Goal: Information Seeking & Learning: Learn about a topic

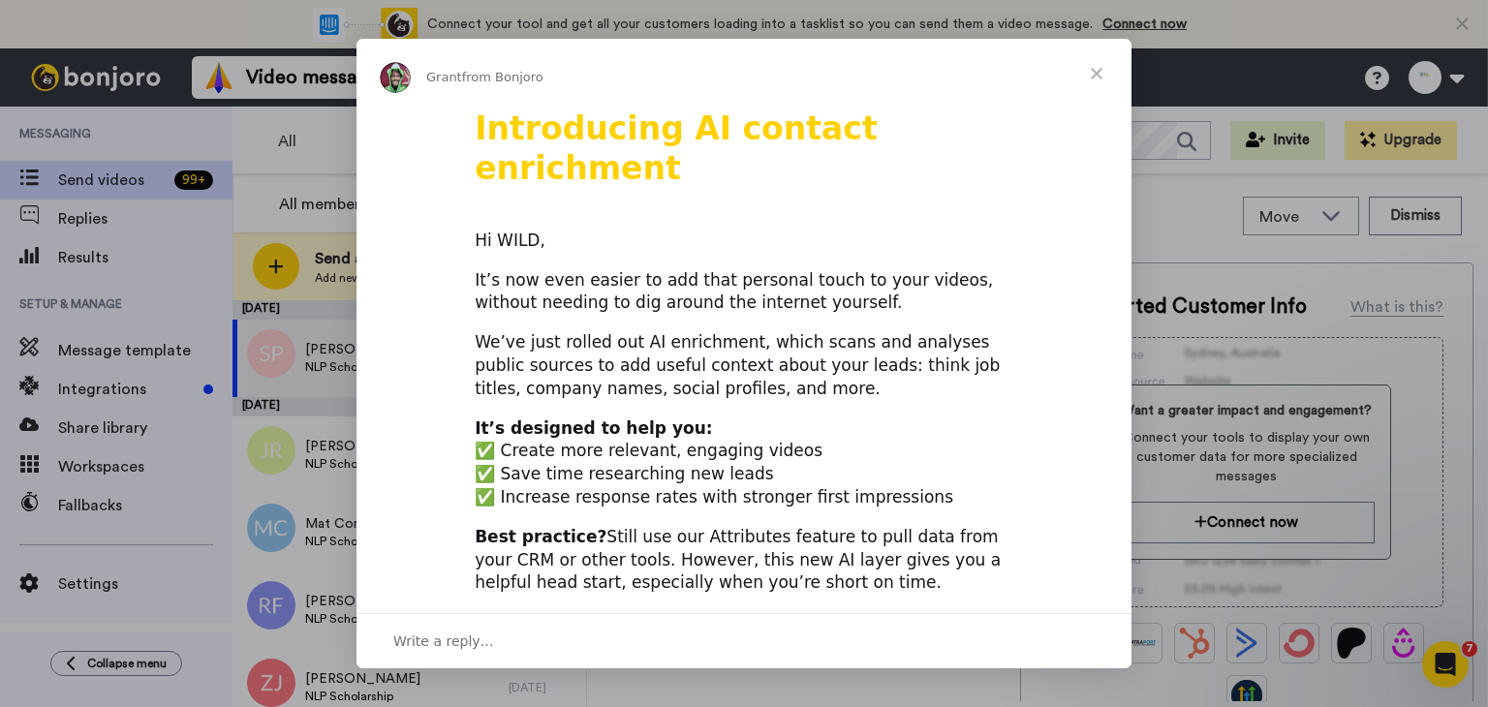
click at [1099, 71] on span "Close" at bounding box center [1097, 74] width 70 height 70
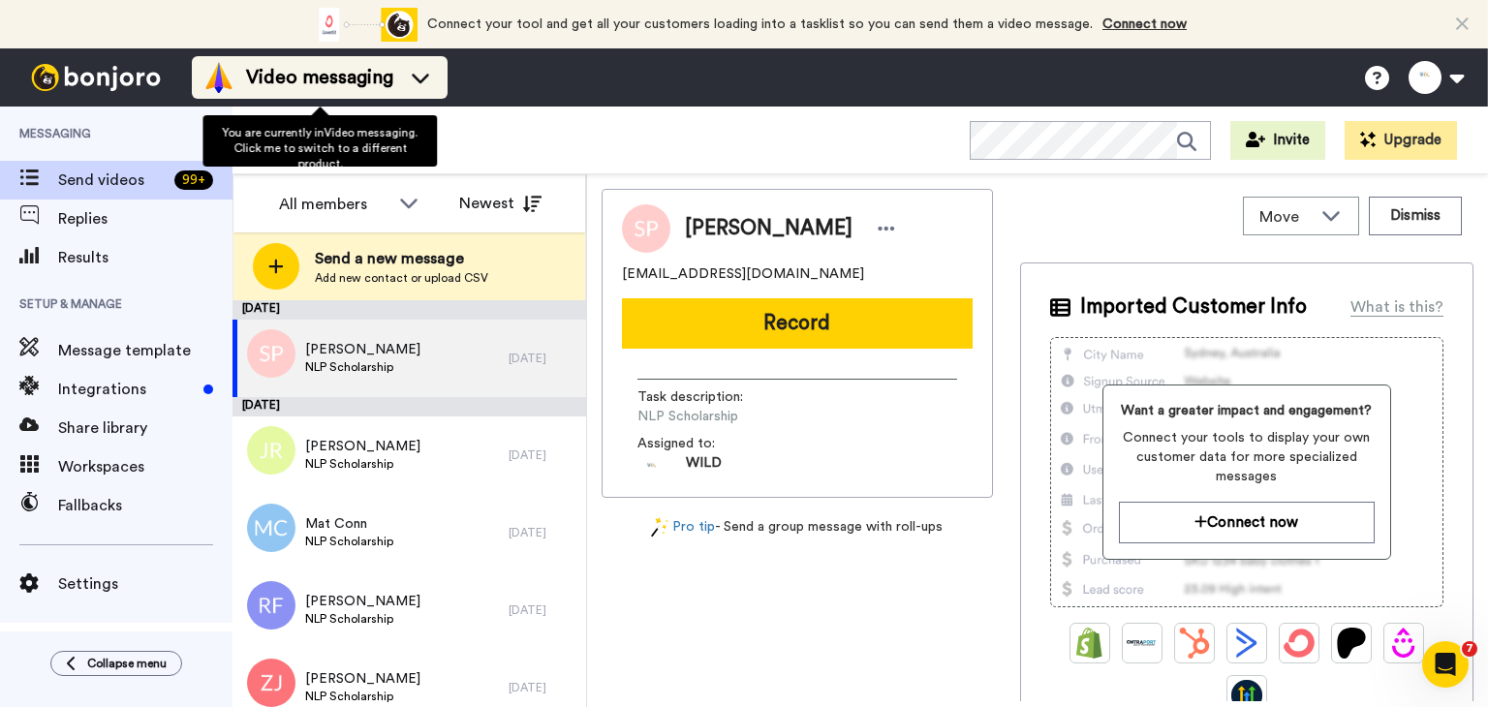
click at [405, 65] on div "Video messaging" at bounding box center [319, 77] width 233 height 31
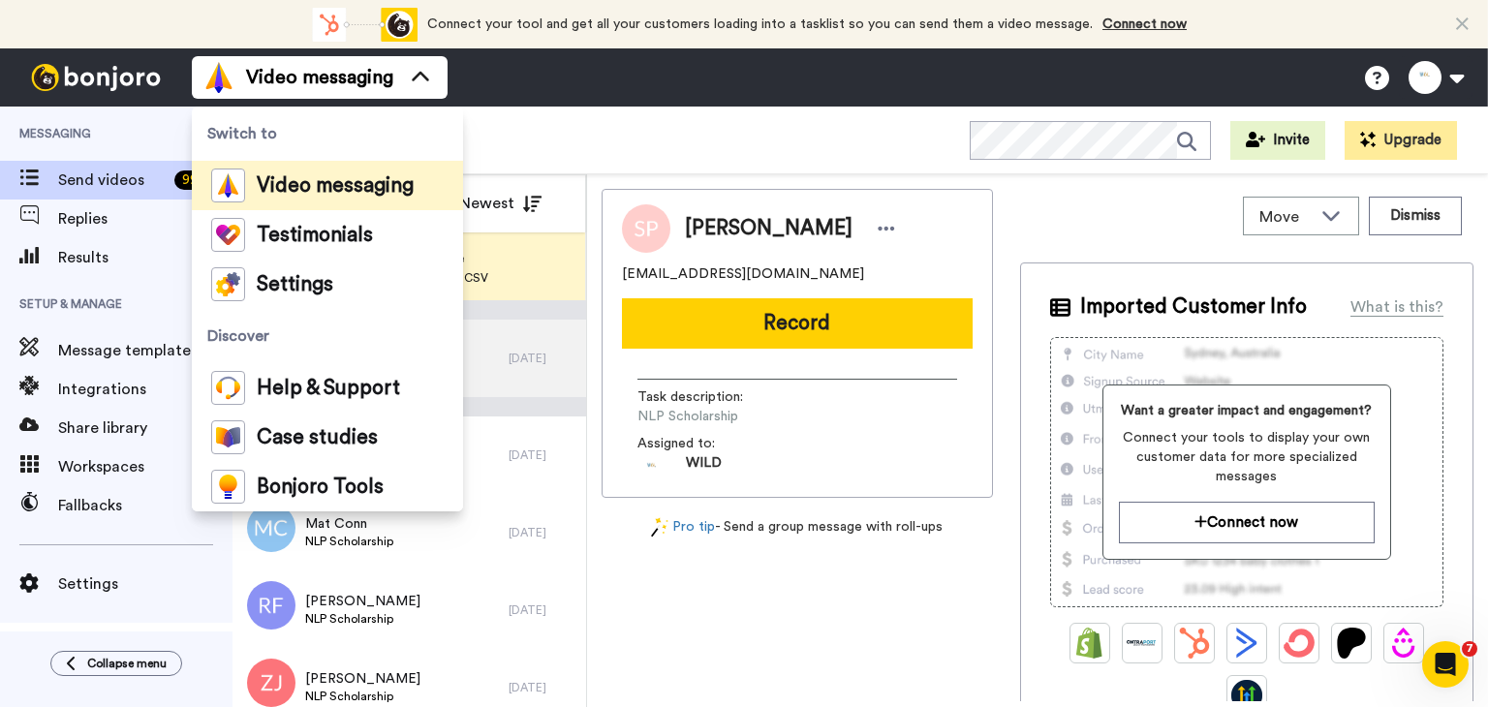
click at [661, 109] on div "All WORKSPACES View all All Default Task List + Add a new workspace Invite Upgr…" at bounding box center [861, 141] width 1256 height 68
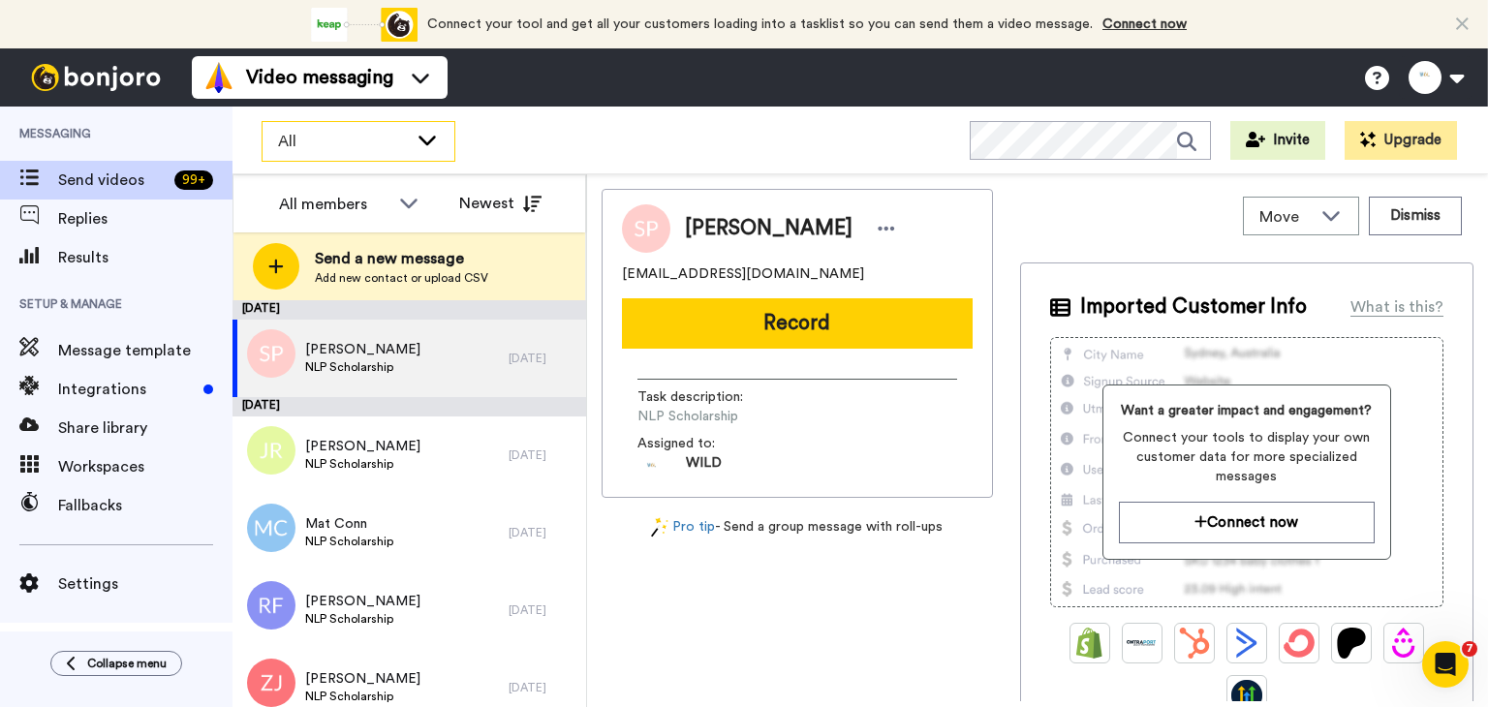
click at [442, 130] on div "All" at bounding box center [359, 141] width 192 height 39
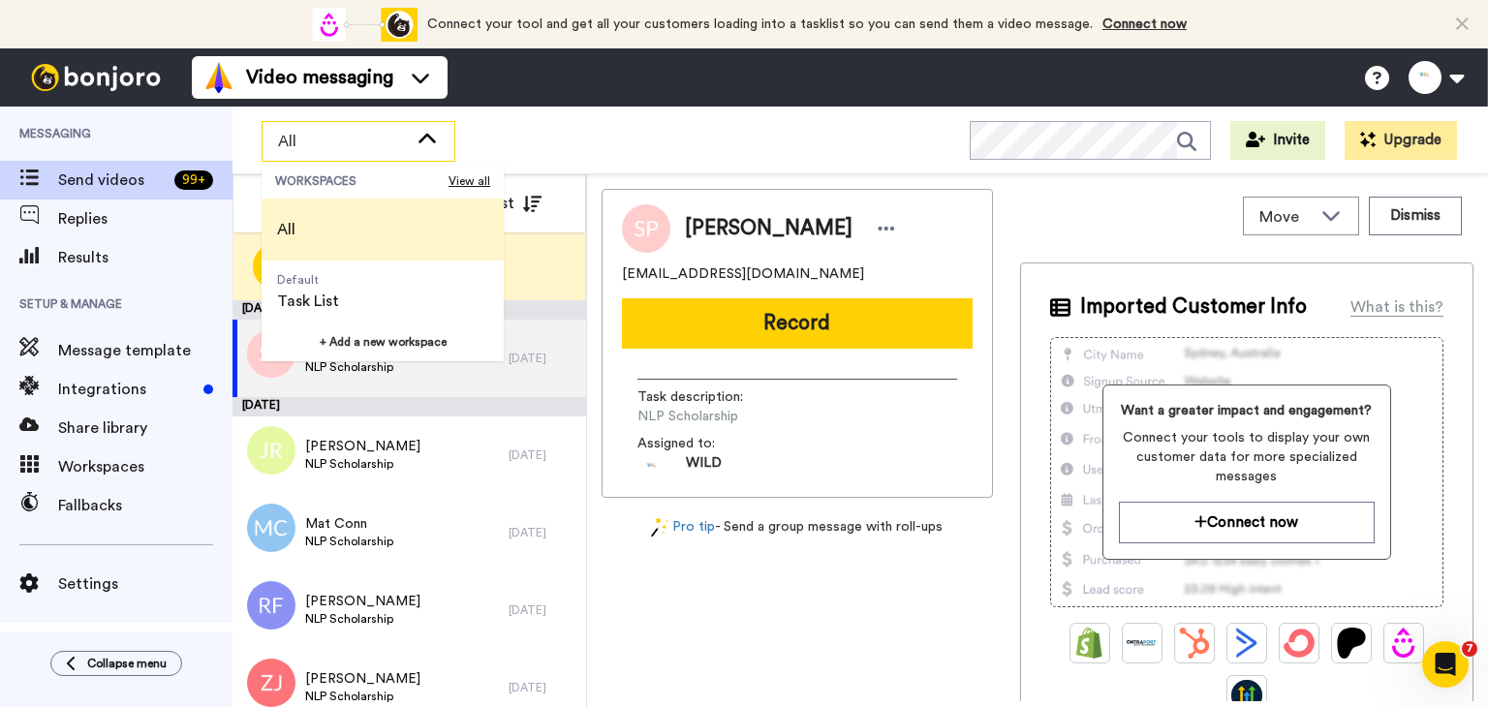
click at [542, 103] on div "Video messaging Switch to Video messaging Testimonials Settings Discover Help &…" at bounding box center [840, 77] width 1296 height 58
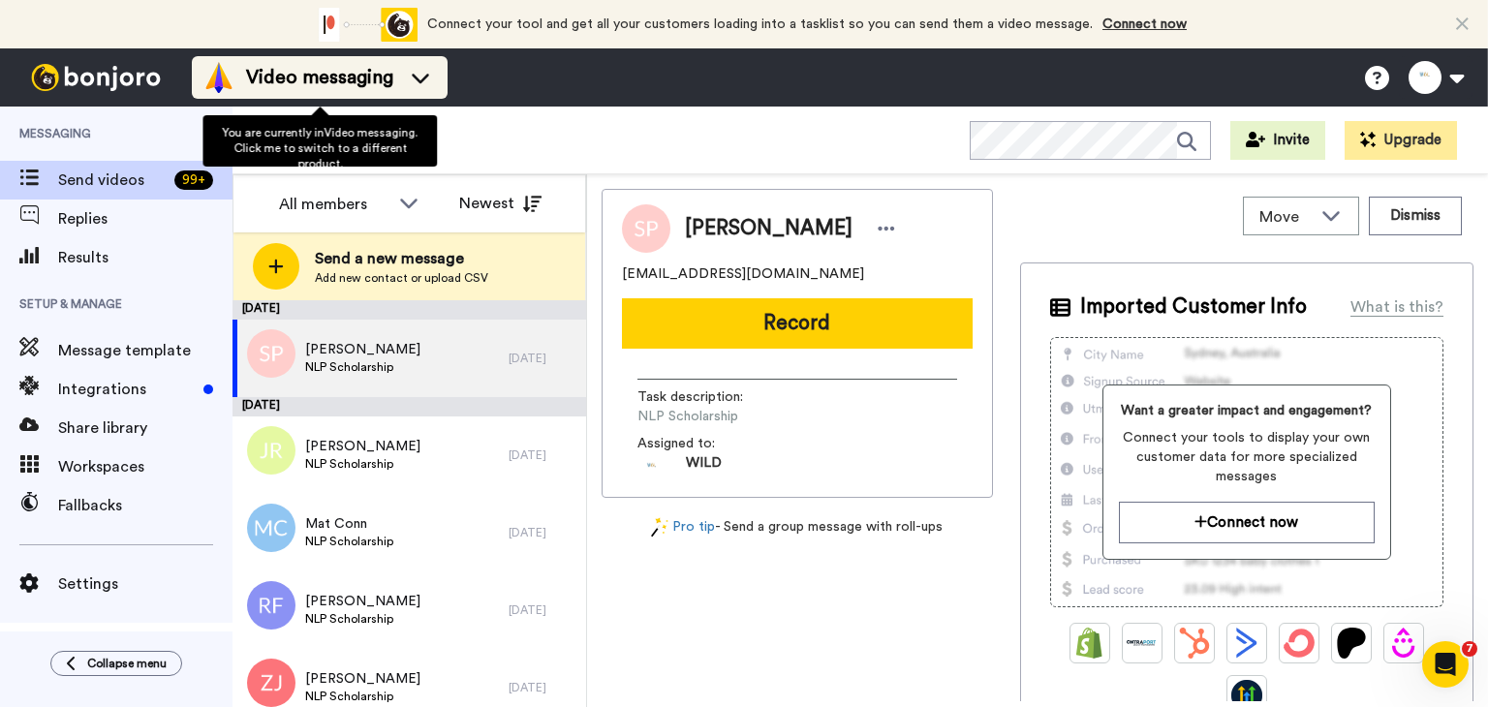
click at [431, 63] on div "Video messaging" at bounding box center [319, 77] width 233 height 31
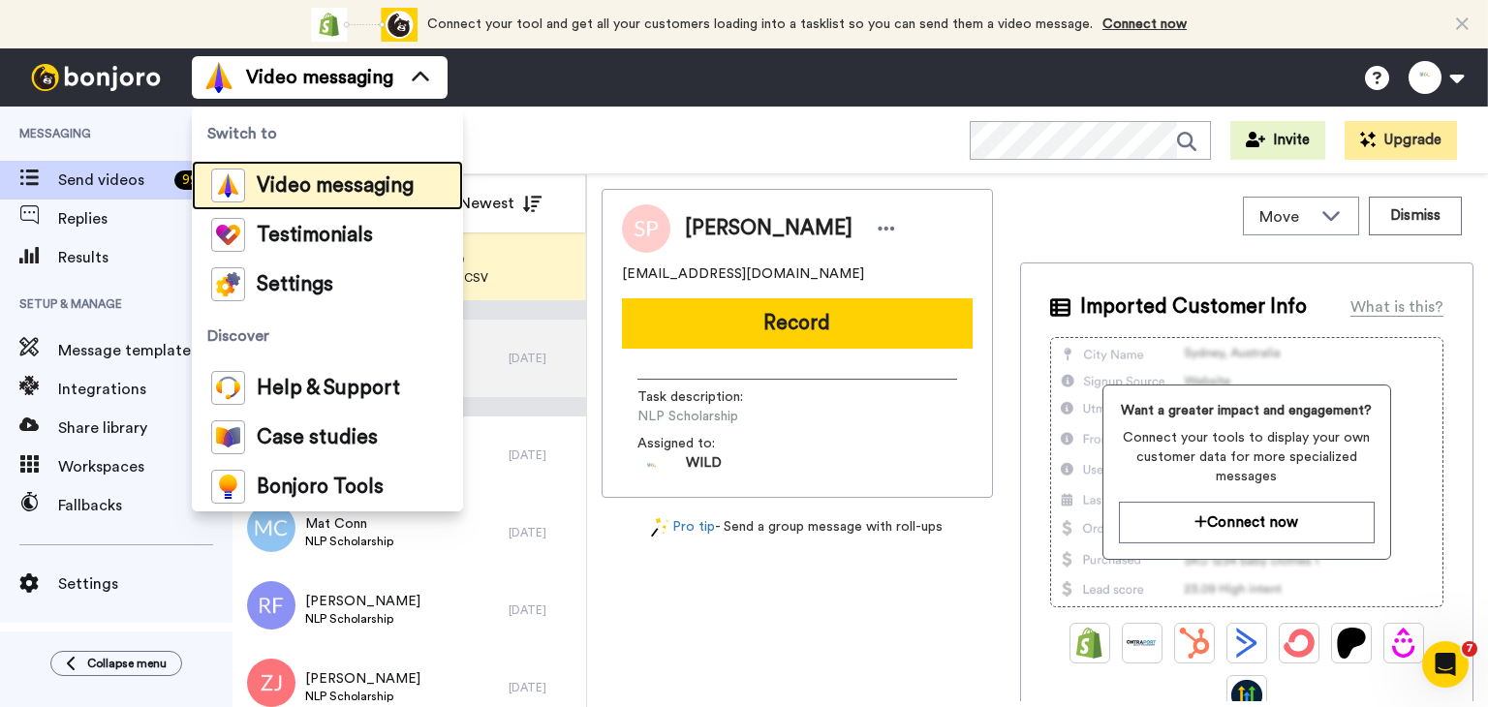
click at [389, 169] on div "Video messaging" at bounding box center [312, 186] width 202 height 34
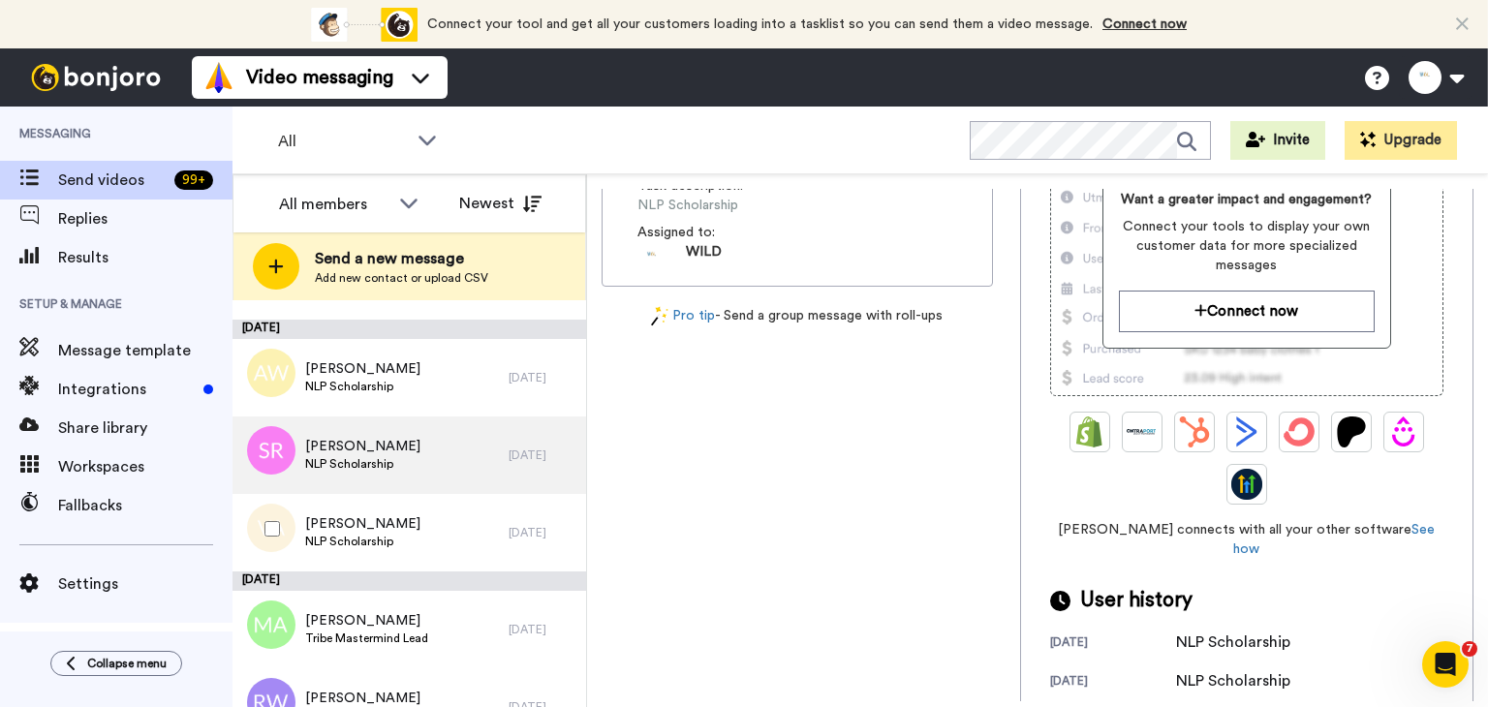
scroll to position [5793, 0]
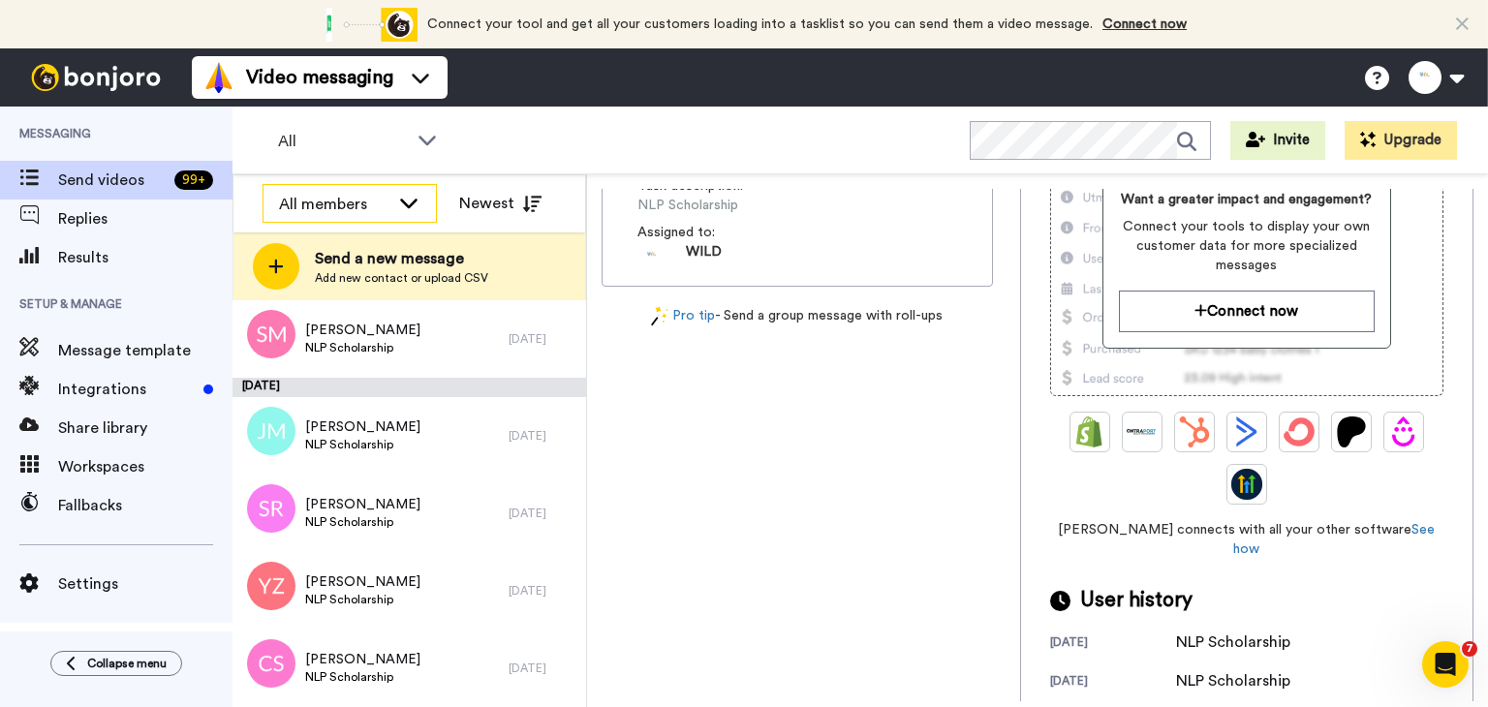
click at [399, 208] on icon at bounding box center [408, 202] width 23 height 19
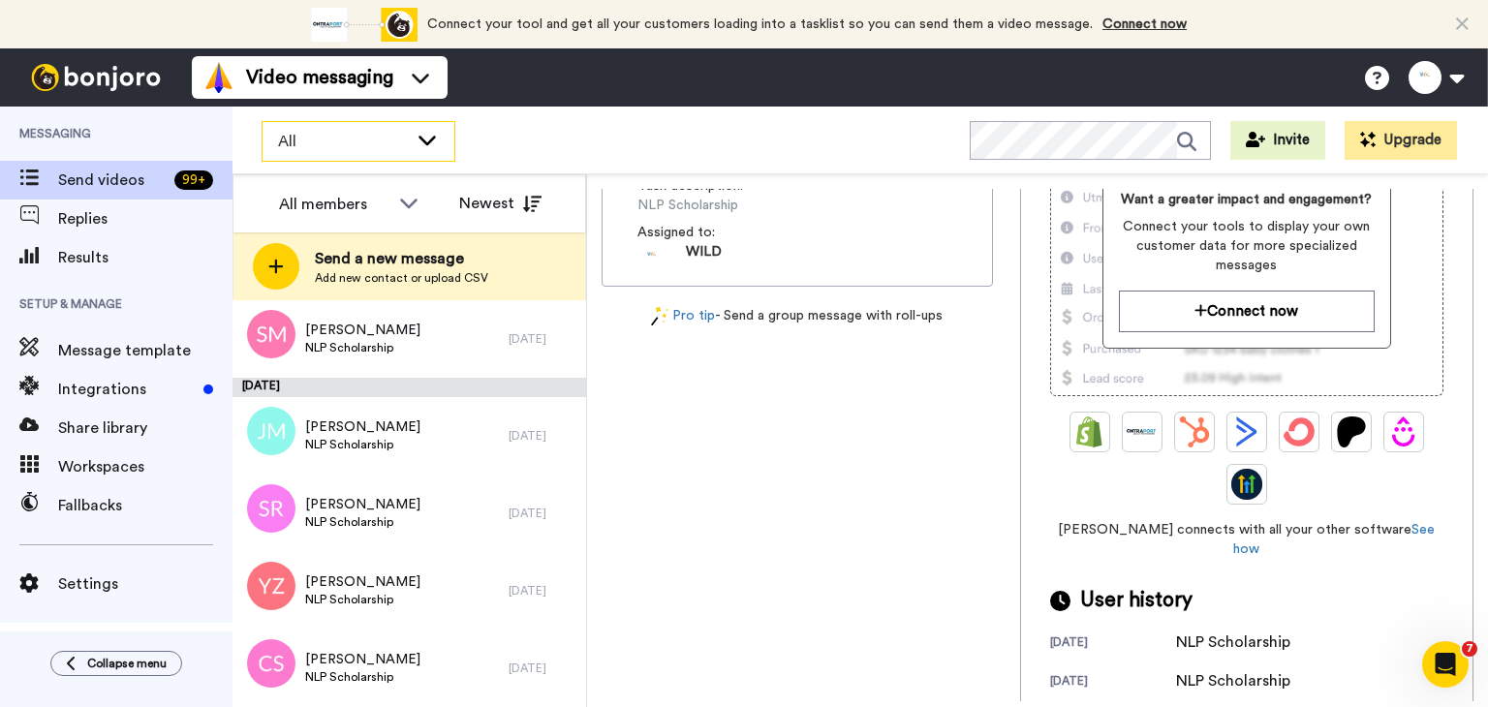
click at [422, 135] on icon at bounding box center [427, 139] width 23 height 19
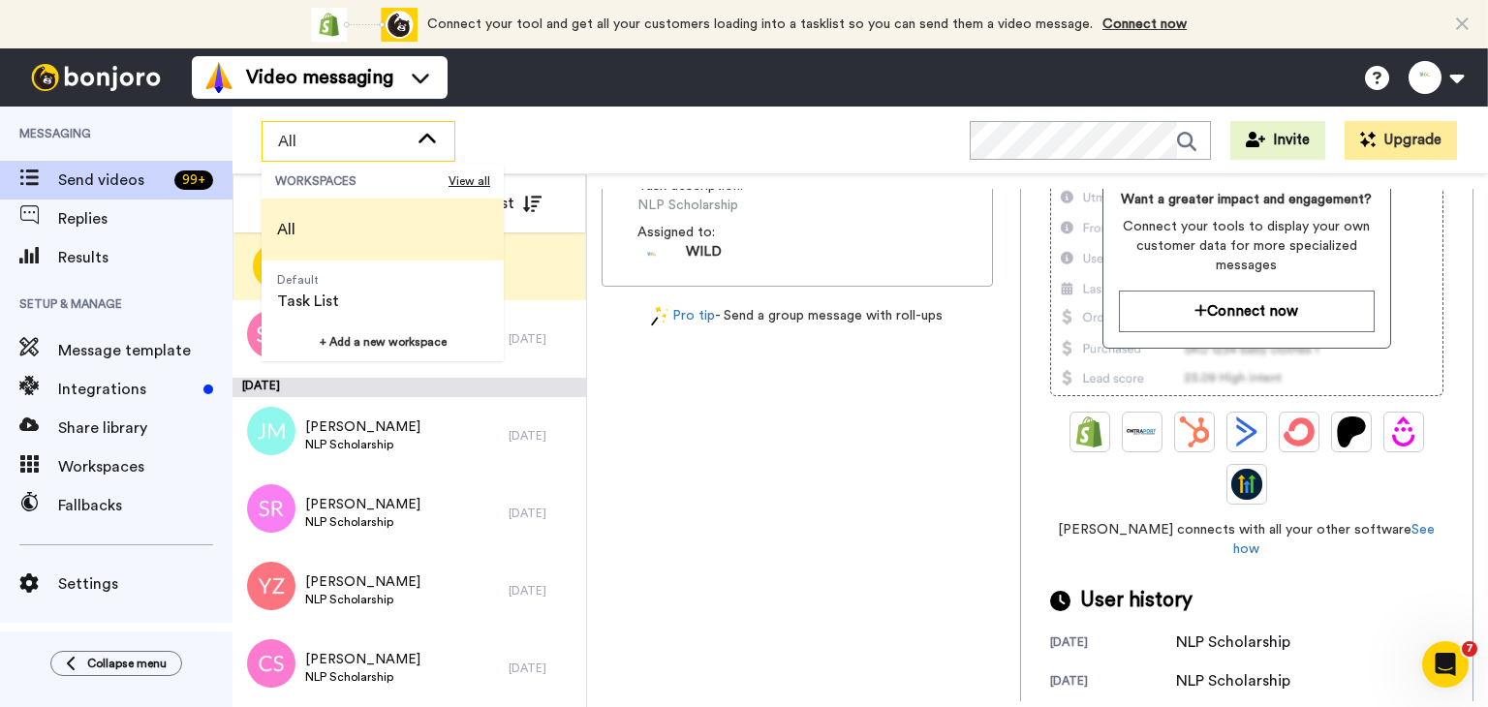
click at [360, 218] on li "All" at bounding box center [383, 230] width 242 height 62
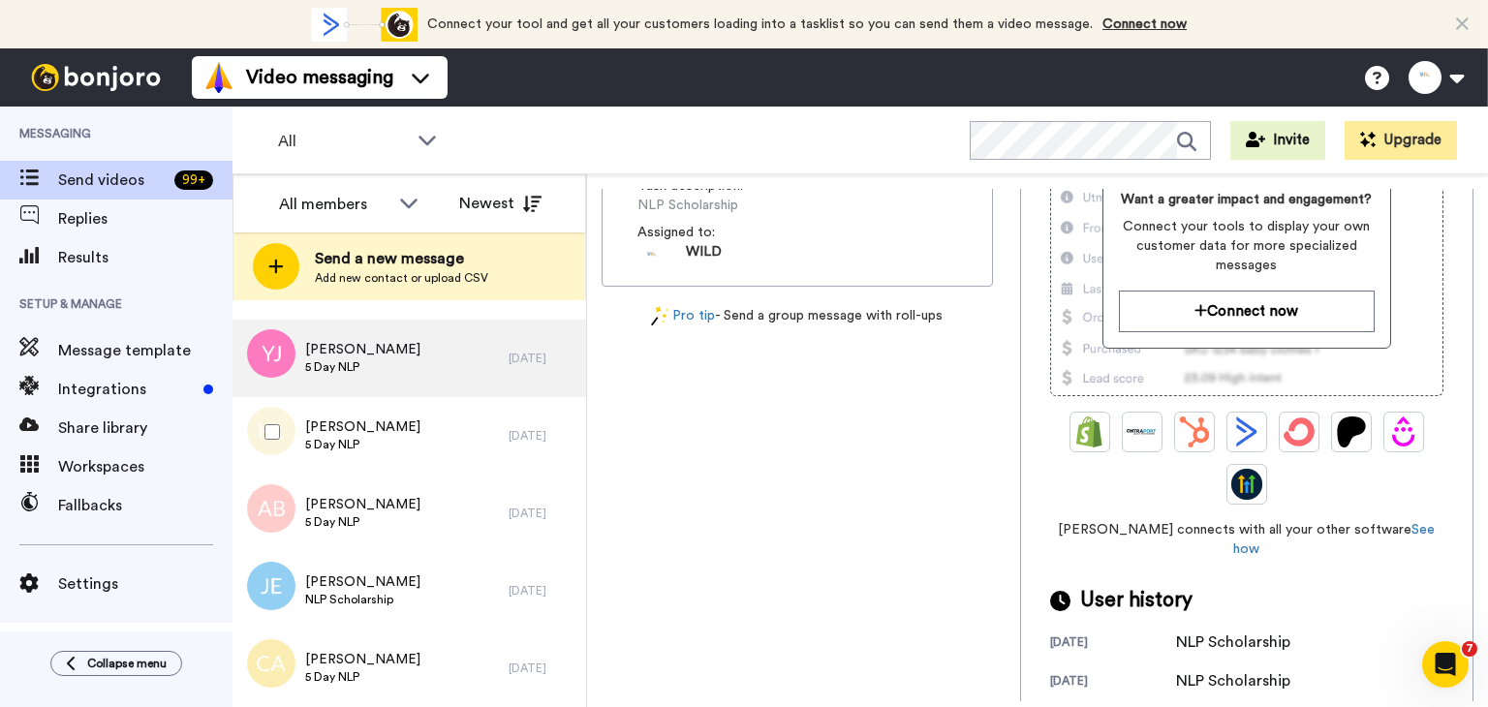
scroll to position [7847, 0]
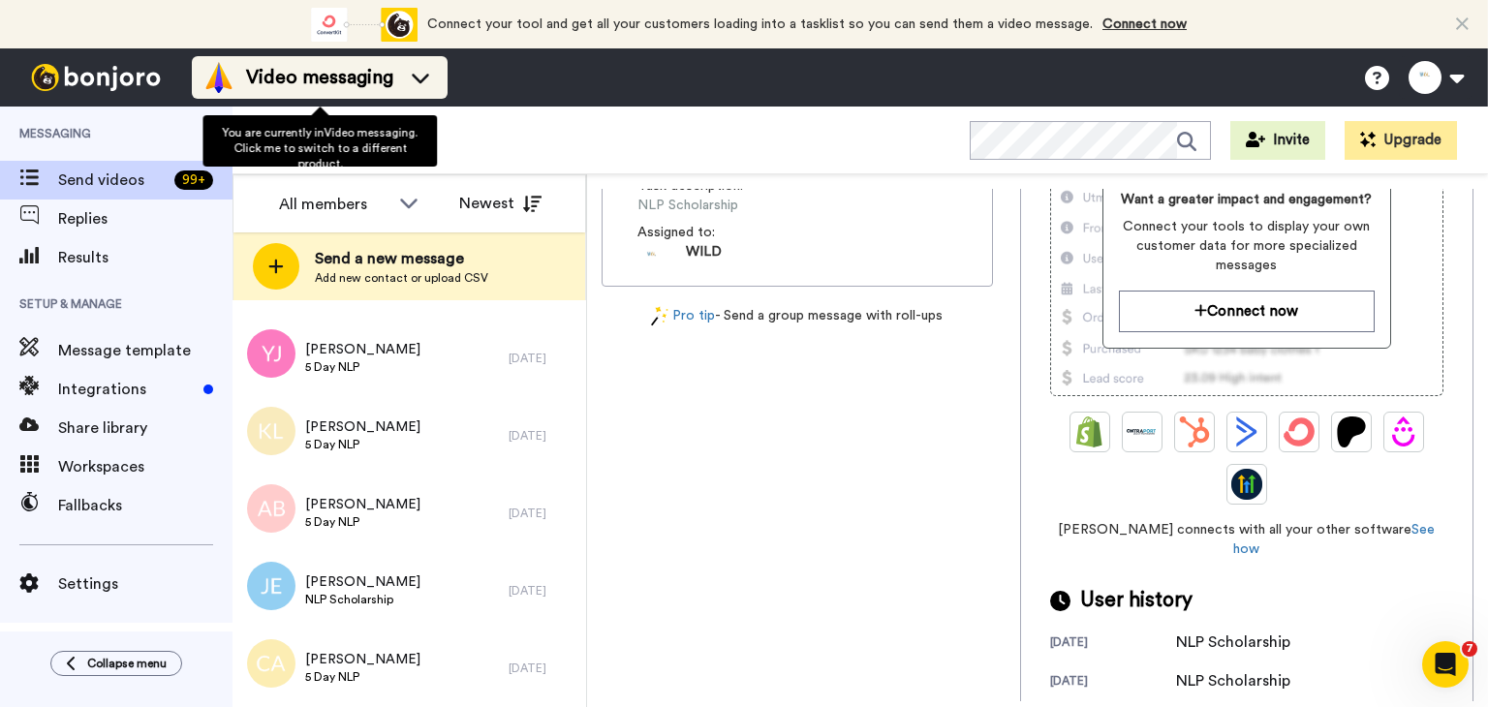
click at [333, 86] on span "Video messaging" at bounding box center [319, 77] width 147 height 27
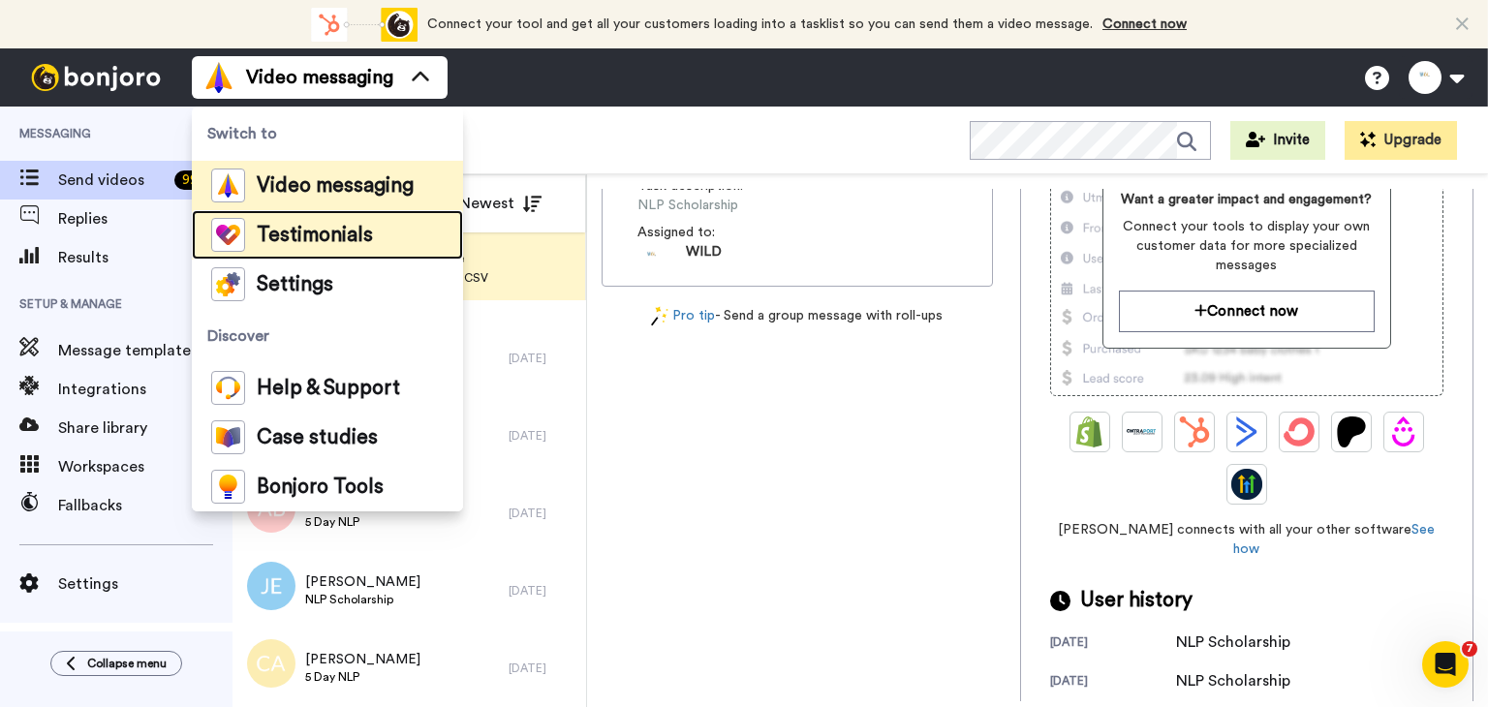
click at [321, 233] on span "Testimonials" at bounding box center [315, 235] width 116 height 19
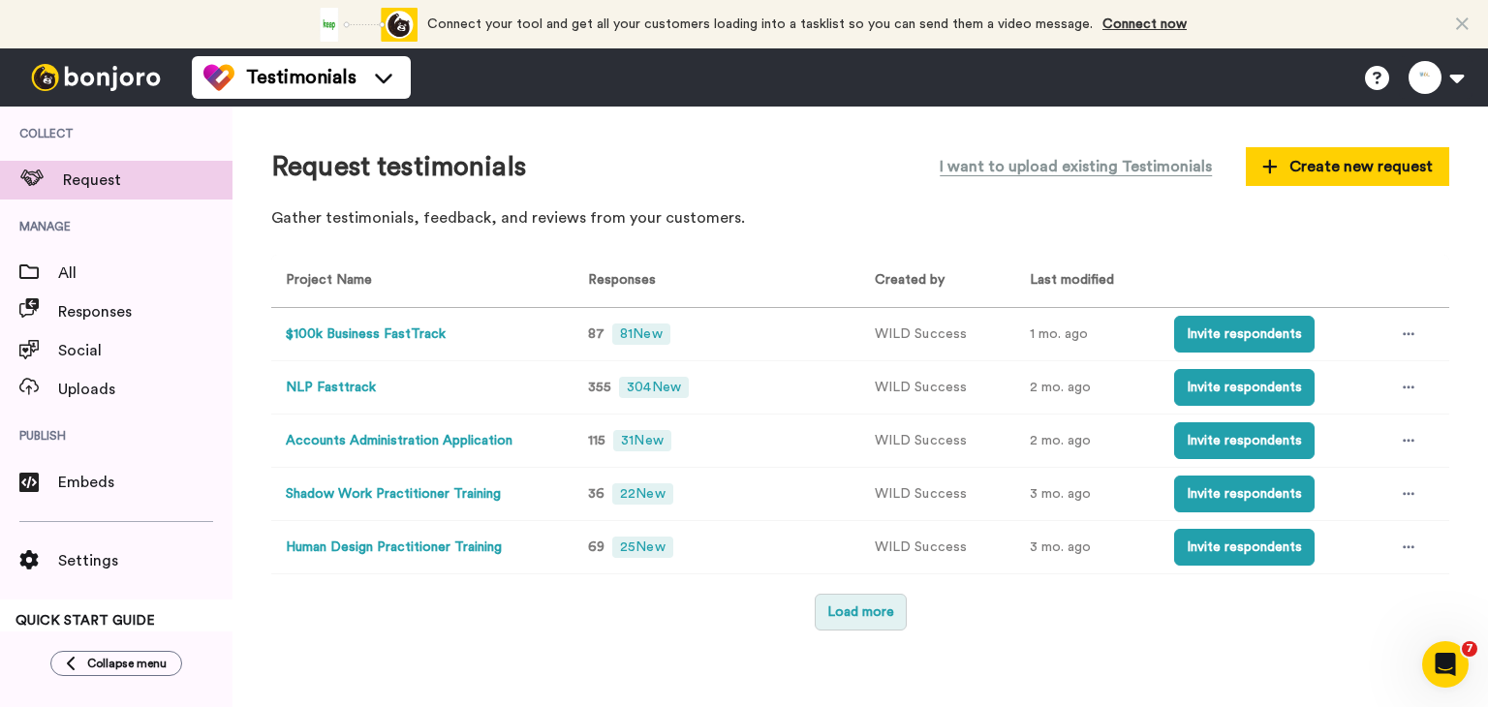
click at [867, 617] on button "Load more" at bounding box center [861, 612] width 92 height 37
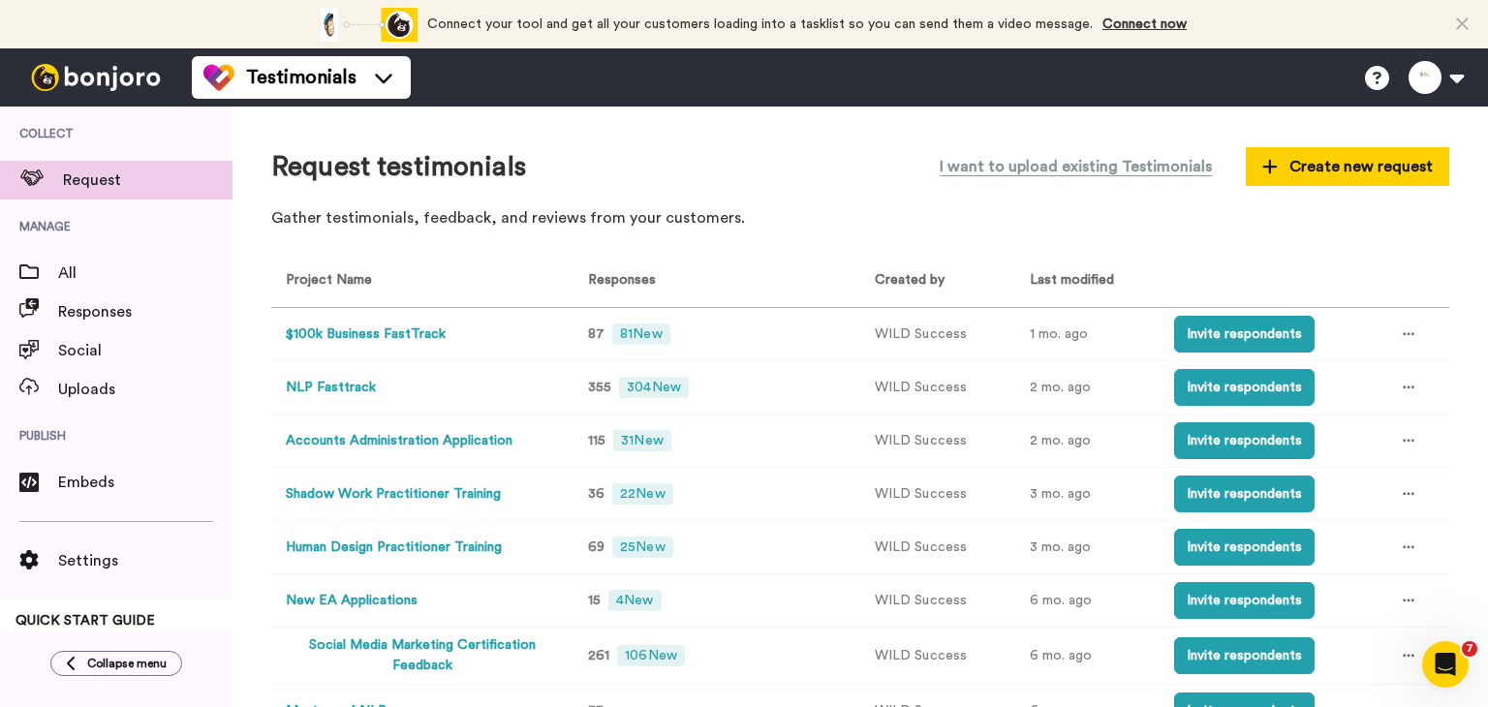
click at [357, 388] on button "NLP Fasttrack" at bounding box center [331, 388] width 90 height 20
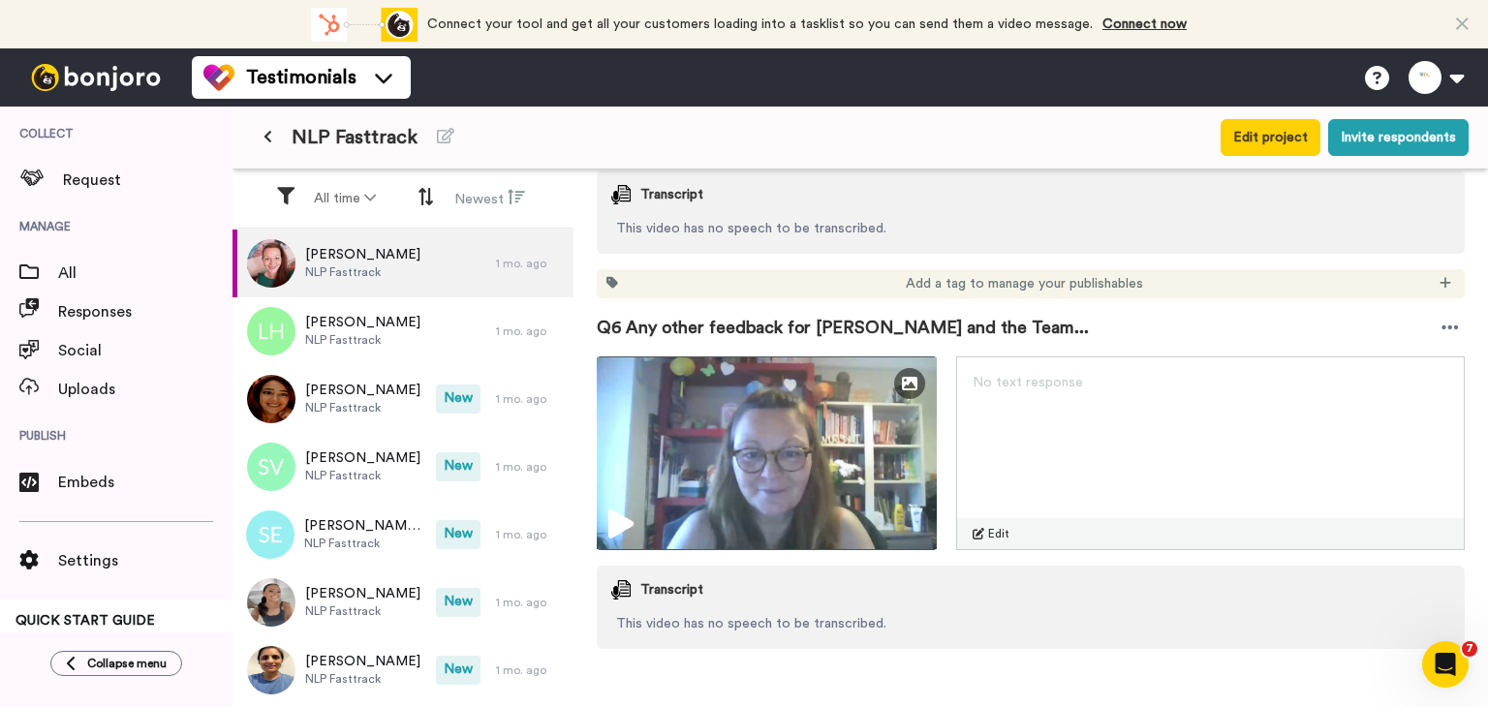
scroll to position [2427, 0]
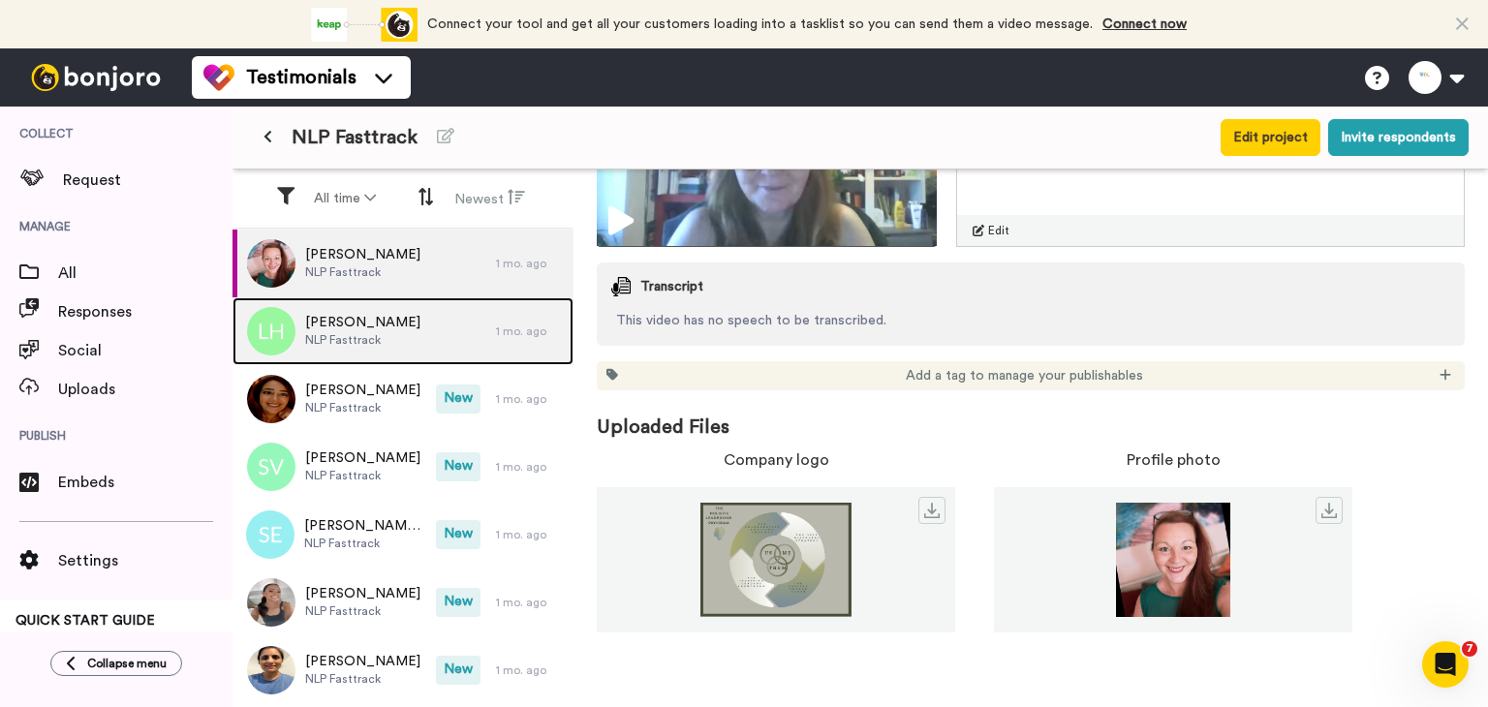
click at [388, 346] on div "Laura Hayes NLP Fasttrack" at bounding box center [365, 331] width 264 height 68
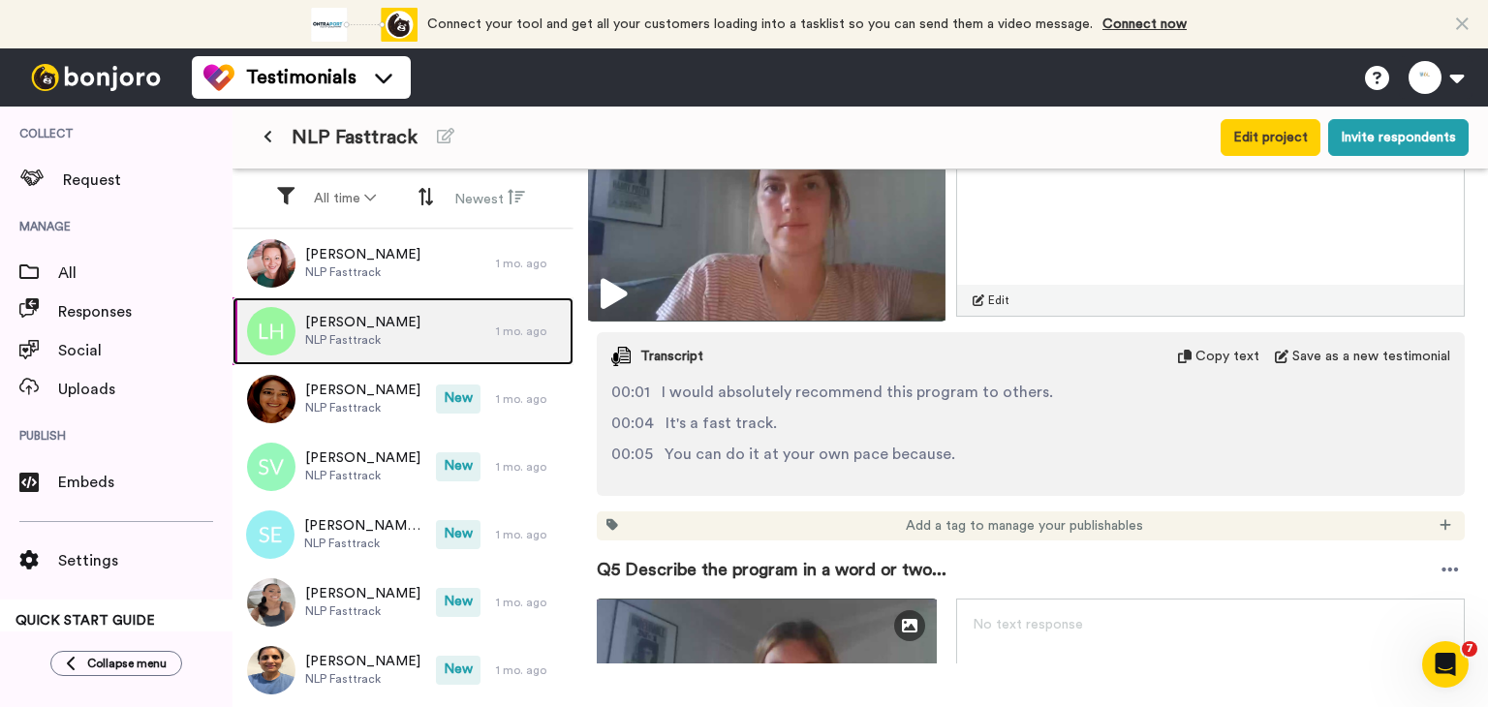
scroll to position [1236, 0]
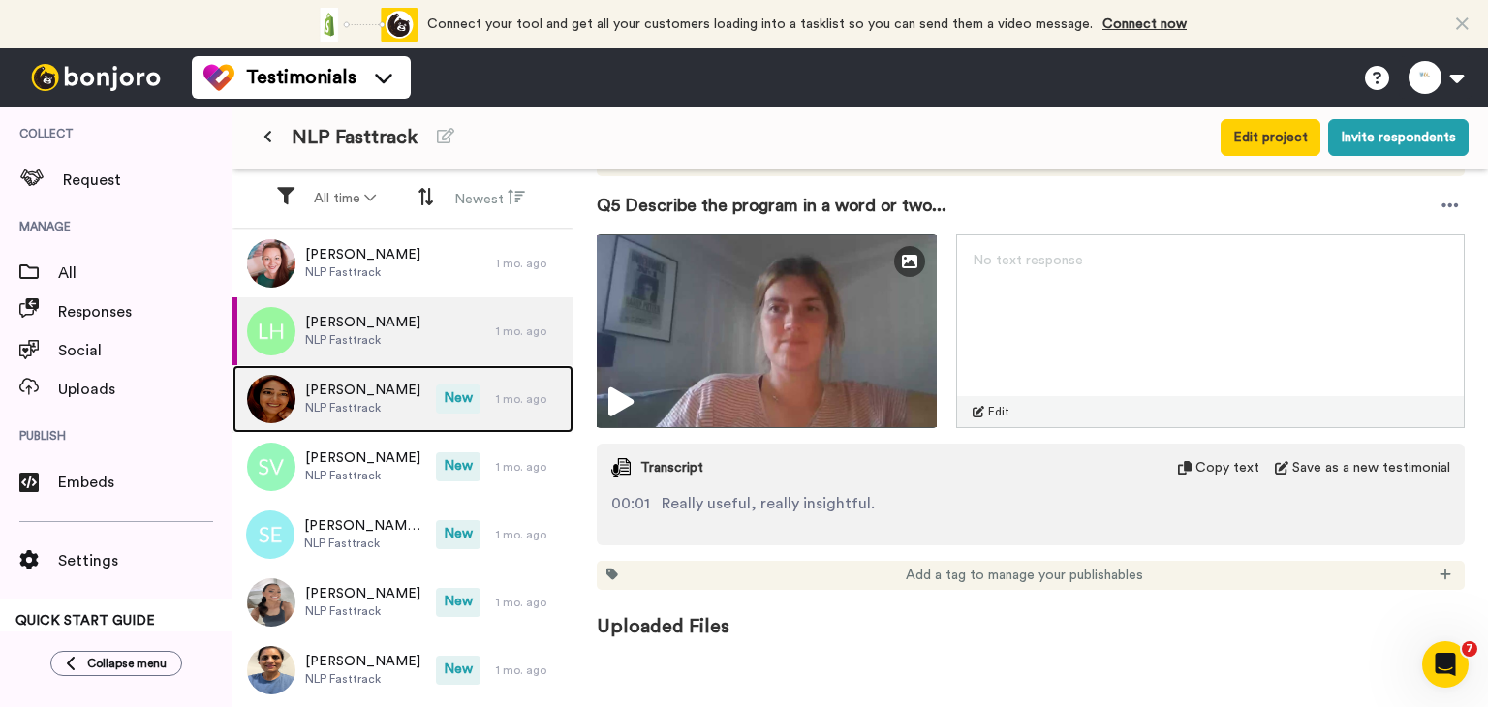
click at [408, 419] on div "Marcolette Anastasi NLP Fasttrack" at bounding box center [334, 399] width 203 height 68
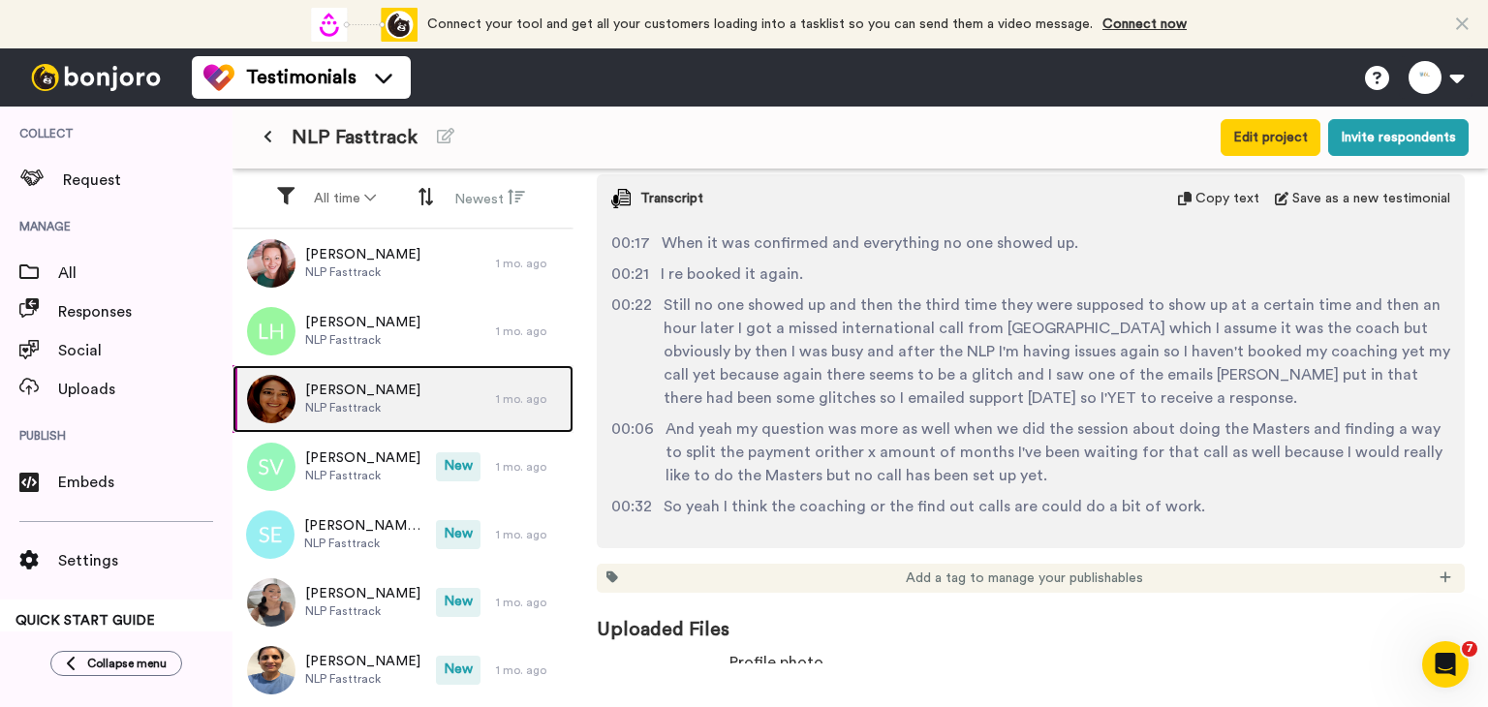
scroll to position [3143, 0]
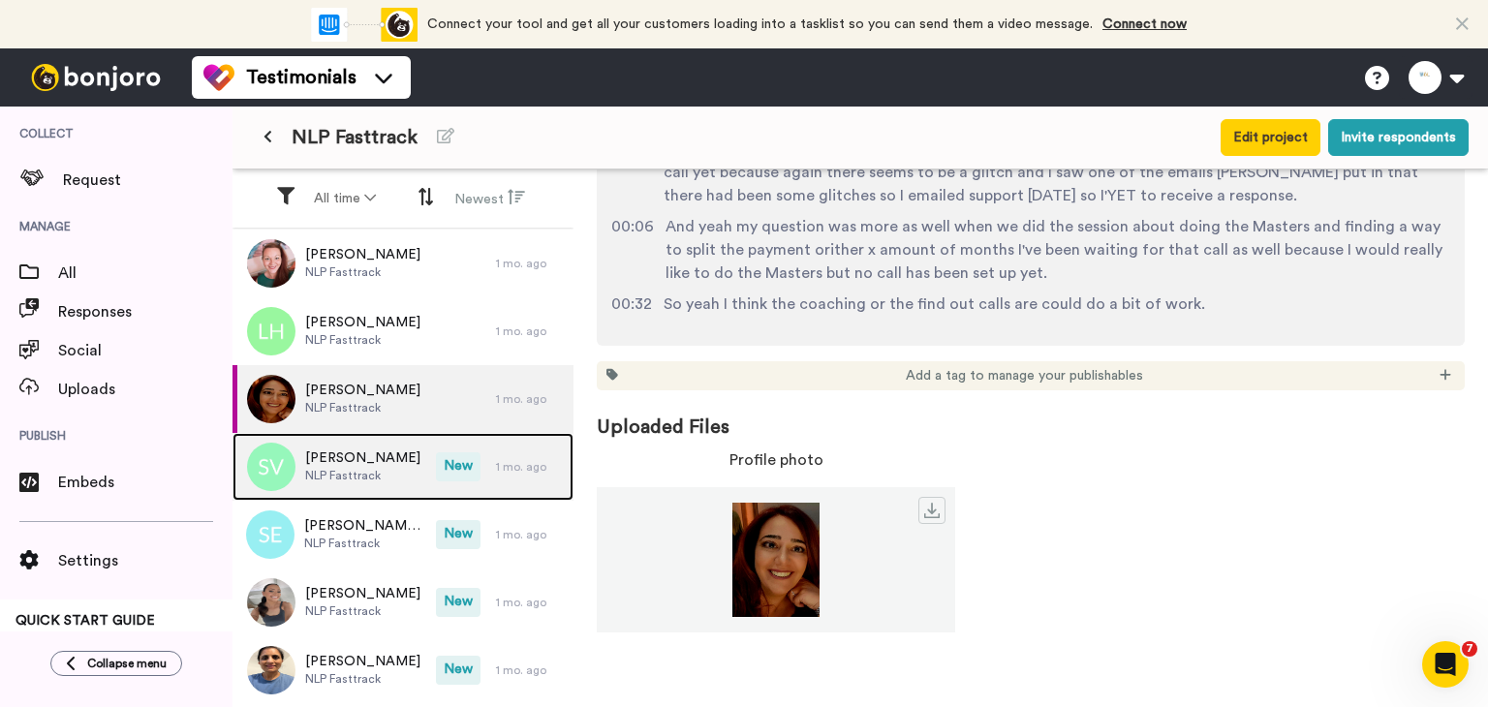
click at [351, 442] on div "Sylvia Vinay NLP Fasttrack" at bounding box center [334, 467] width 203 height 68
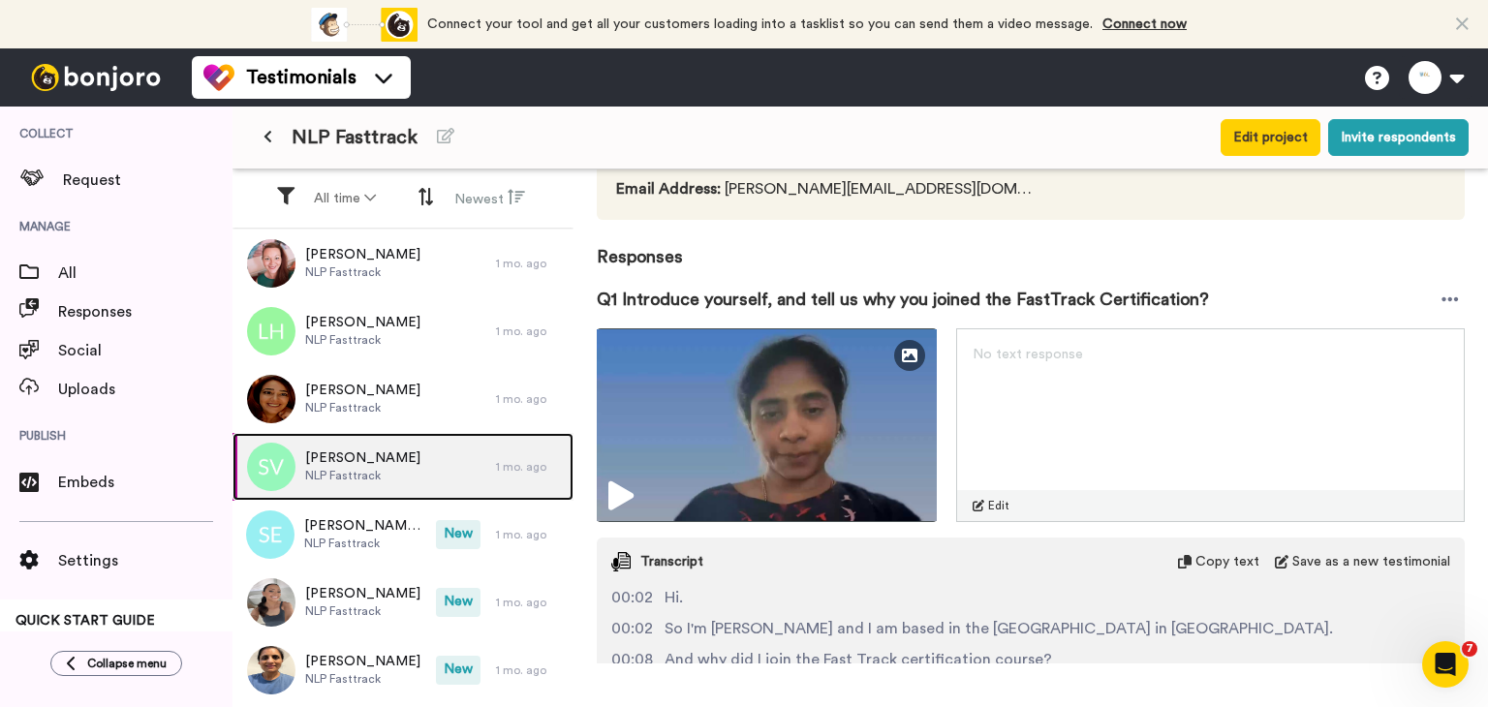
scroll to position [424, 0]
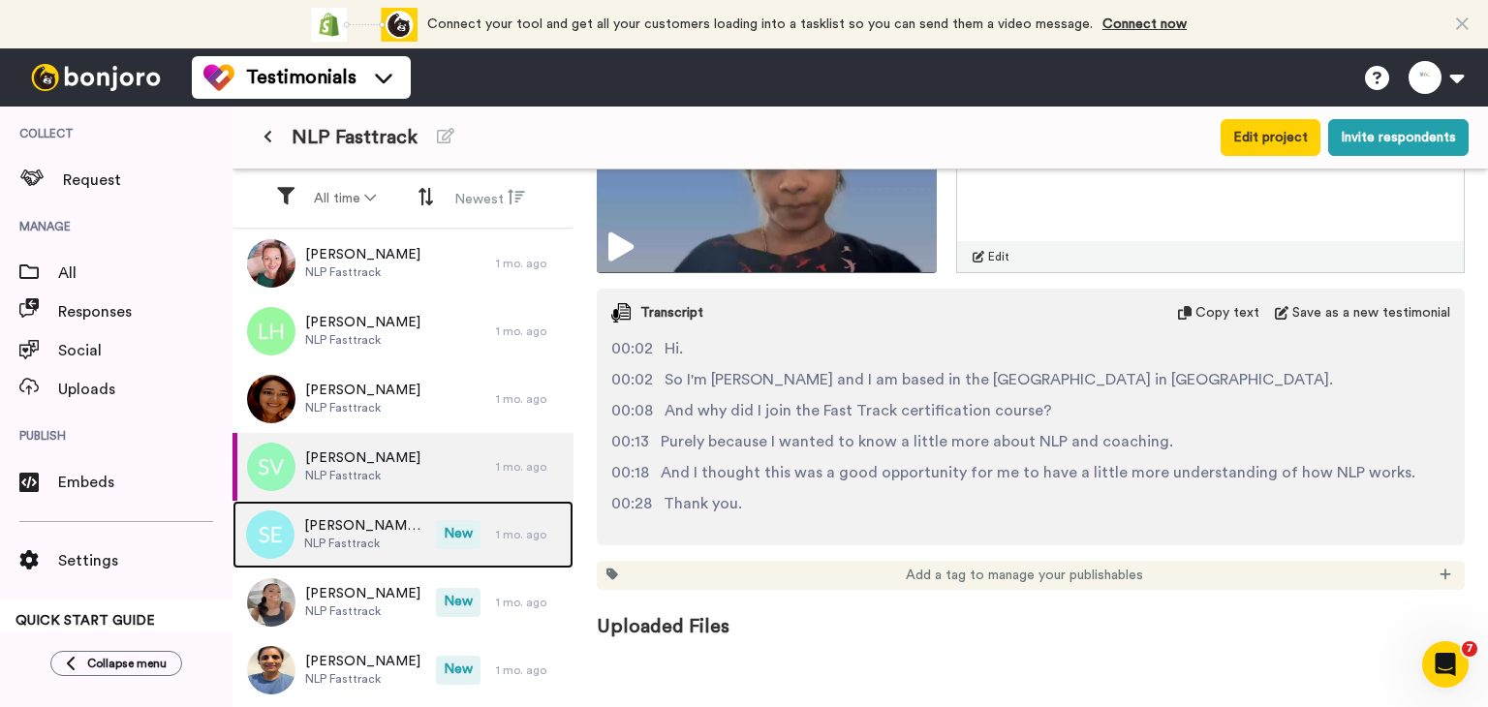
click at [320, 517] on span "Somayya Esa" at bounding box center [365, 525] width 122 height 19
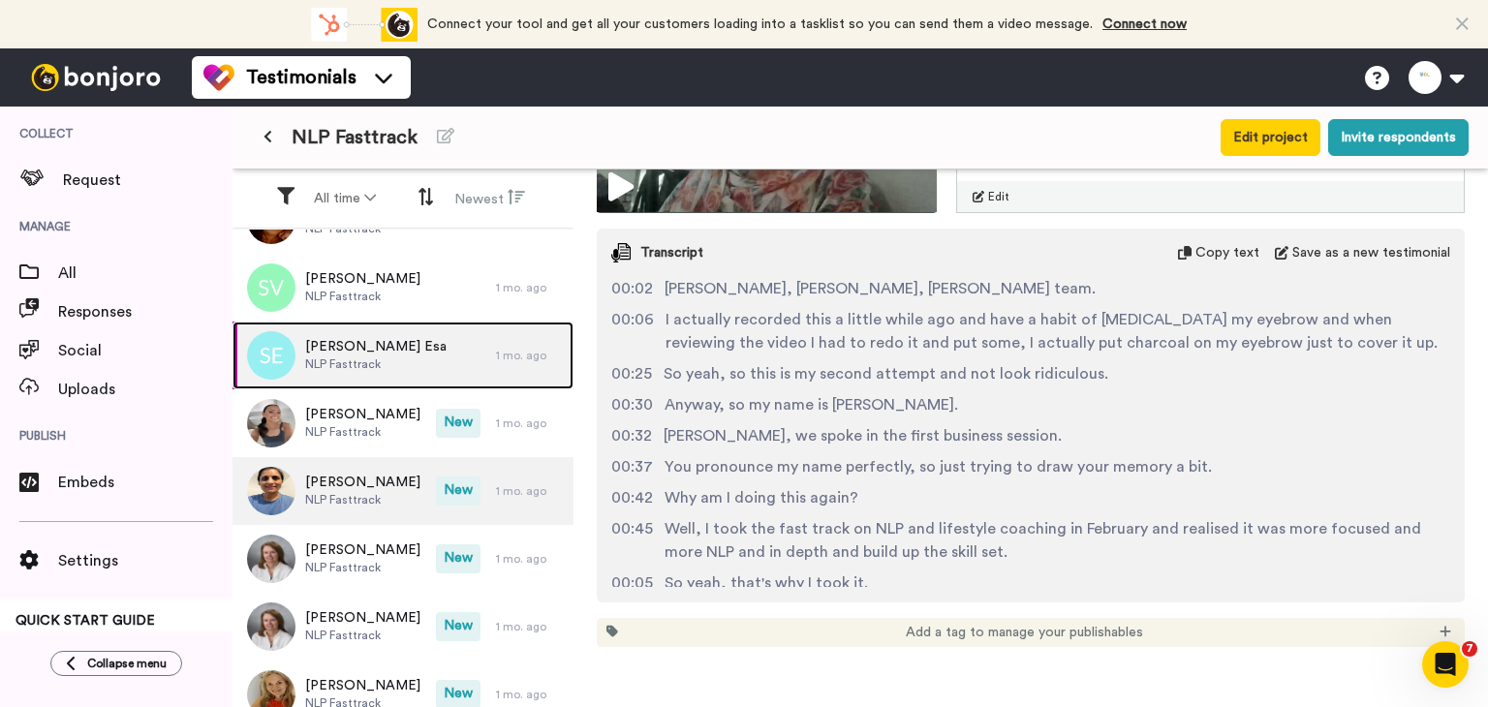
scroll to position [194, 0]
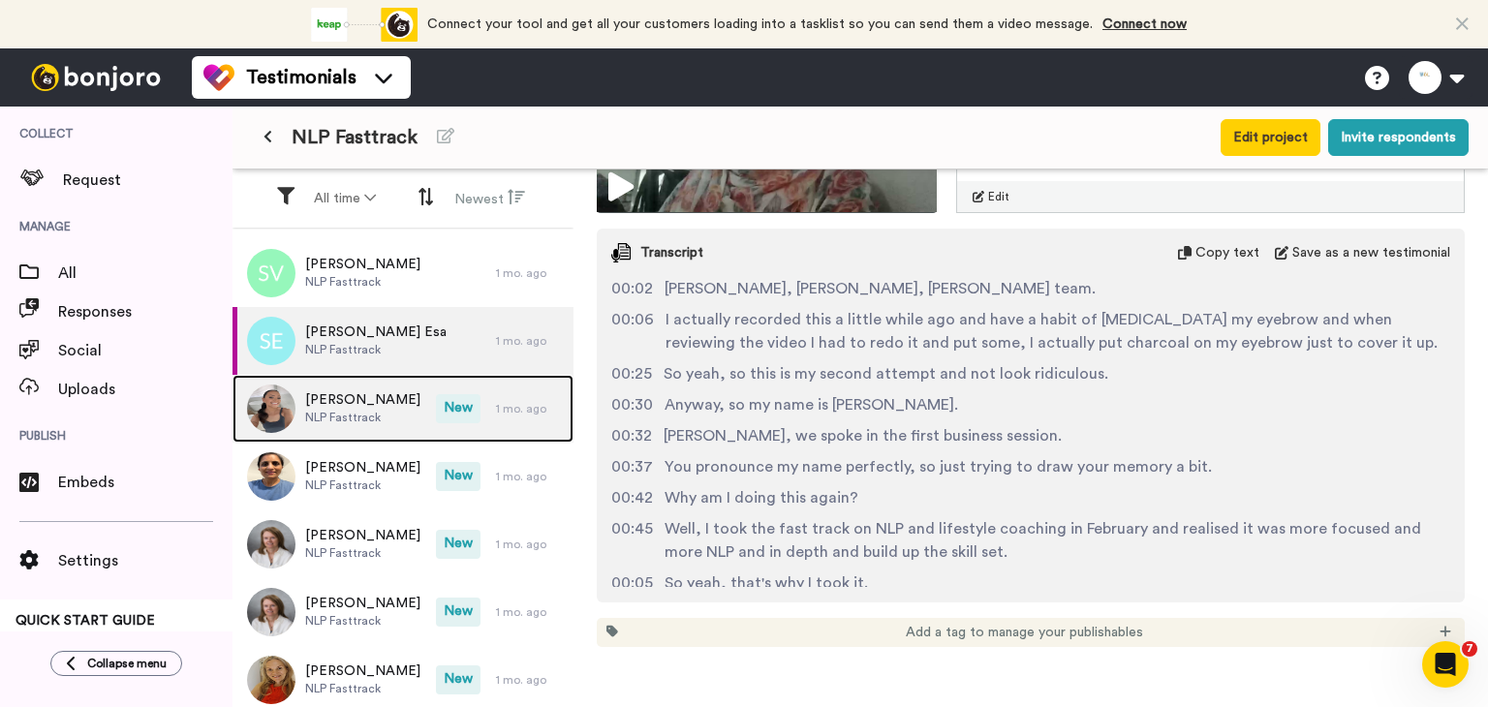
click at [395, 415] on span "NLP Fasttrack" at bounding box center [362, 418] width 115 height 16
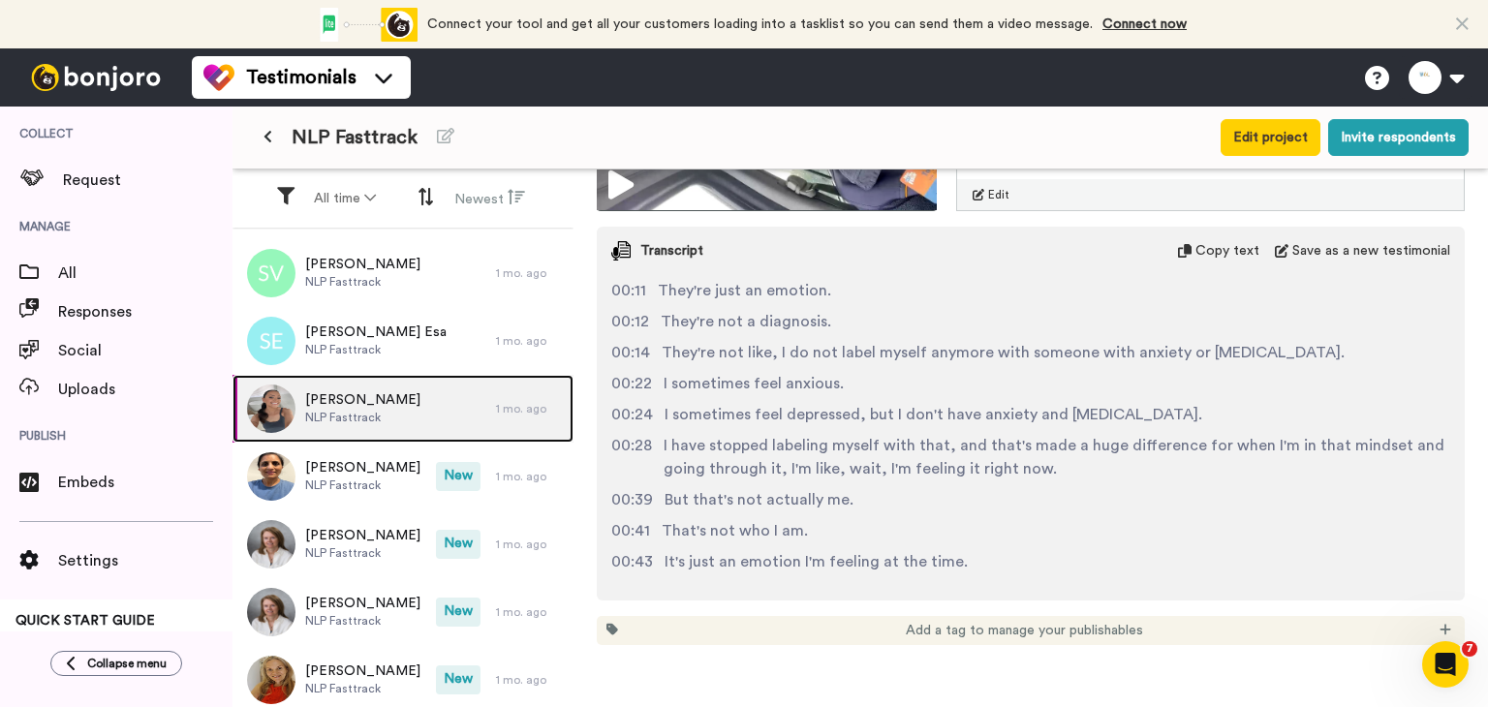
scroll to position [29, 0]
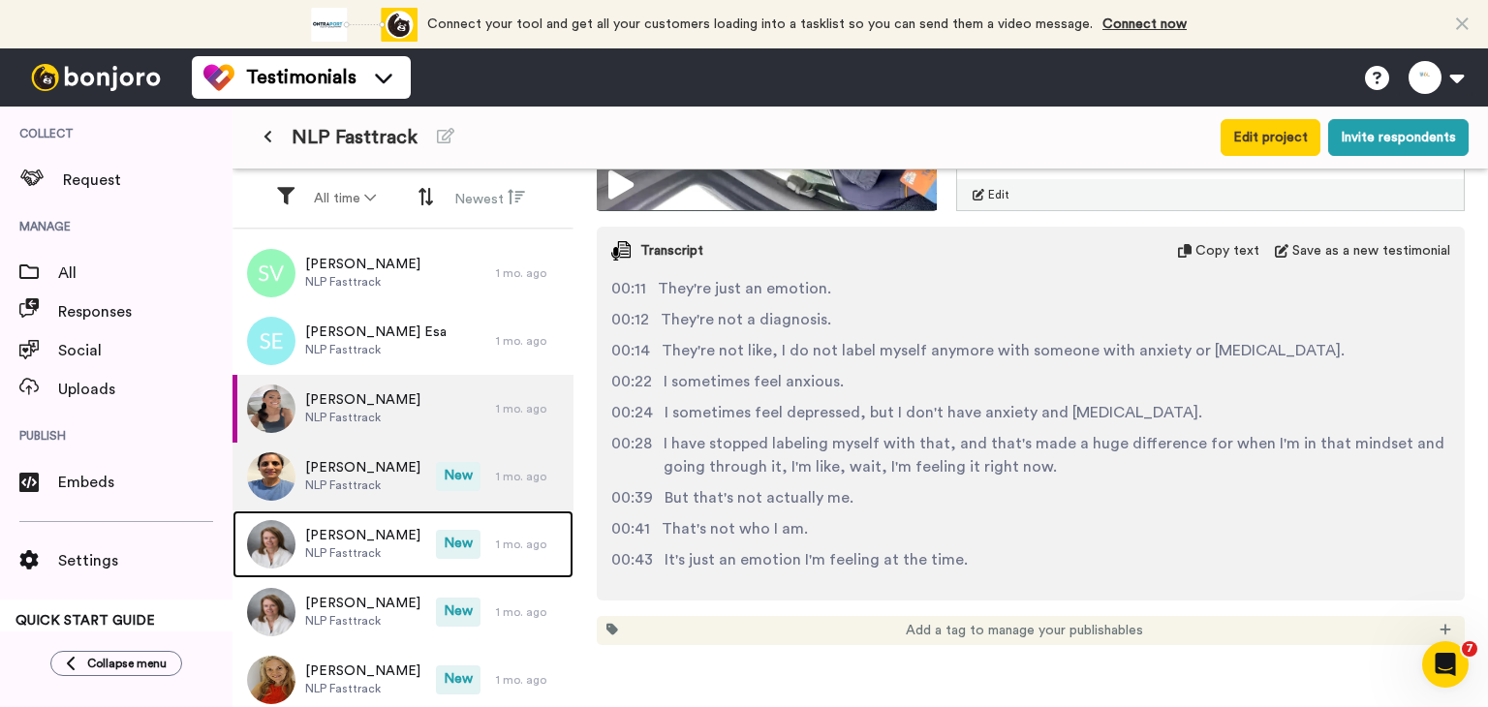
click at [358, 509] on div "Tracey Louise Jones NLP Fasttrack 1 mo. ago Laura Hayes NLP Fasttrack 1 mo. ago…" at bounding box center [403, 544] width 341 height 1017
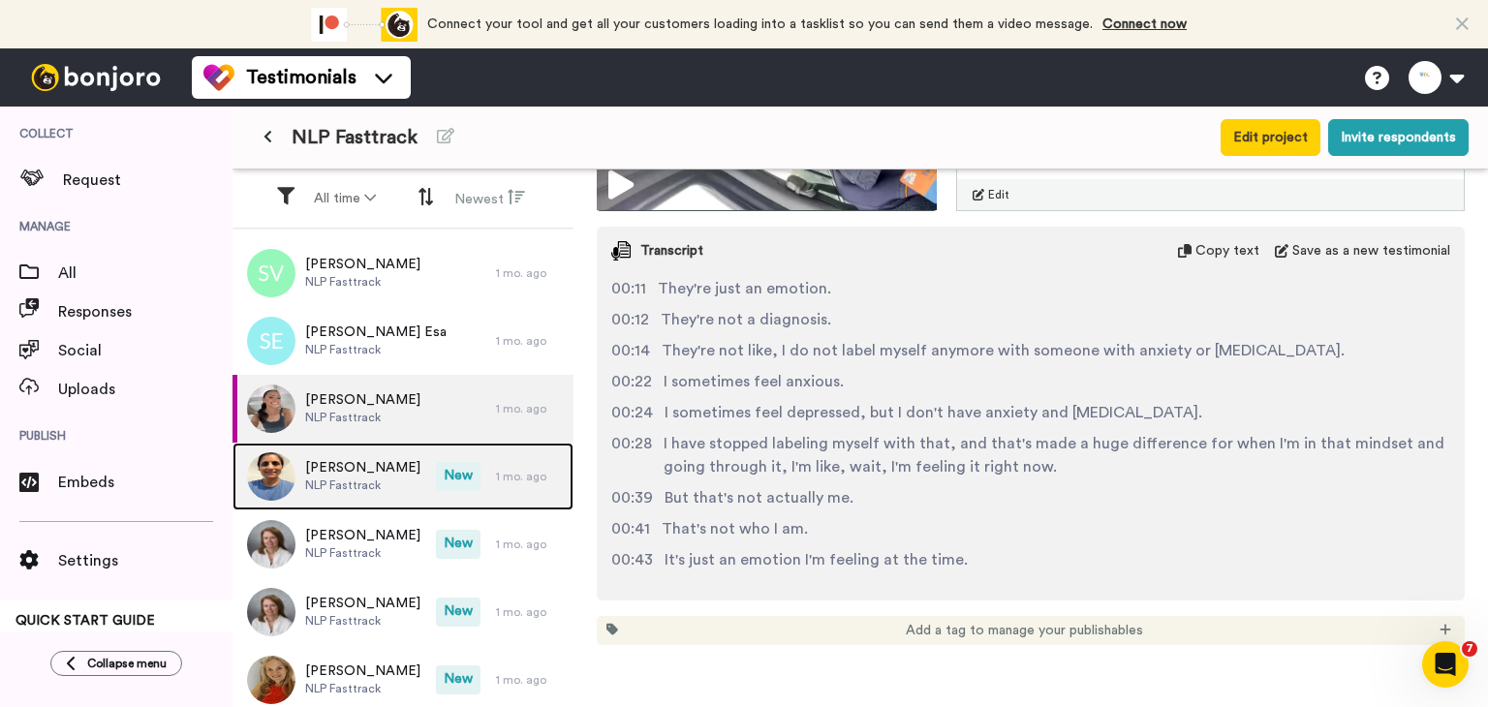
click at [361, 498] on div "Surinder Chauhan NLP Fasttrack" at bounding box center [334, 477] width 203 height 68
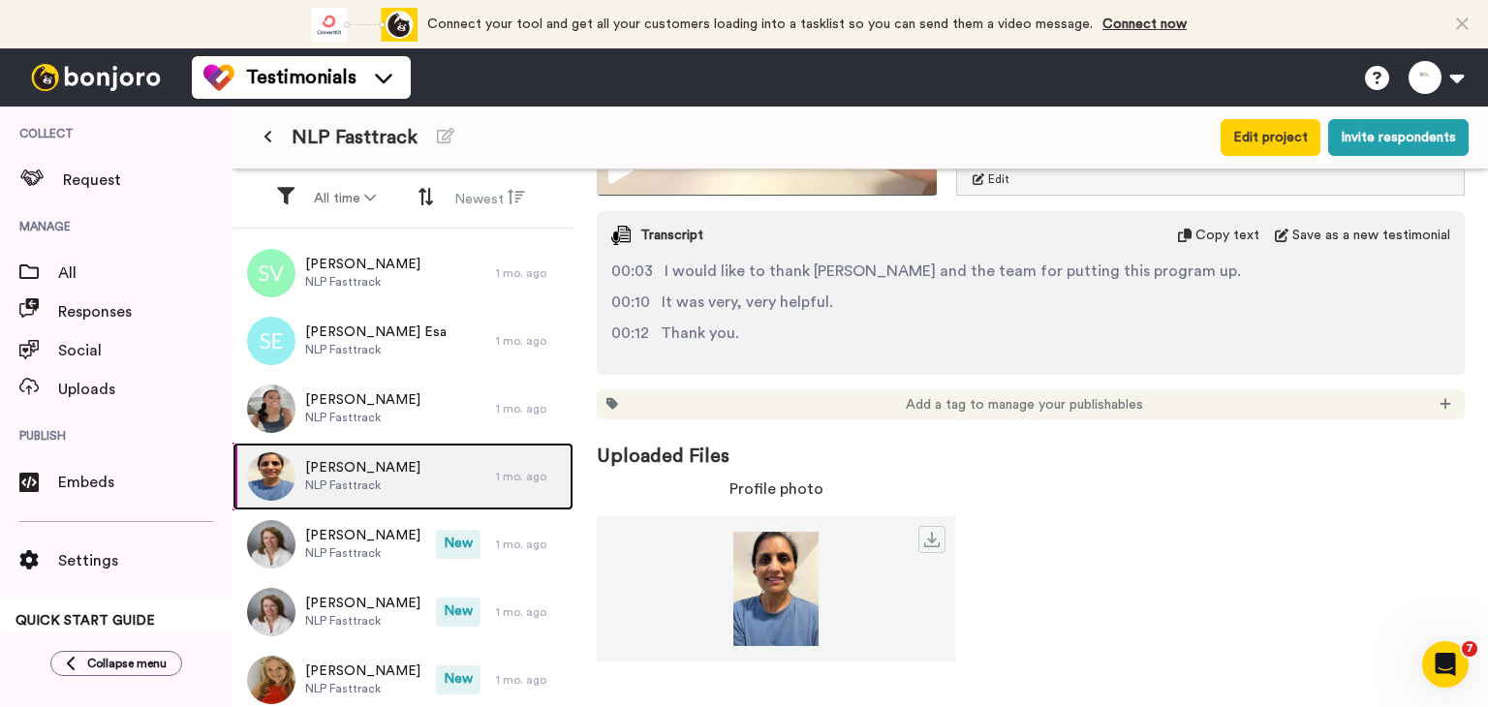
scroll to position [2767, 0]
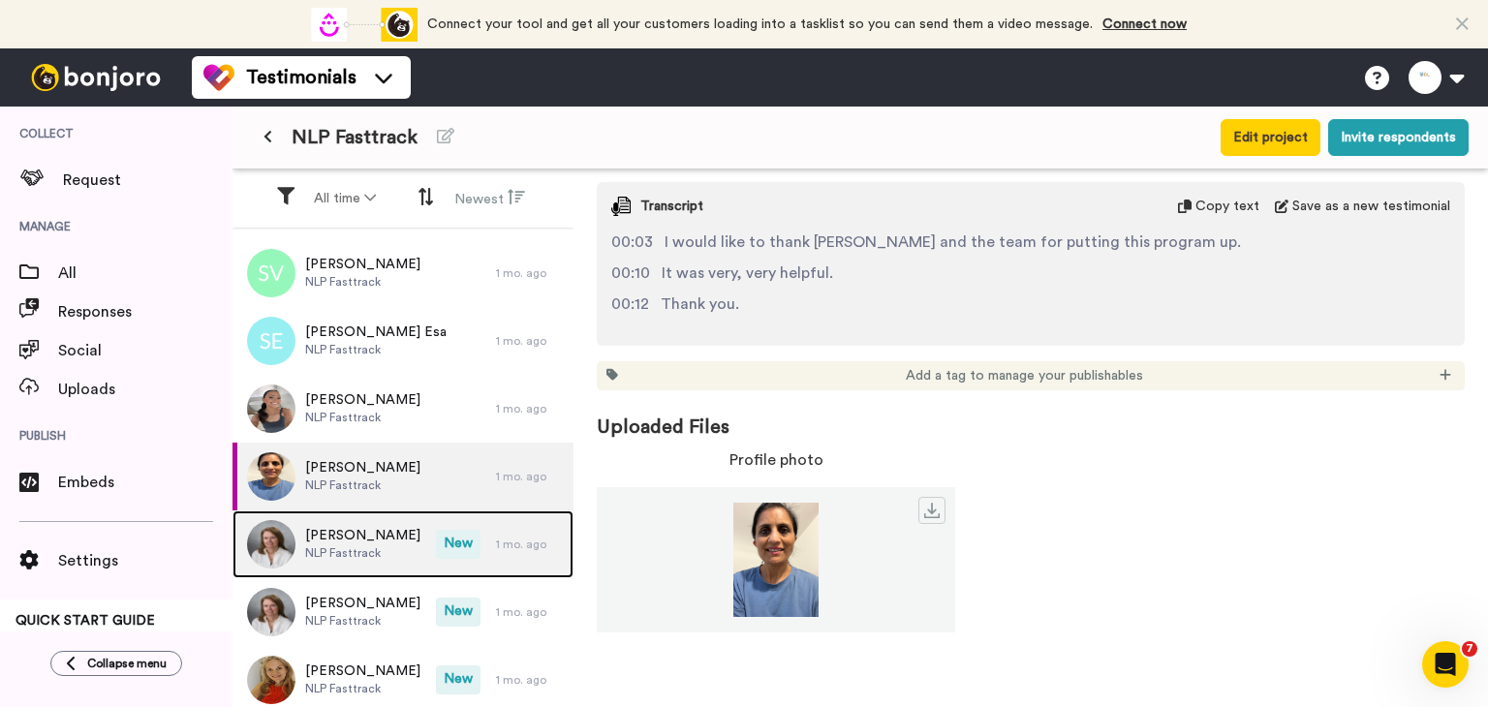
click at [397, 532] on div "Christine Roy NLP Fasttrack" at bounding box center [334, 545] width 203 height 68
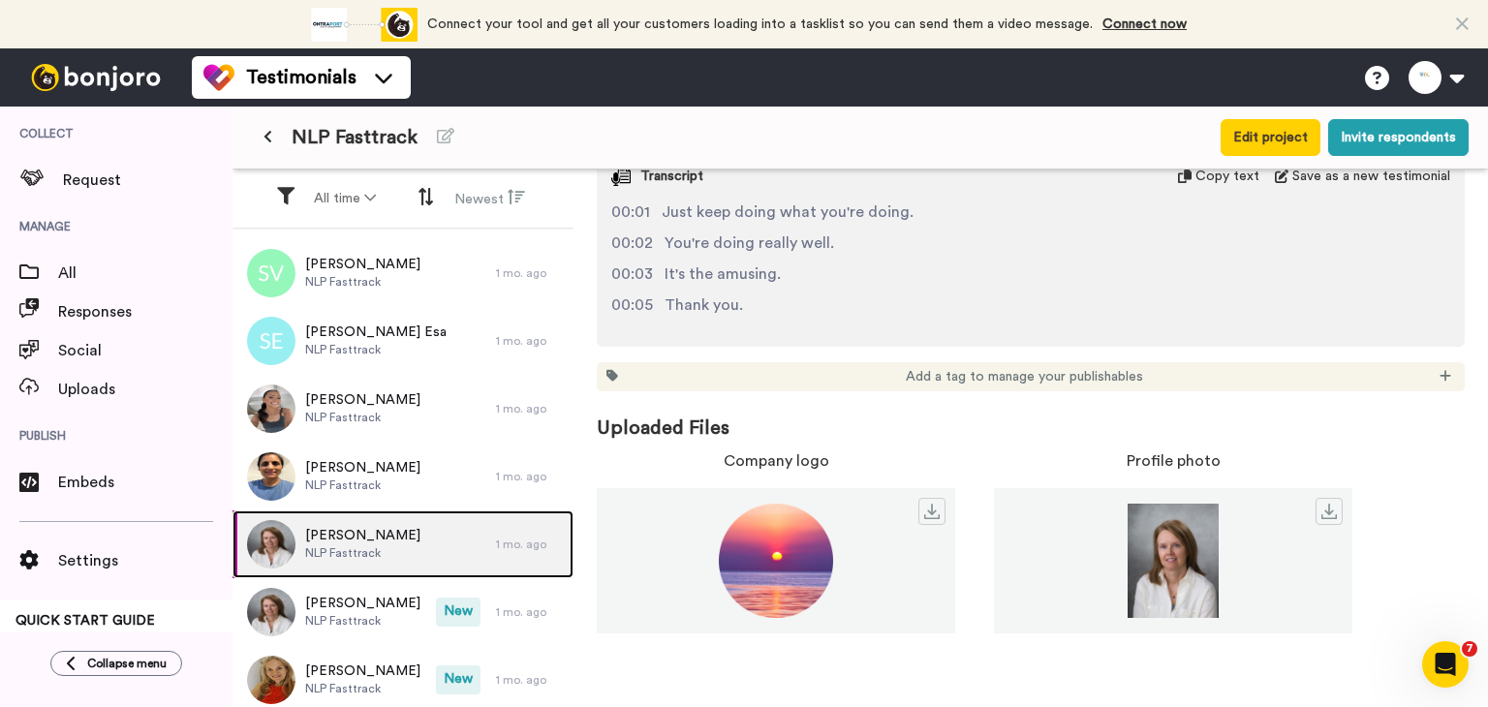
scroll to position [1888, 0]
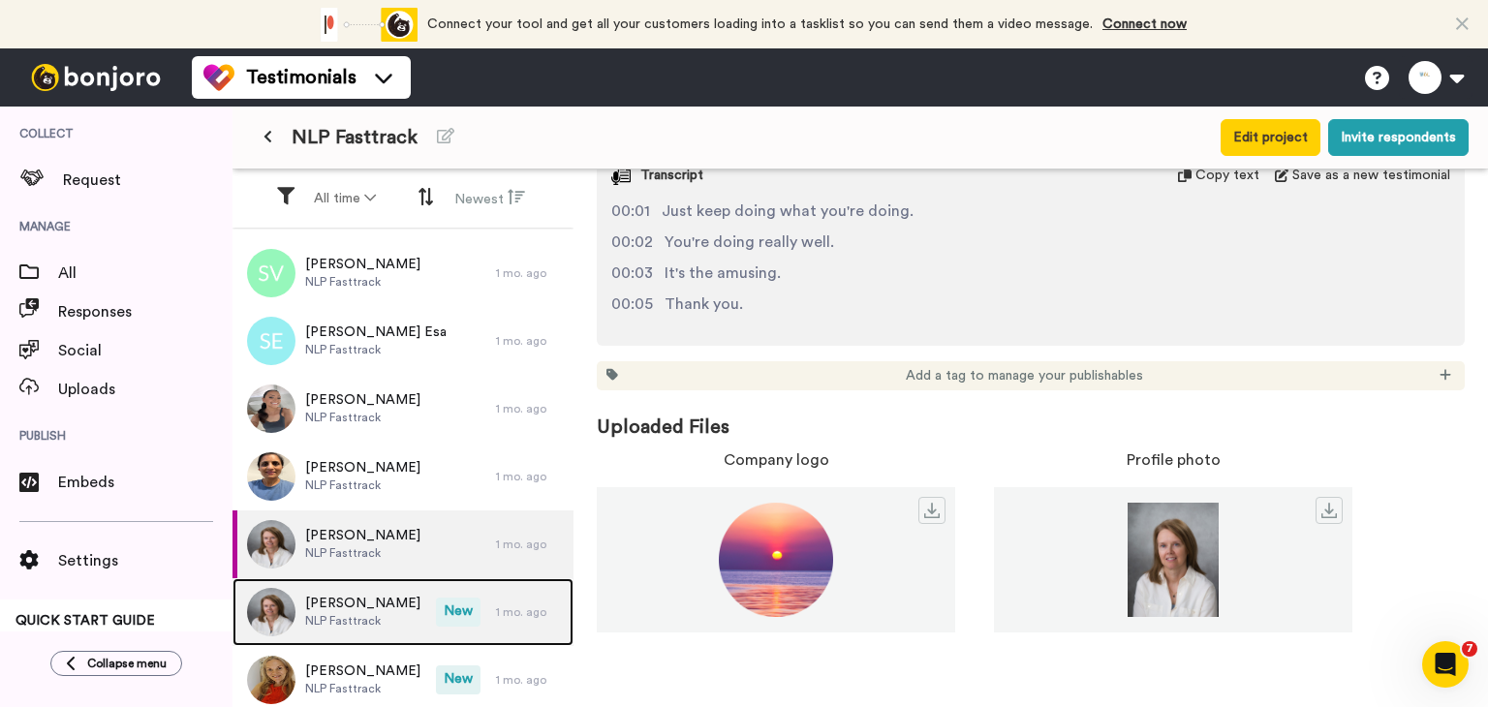
click at [340, 602] on span "Christine Roy" at bounding box center [362, 603] width 115 height 19
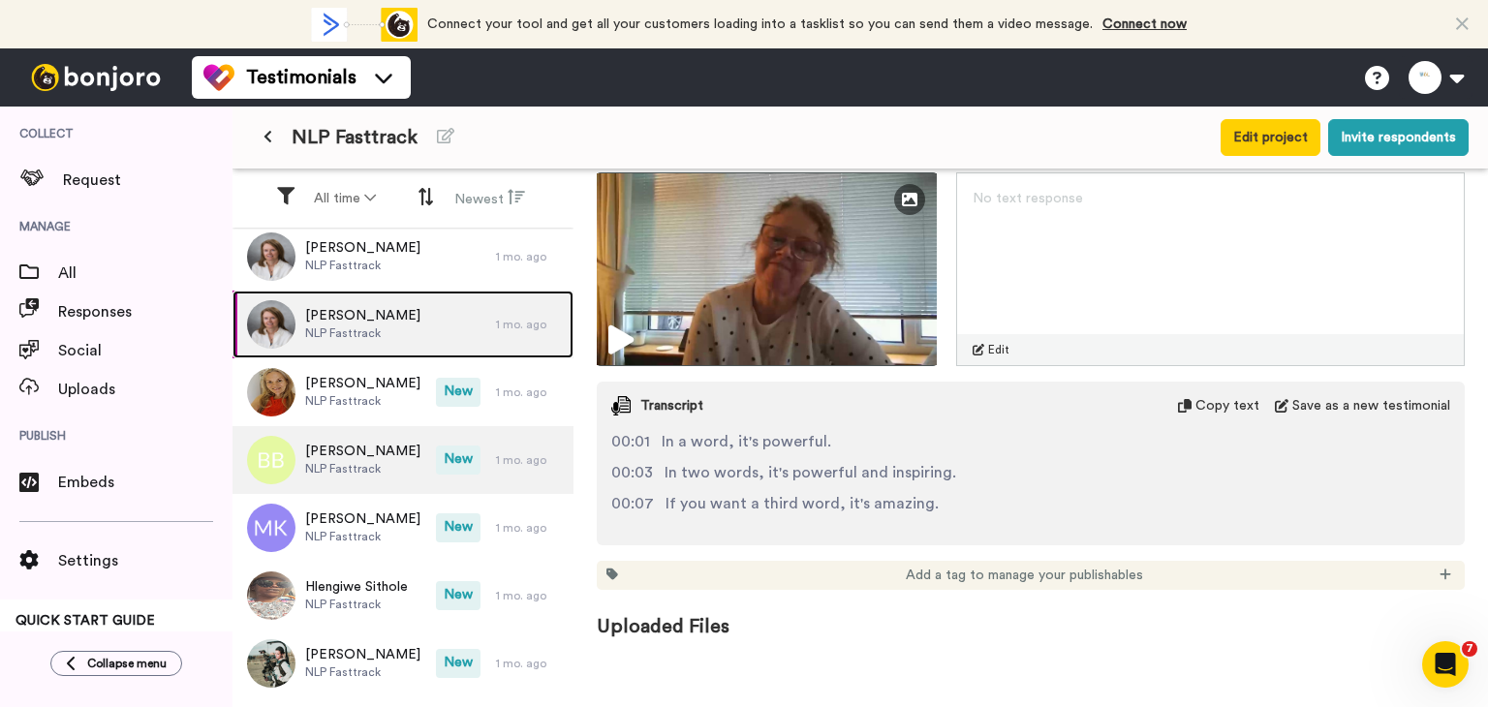
scroll to position [484, 0]
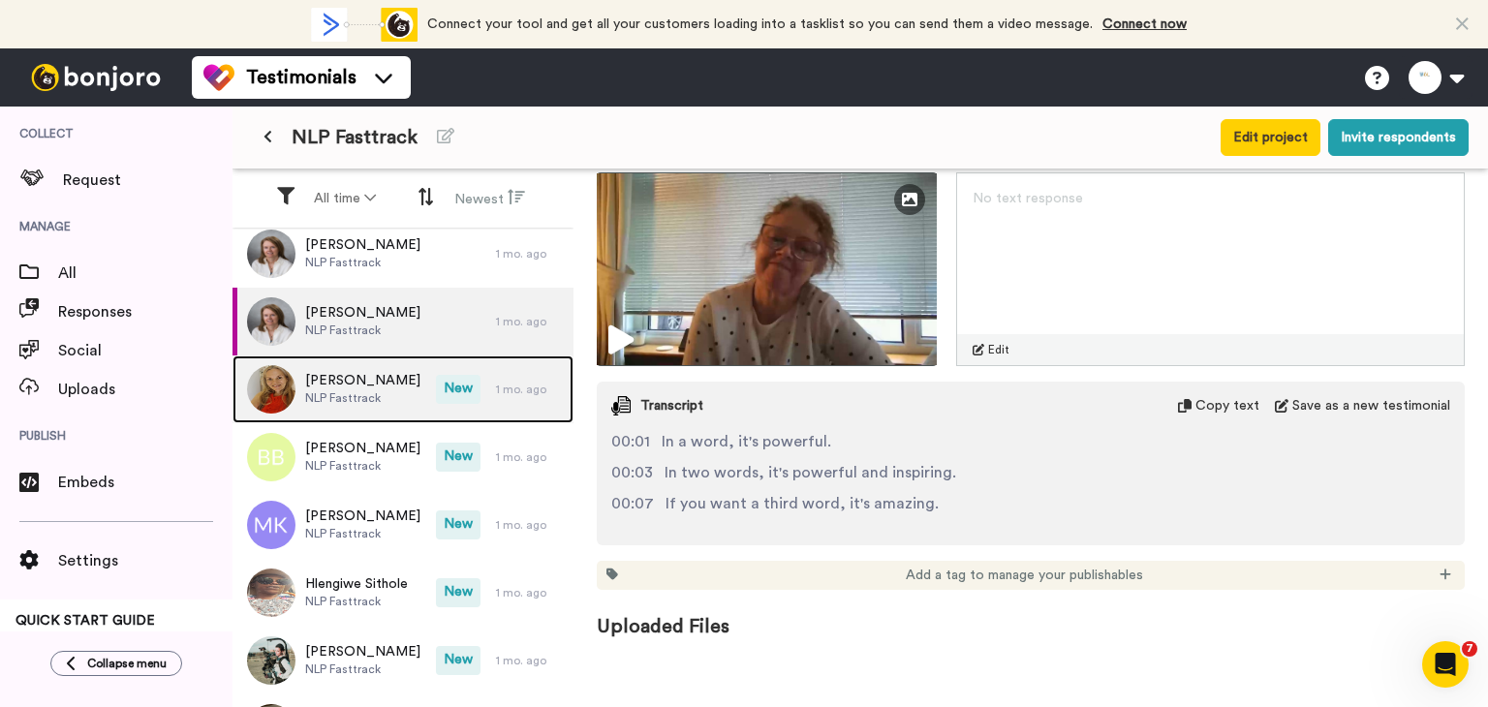
click at [356, 404] on span "NLP Fasttrack" at bounding box center [362, 398] width 115 height 16
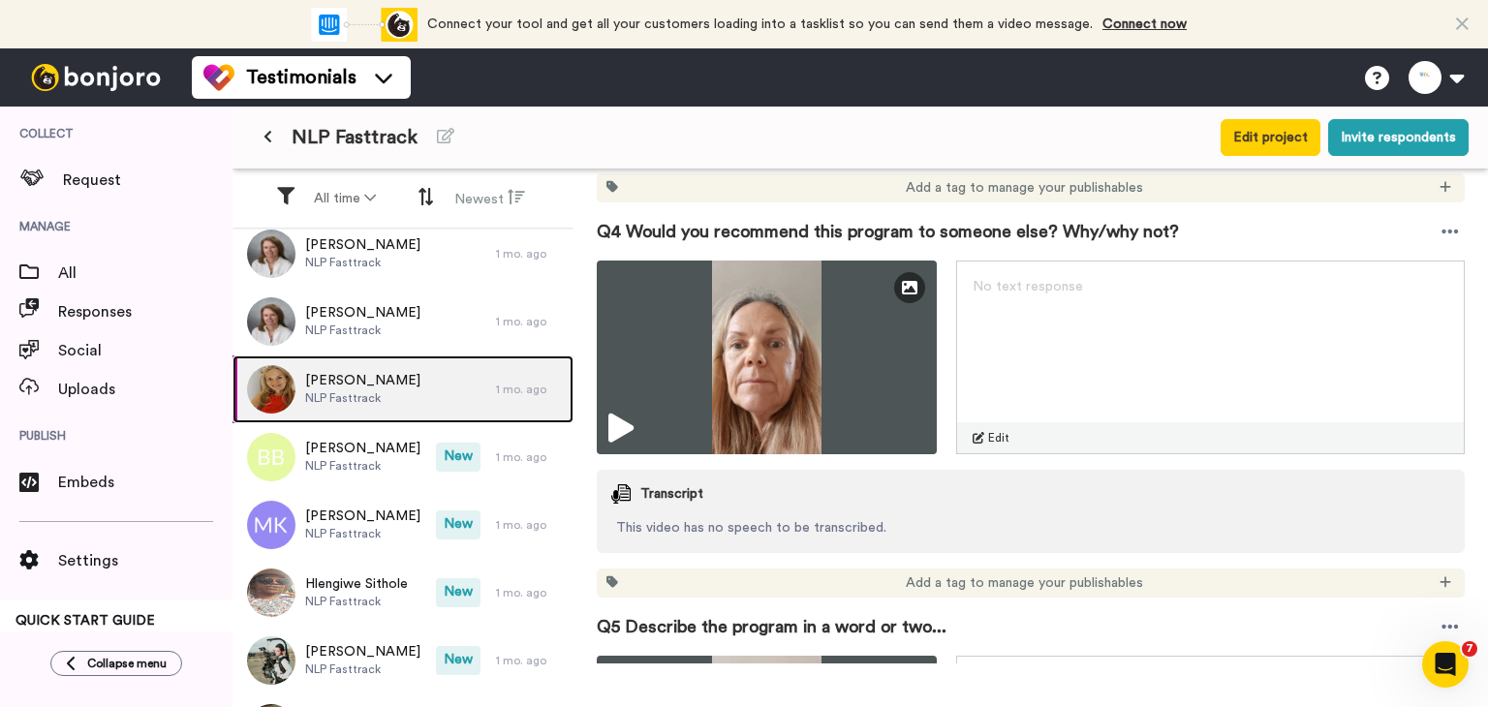
scroll to position [2099, 0]
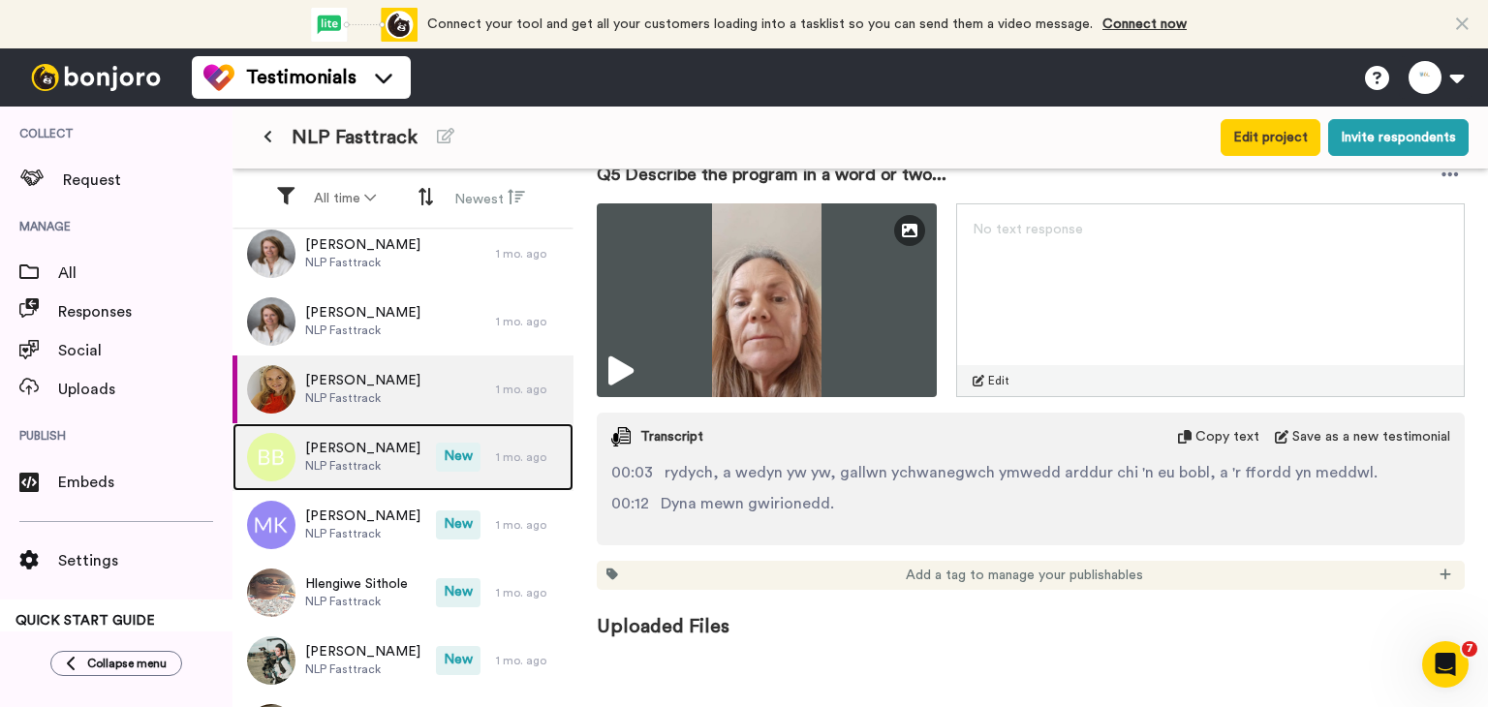
click at [414, 469] on div "Betina Balabanova NLP Fasttrack" at bounding box center [334, 457] width 203 height 68
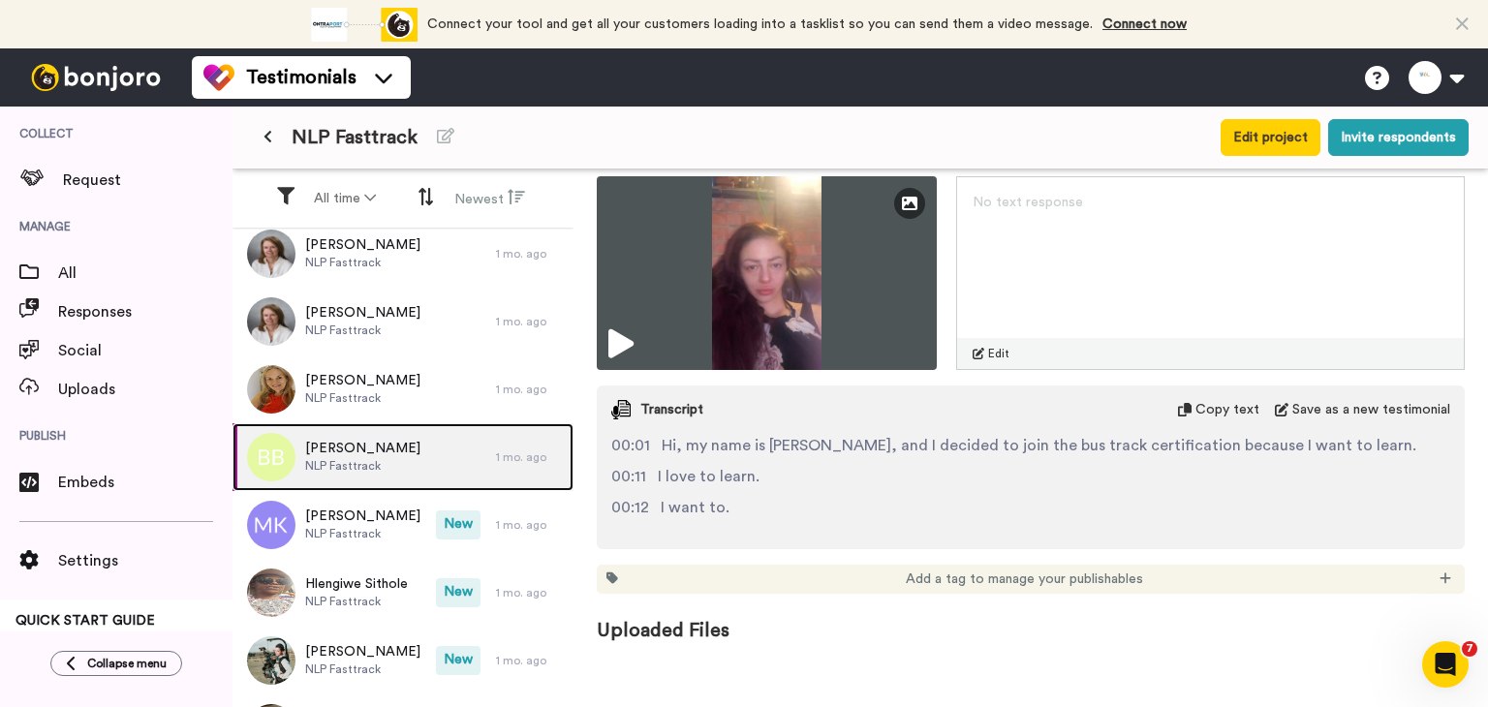
scroll to position [331, 0]
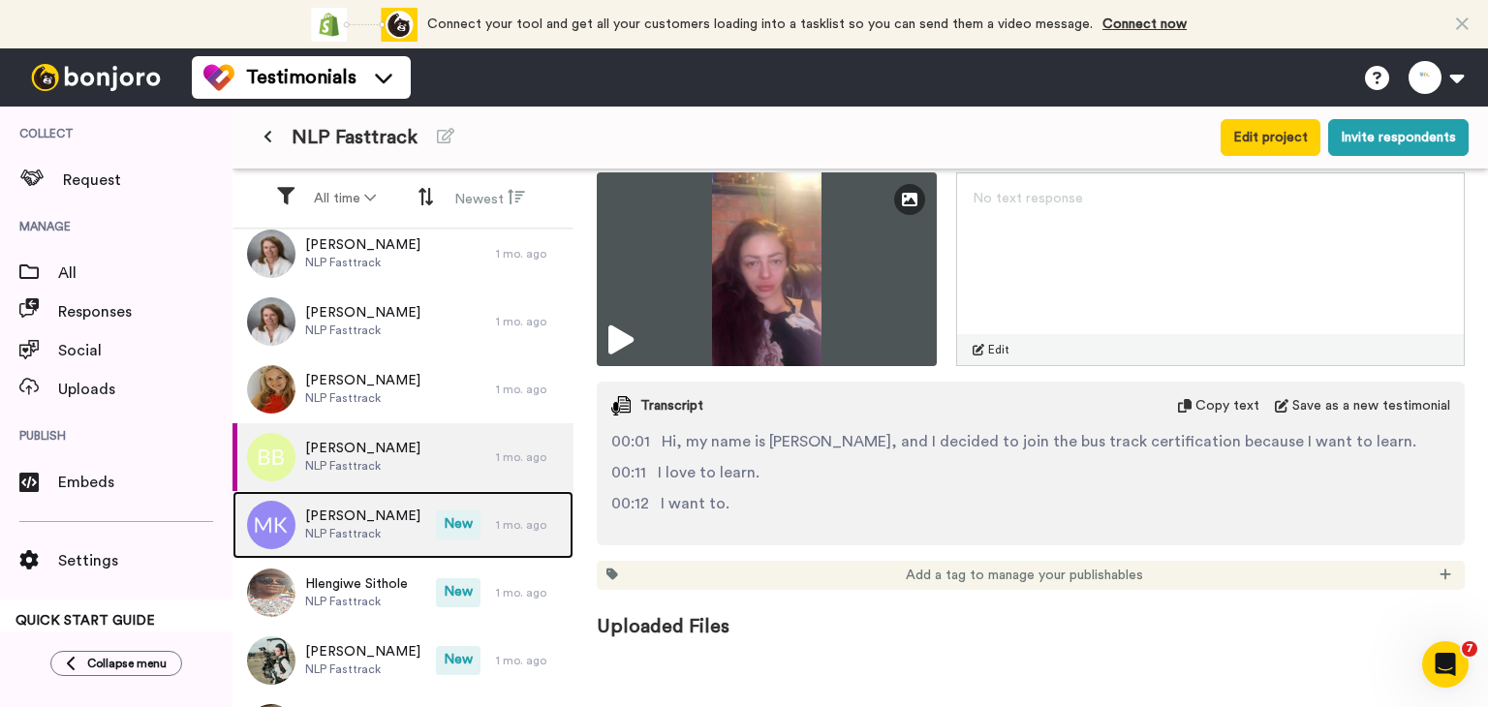
click at [370, 545] on div "MISS KIMBERLEY MICHELLE BARR NLP Fasttrack" at bounding box center [334, 525] width 203 height 68
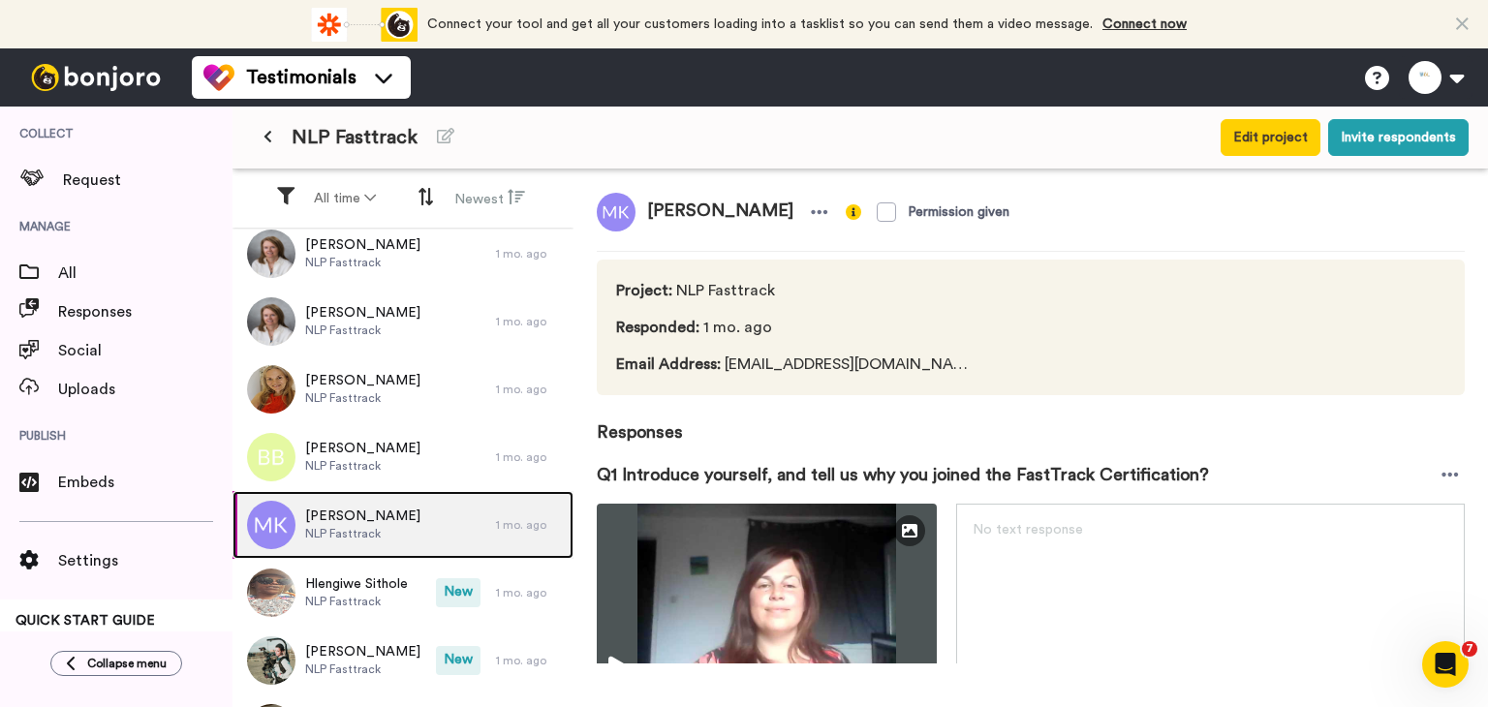
scroll to position [388, 0]
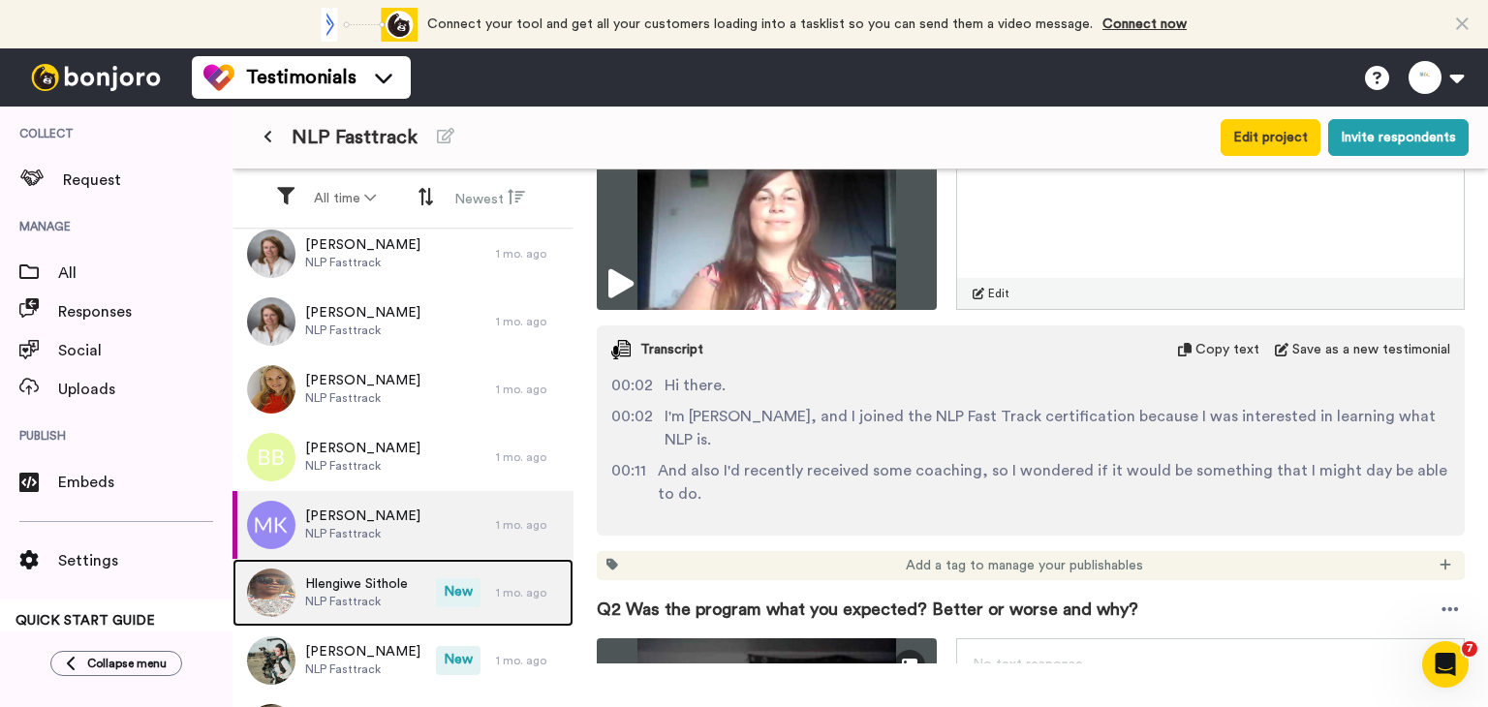
click at [367, 594] on span "NLP Fasttrack" at bounding box center [356, 602] width 103 height 16
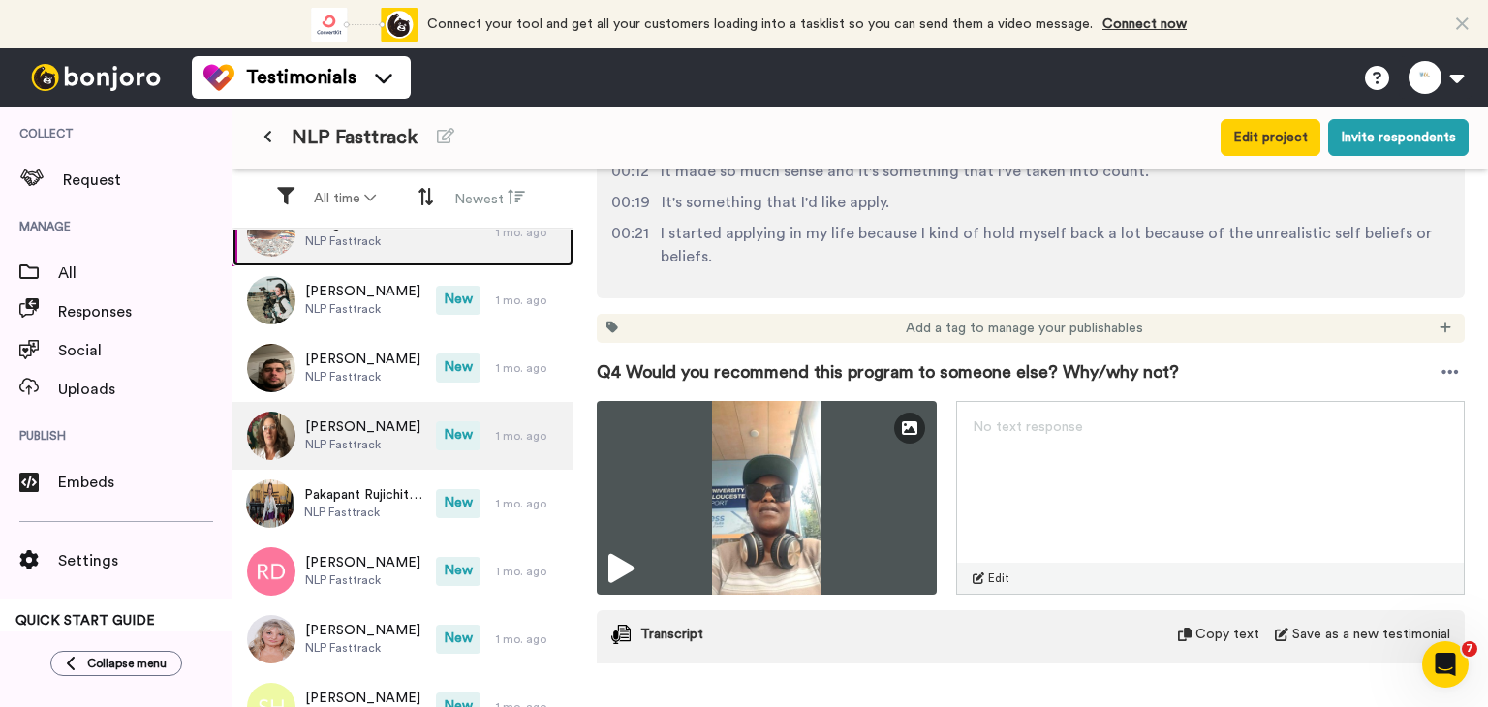
scroll to position [872, 0]
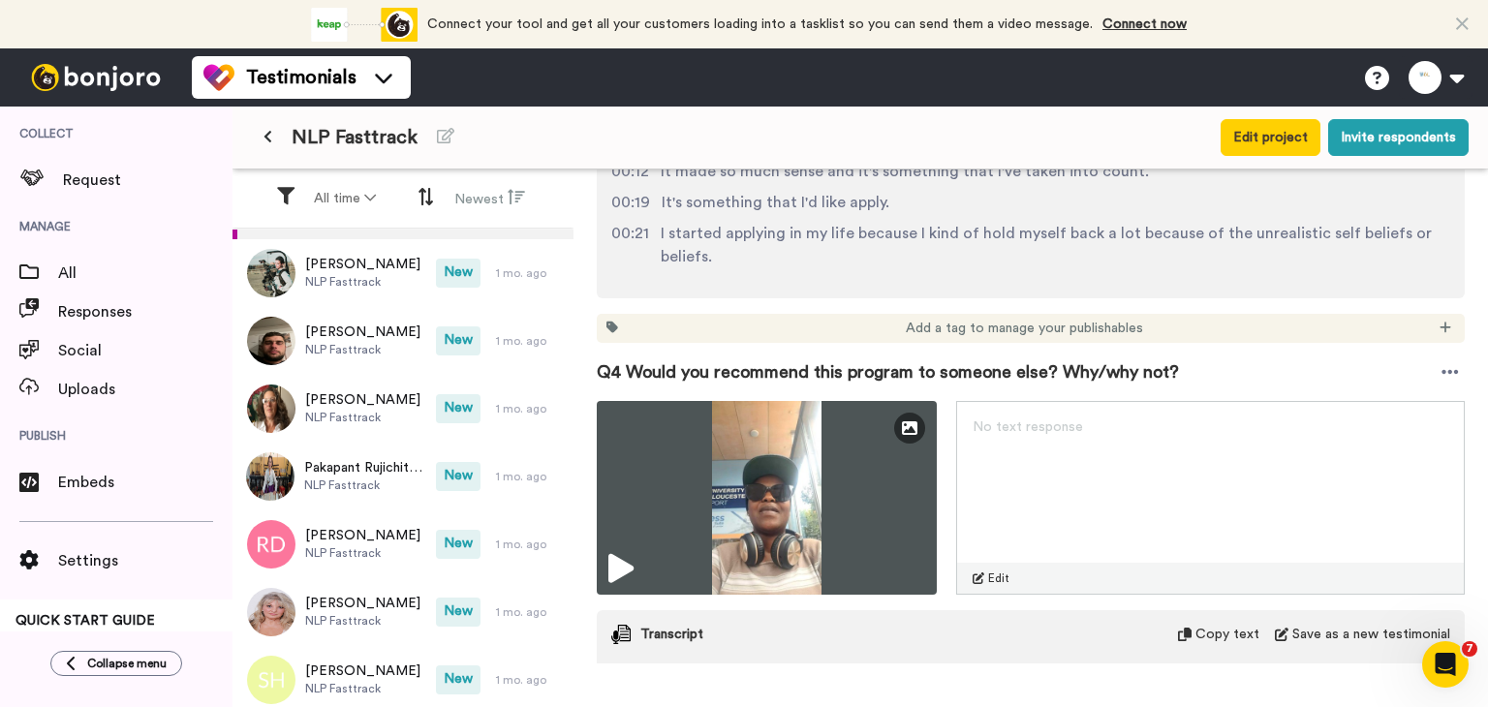
click at [267, 137] on icon at bounding box center [268, 137] width 9 height 14
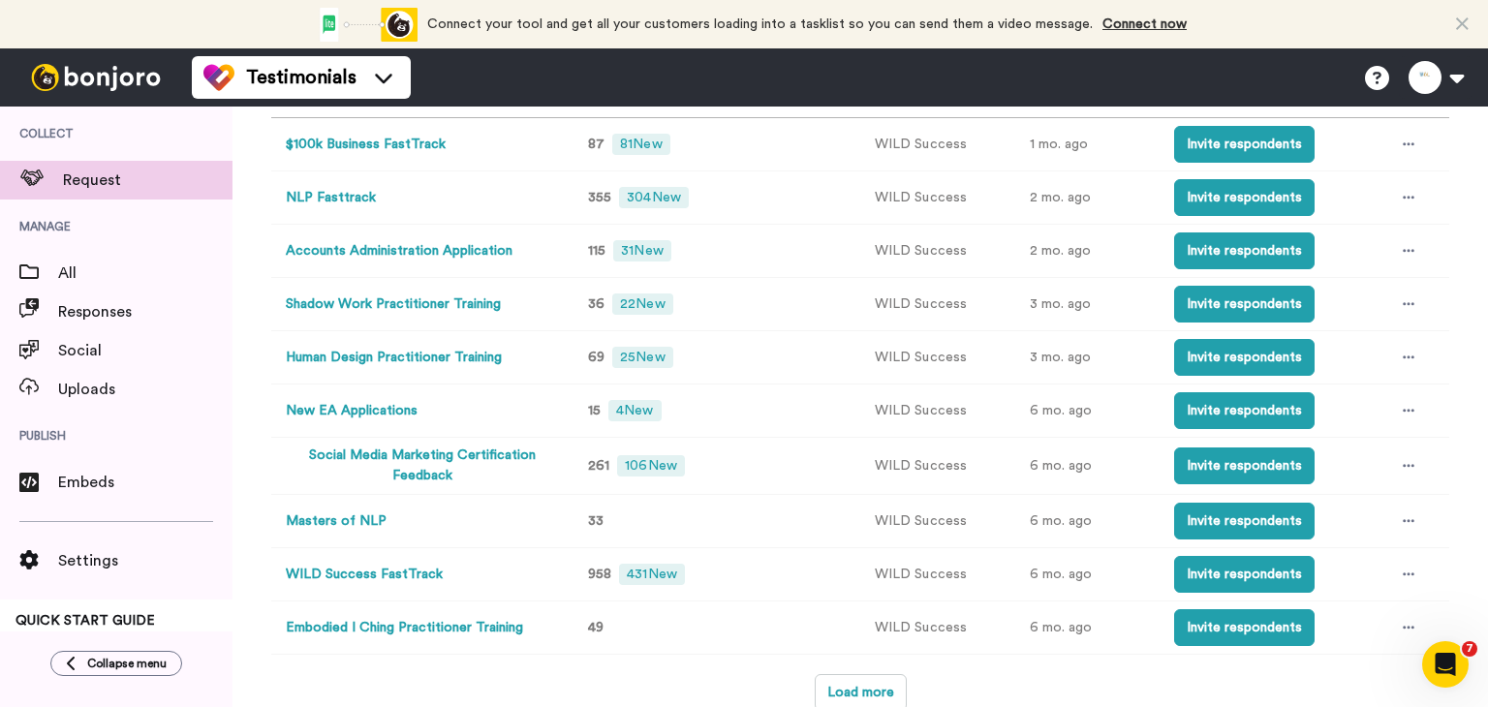
scroll to position [194, 0]
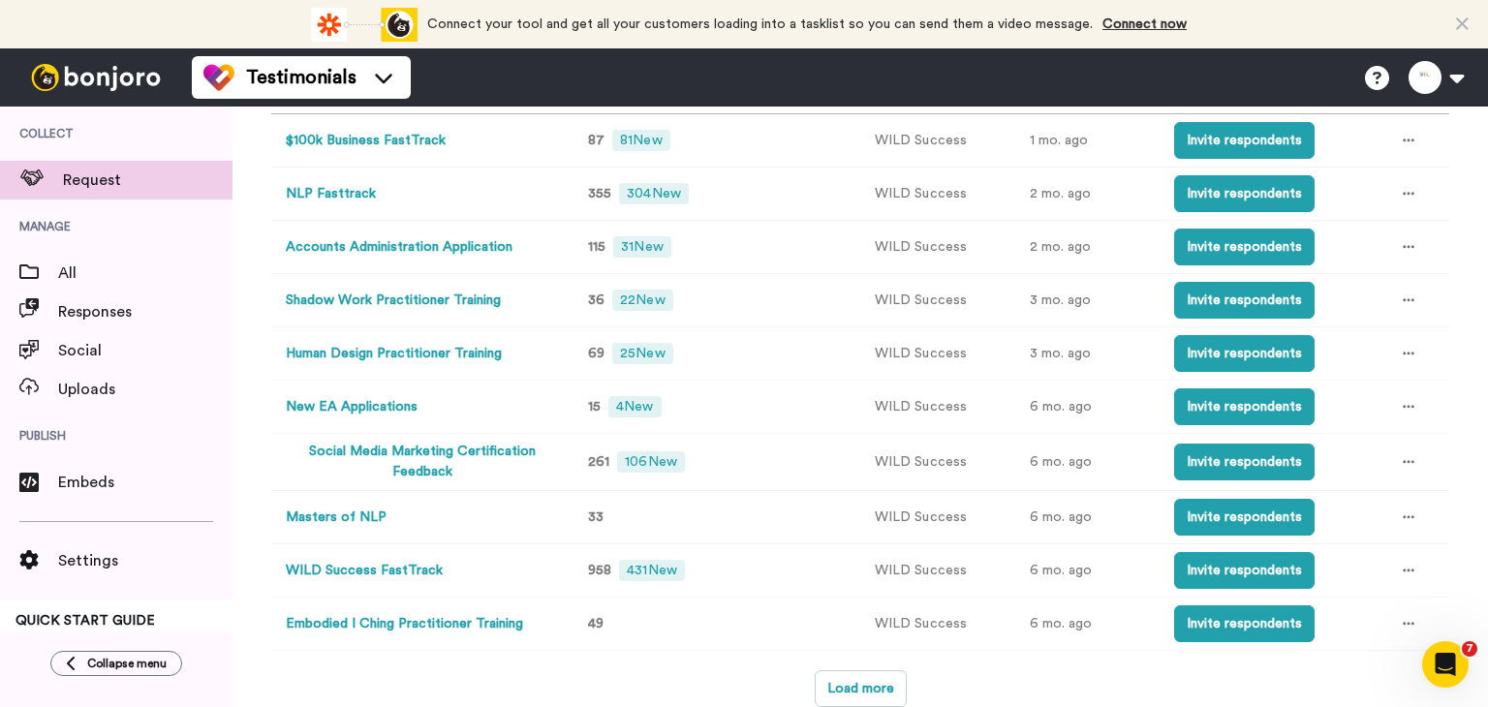
click at [368, 517] on button "Masters of NLP" at bounding box center [336, 518] width 101 height 20
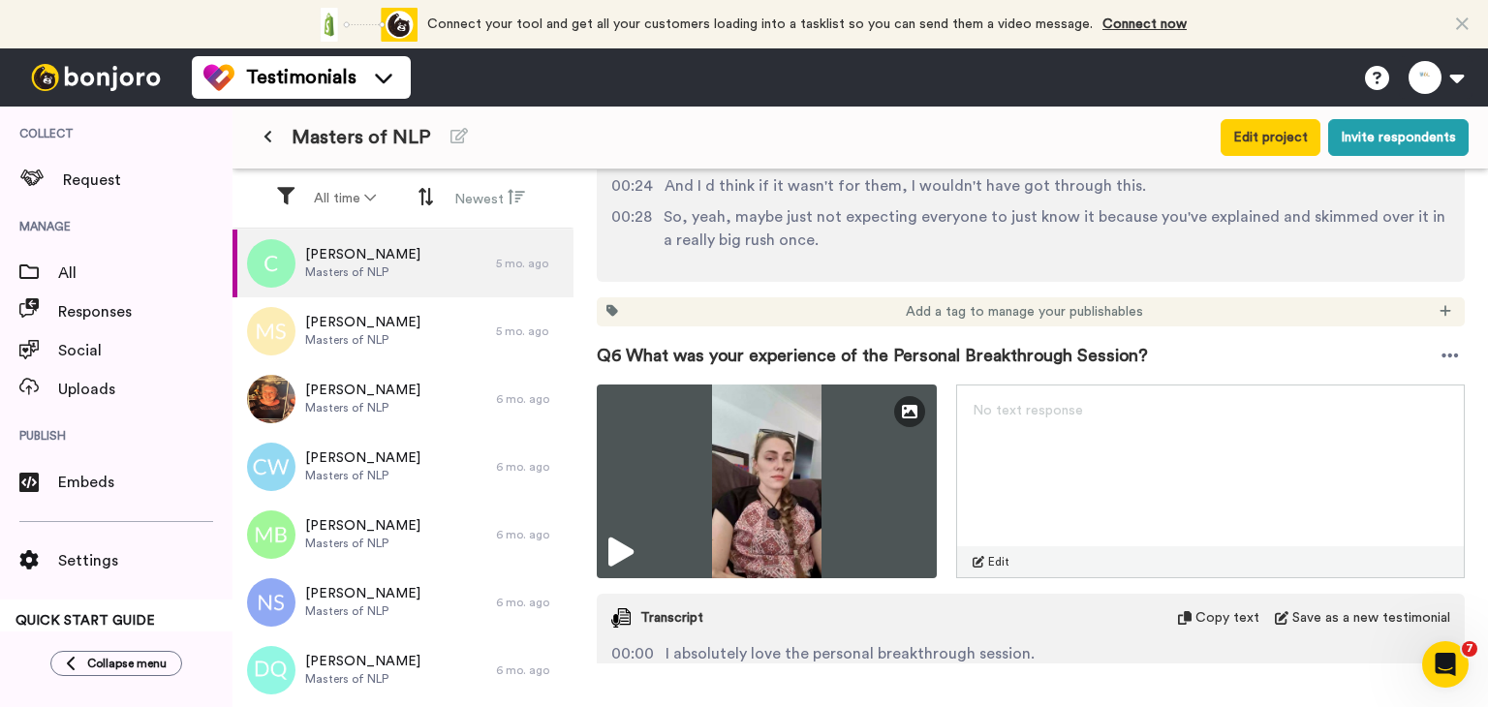
scroll to position [3488, 0]
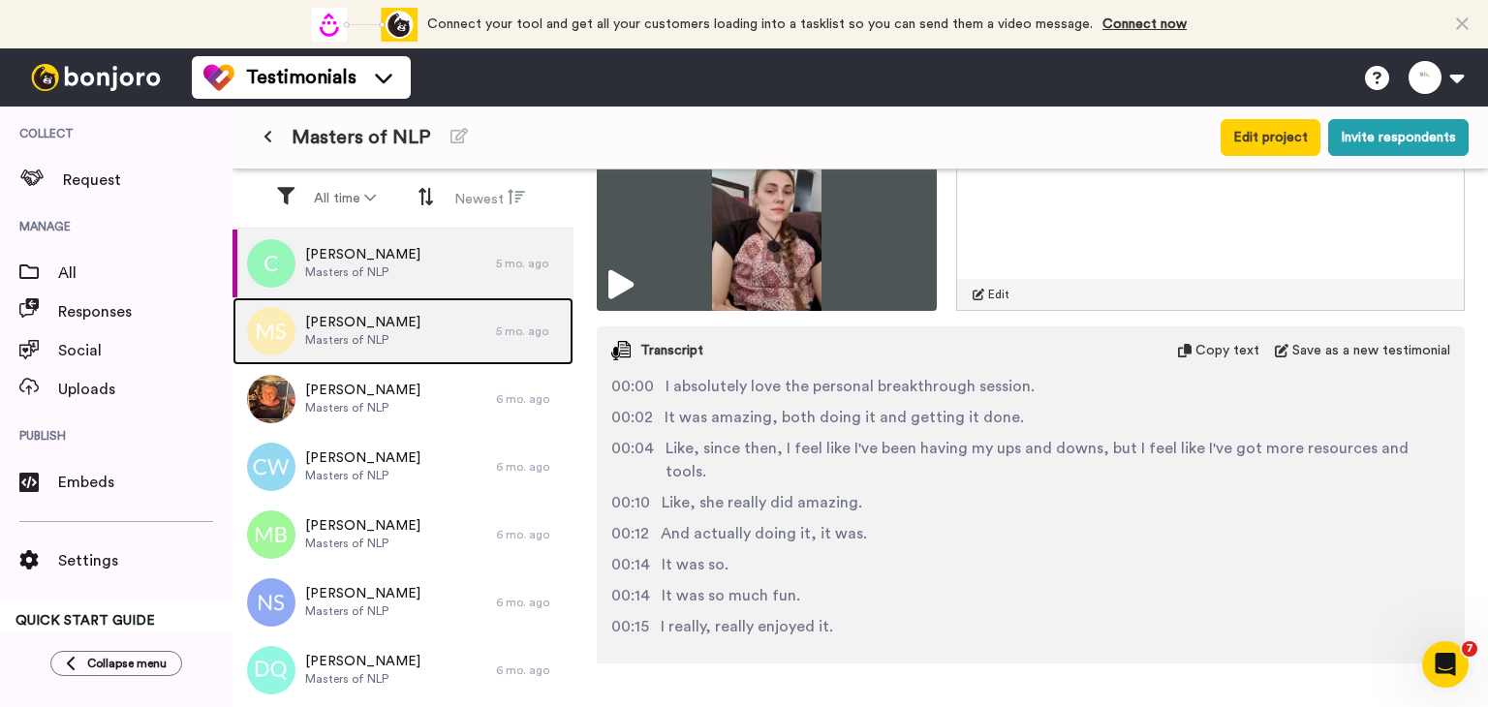
click at [425, 334] on div "Melita Spencer Masters of NLP" at bounding box center [365, 331] width 264 height 68
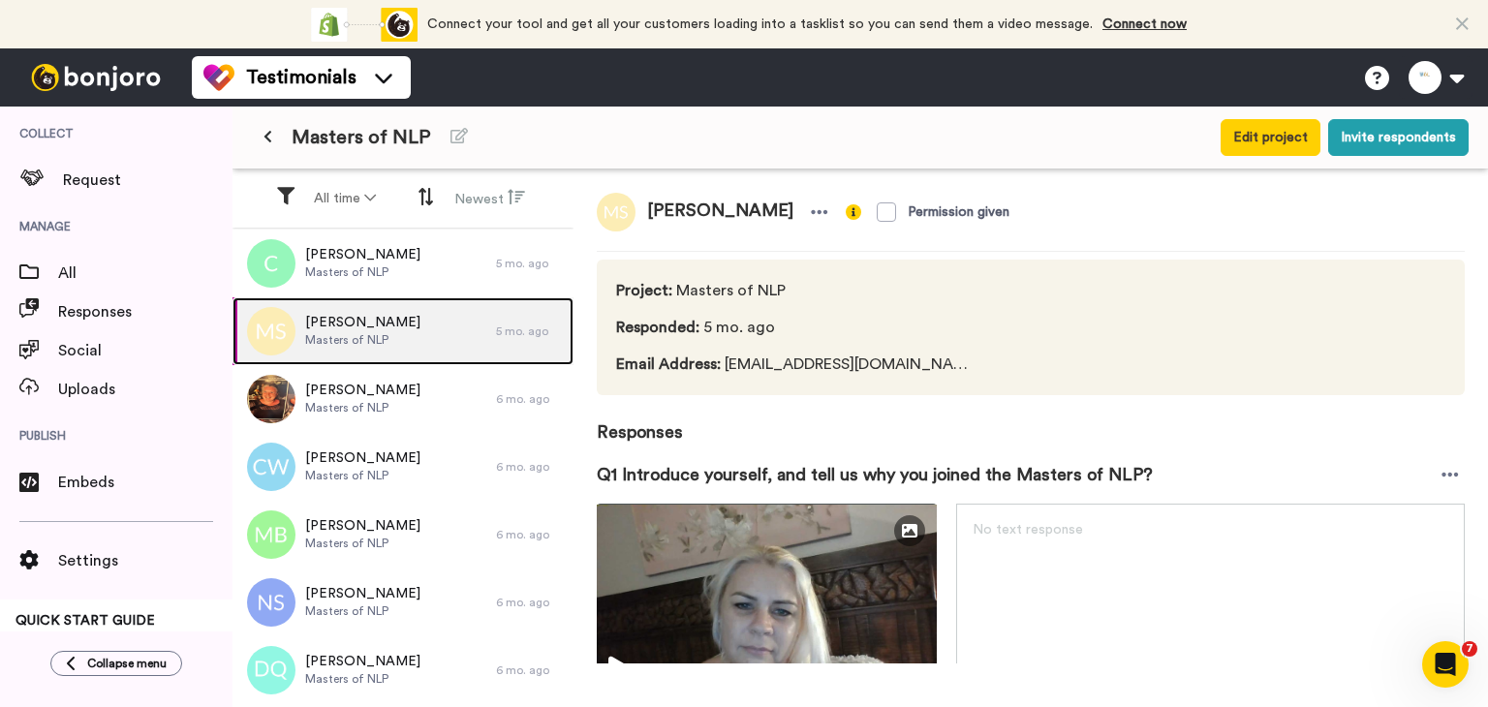
scroll to position [331, 0]
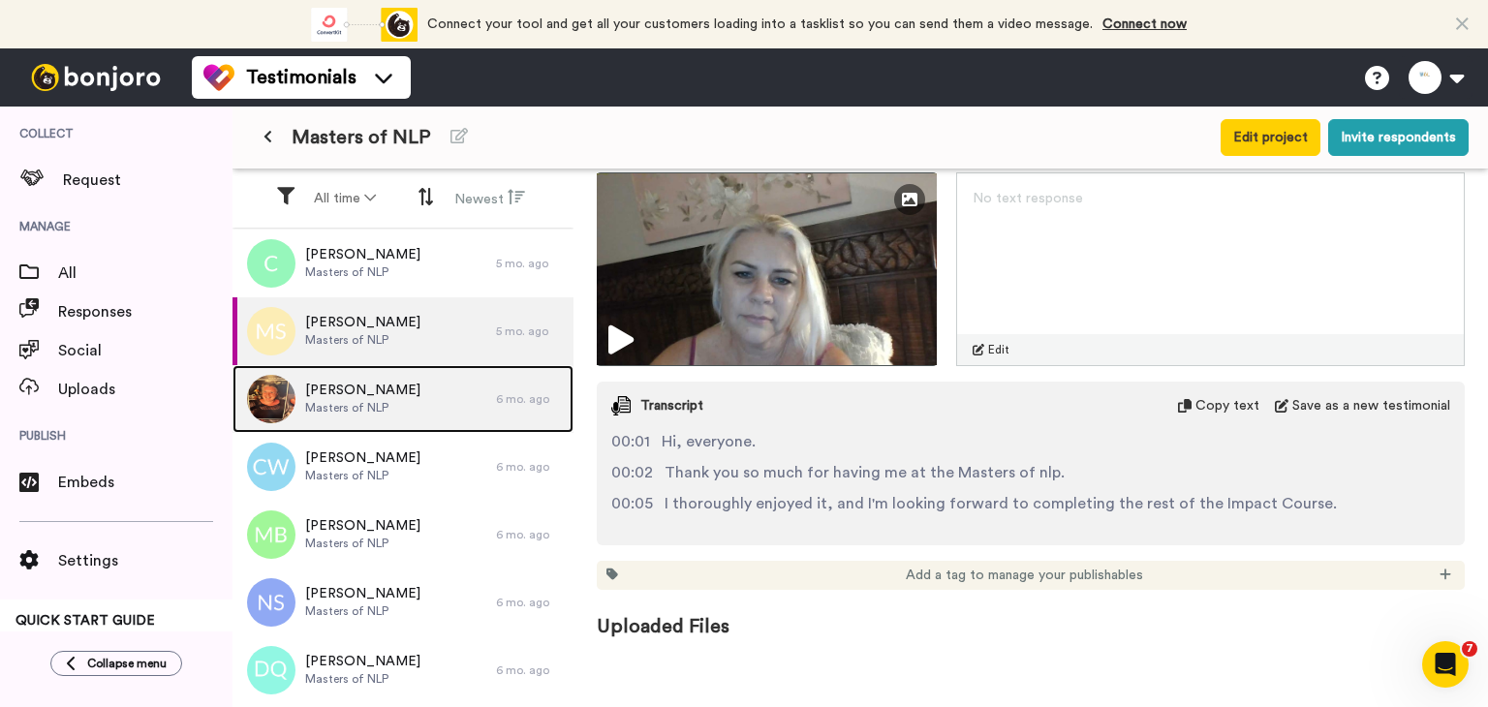
click at [430, 388] on div "Janina Wenzel Masters of NLP" at bounding box center [365, 399] width 264 height 68
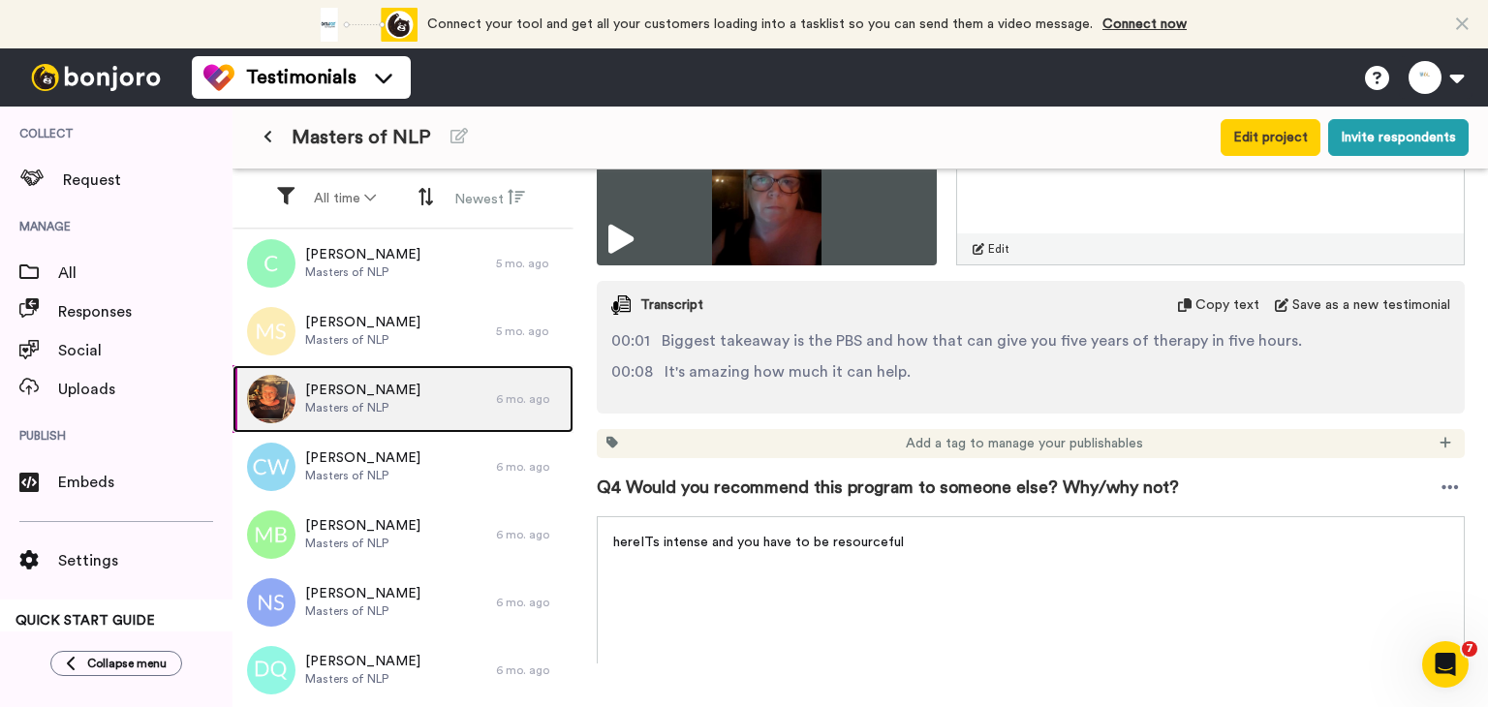
scroll to position [1356, 0]
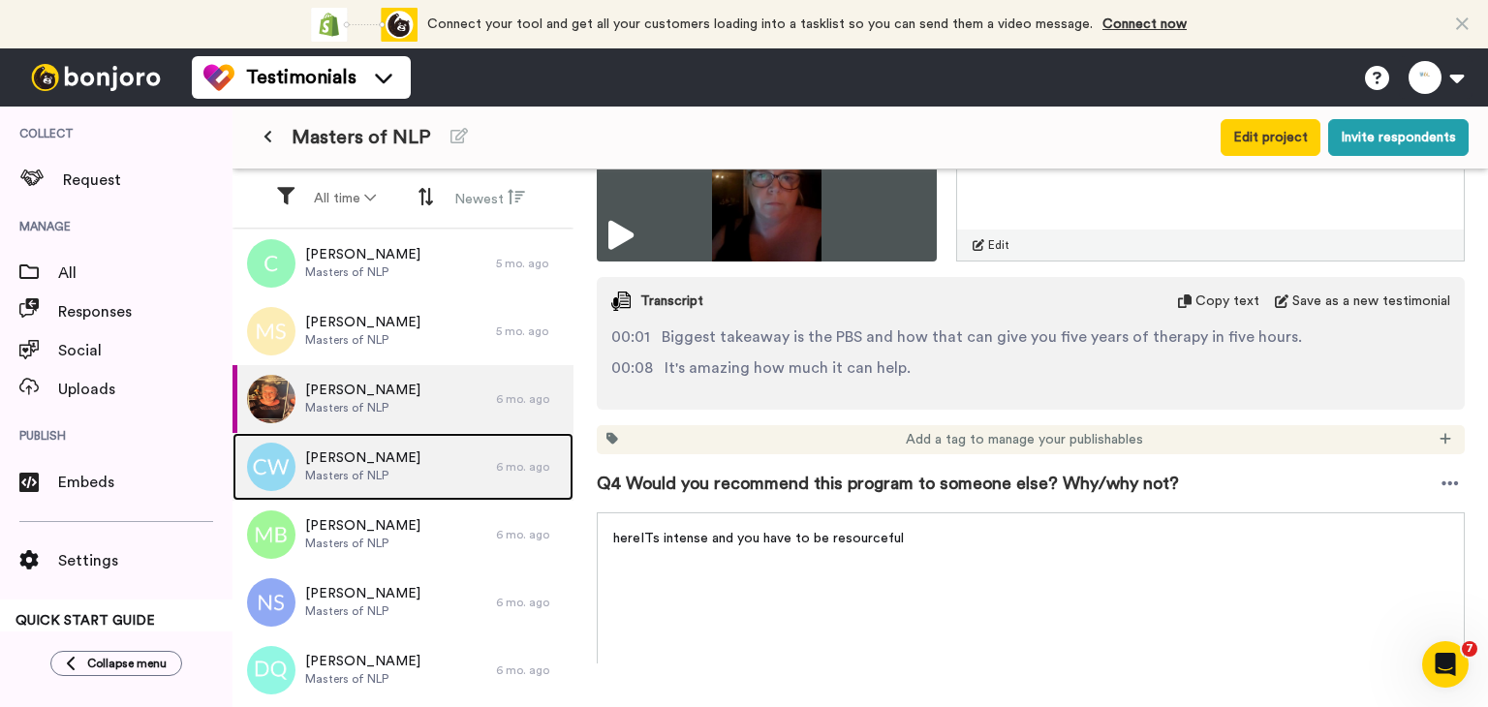
click at [405, 442] on div "Chloe Williams Masters of NLP" at bounding box center [365, 467] width 264 height 68
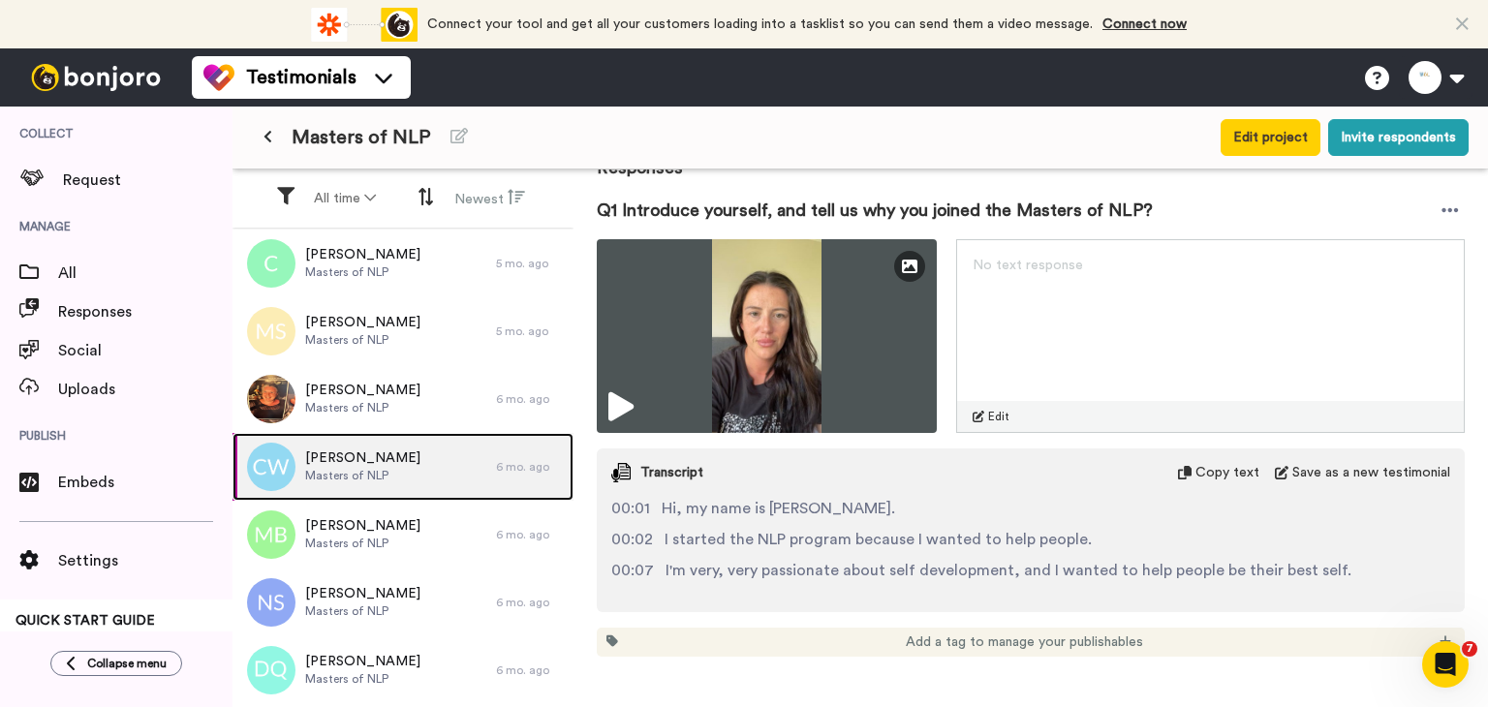
scroll to position [291, 0]
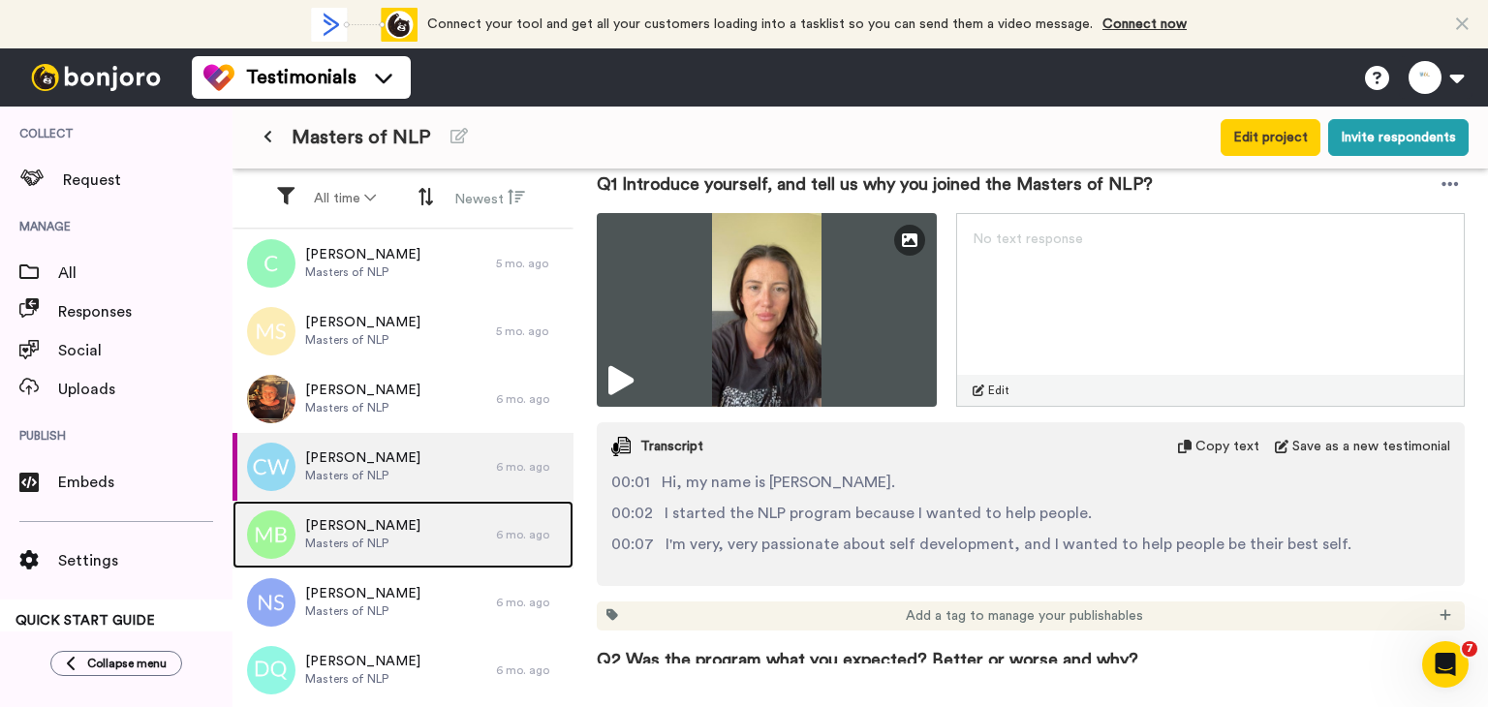
click at [357, 527] on span "Melissa Bates" at bounding box center [362, 525] width 115 height 19
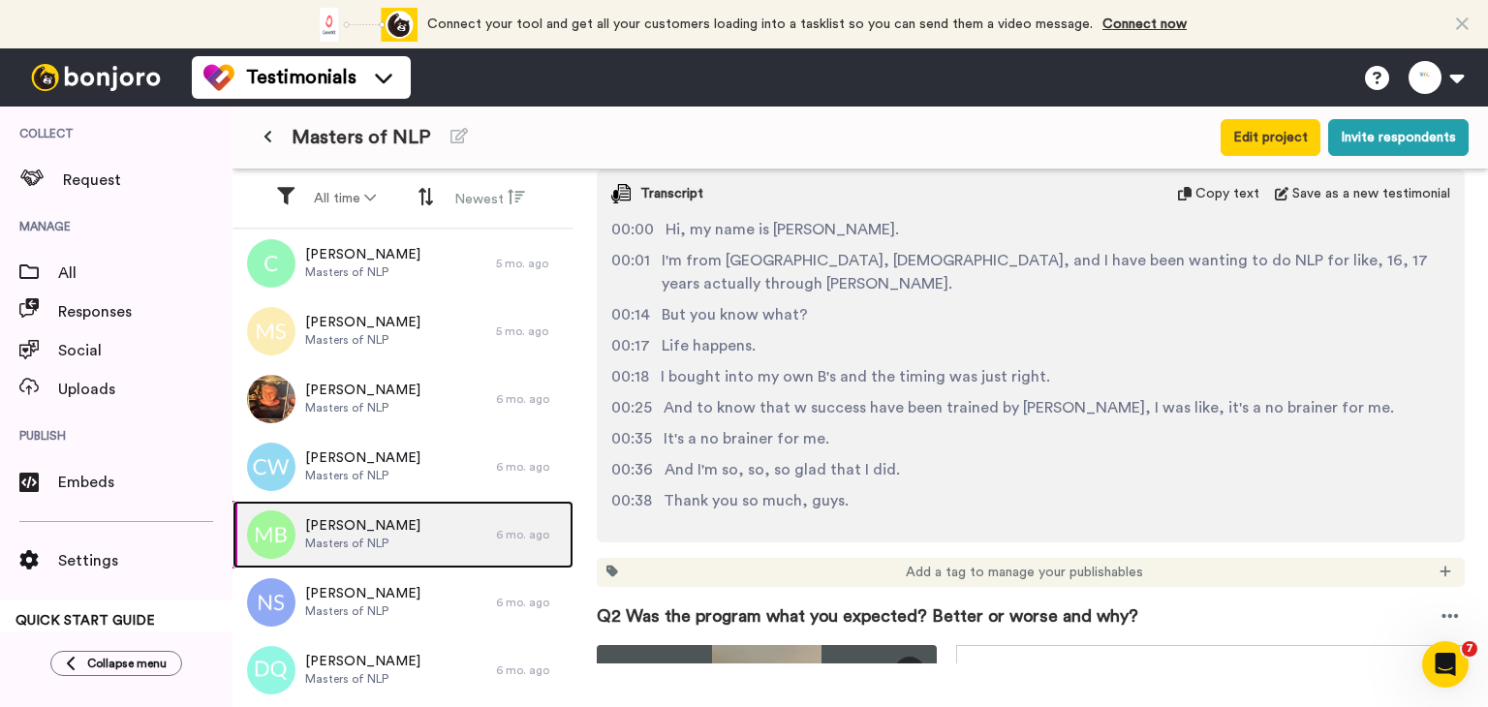
scroll to position [581, 0]
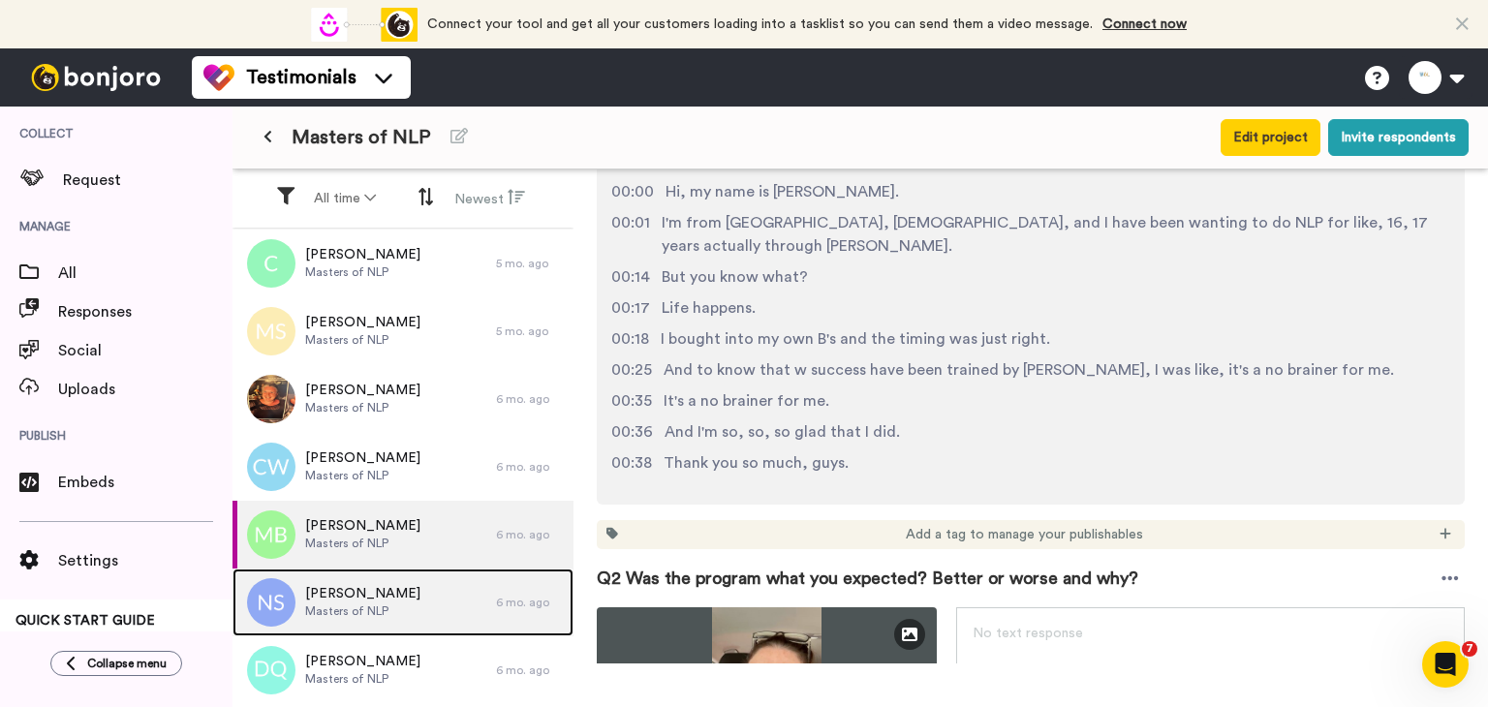
click at [409, 573] on div "Natalie Stecko Masters of NLP" at bounding box center [365, 603] width 264 height 68
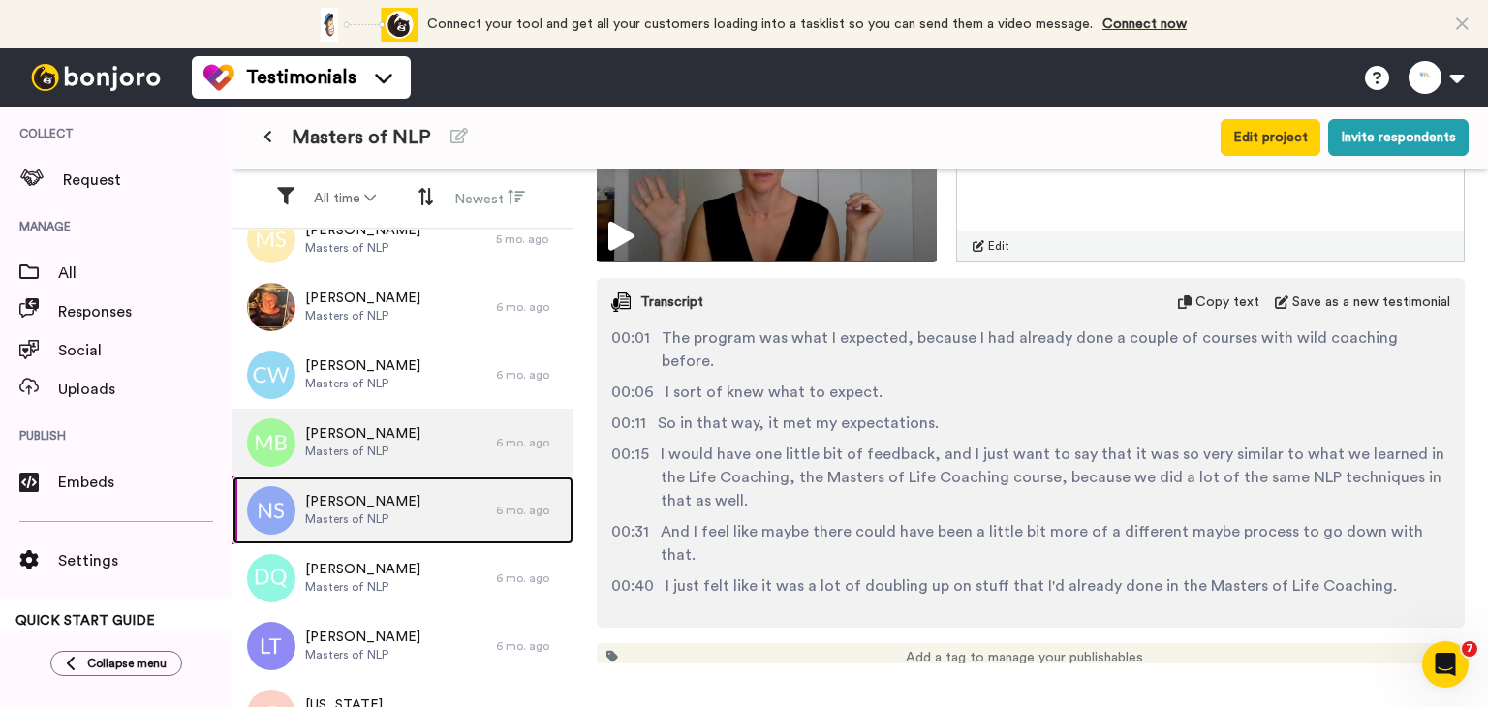
scroll to position [97, 0]
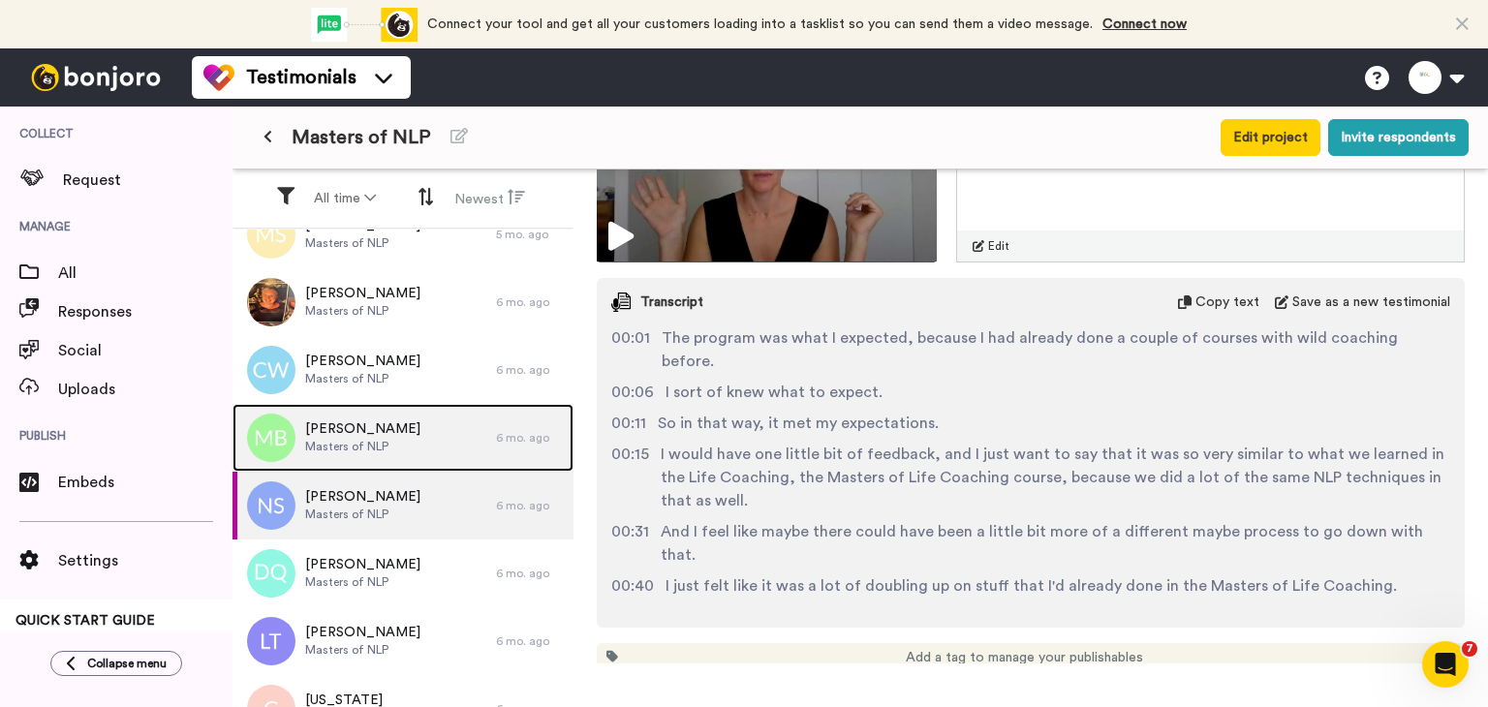
click at [425, 454] on div "Melissa Bates Masters of NLP" at bounding box center [365, 438] width 264 height 68
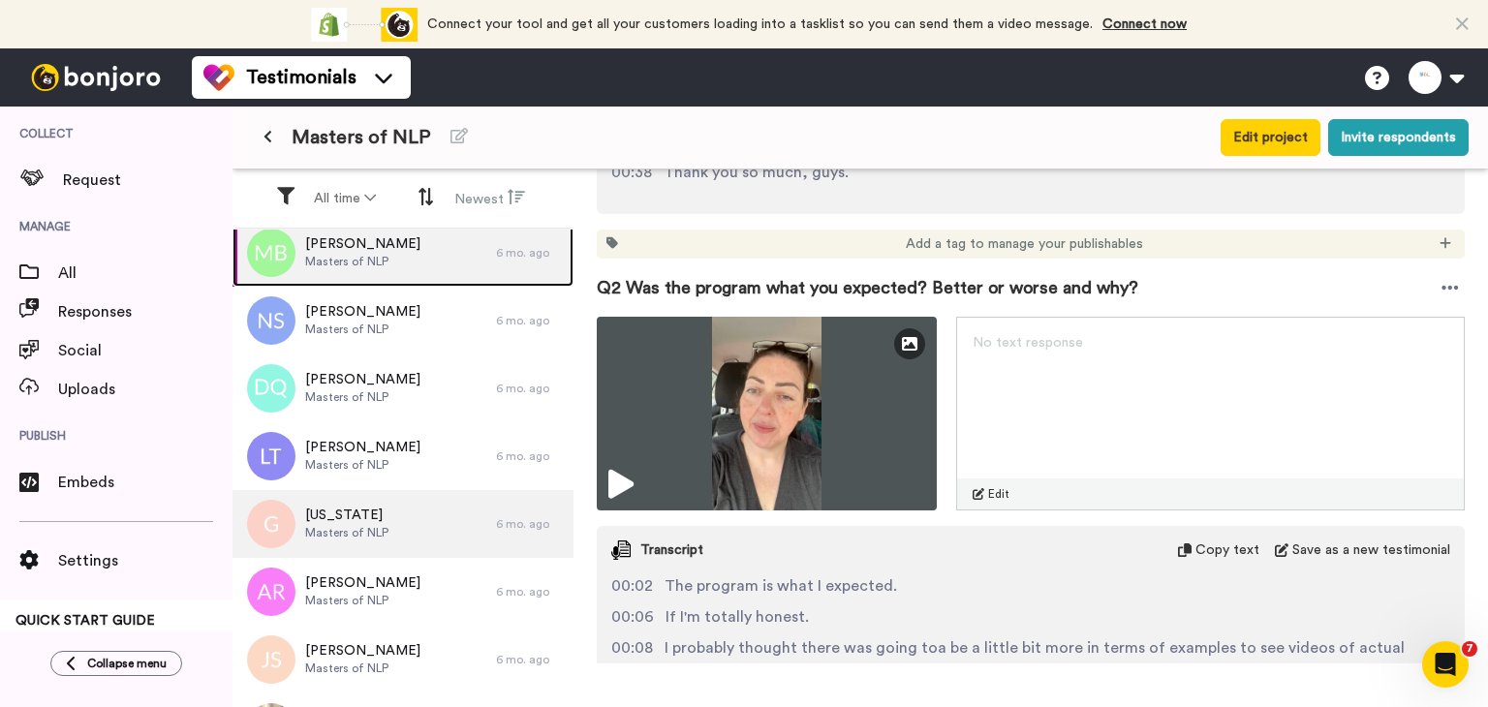
scroll to position [291, 0]
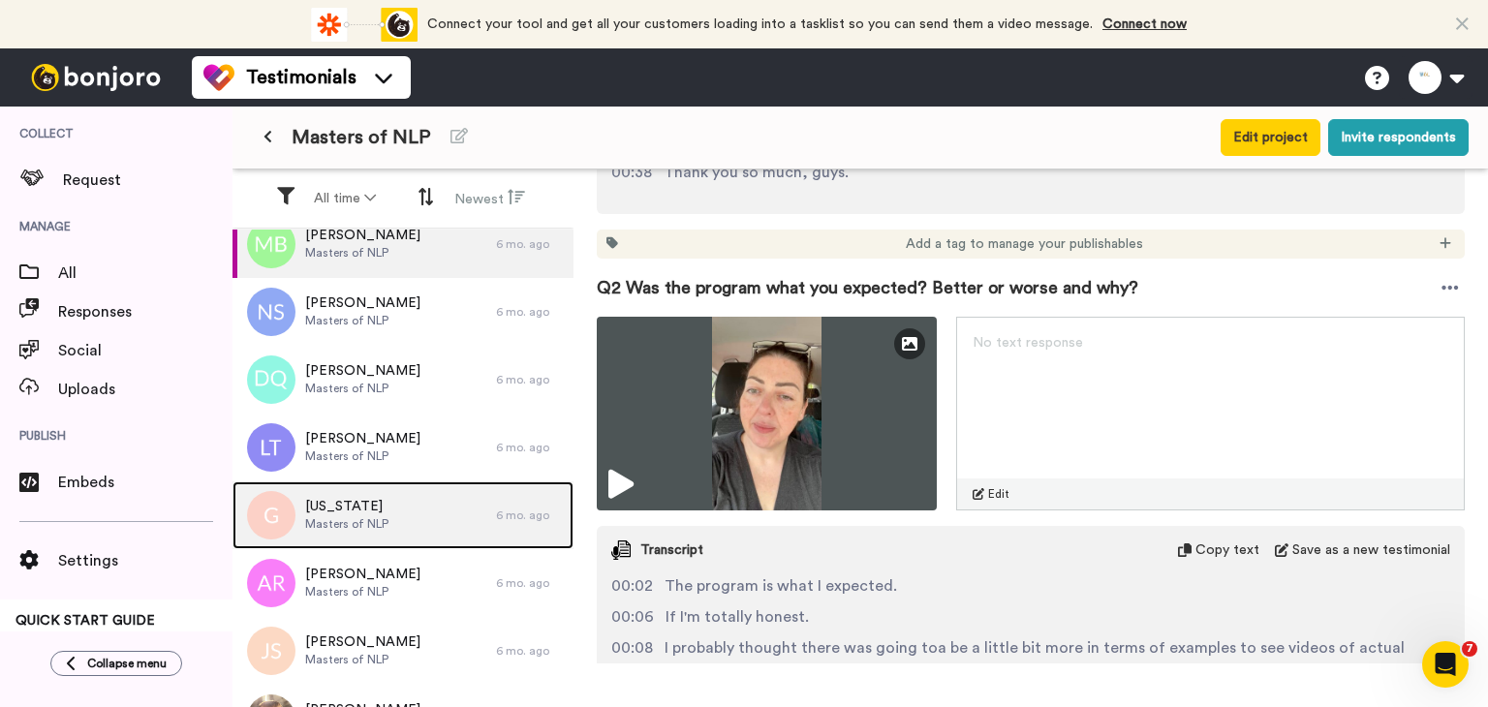
click at [417, 519] on div "Georgia Masters of NLP" at bounding box center [365, 515] width 264 height 68
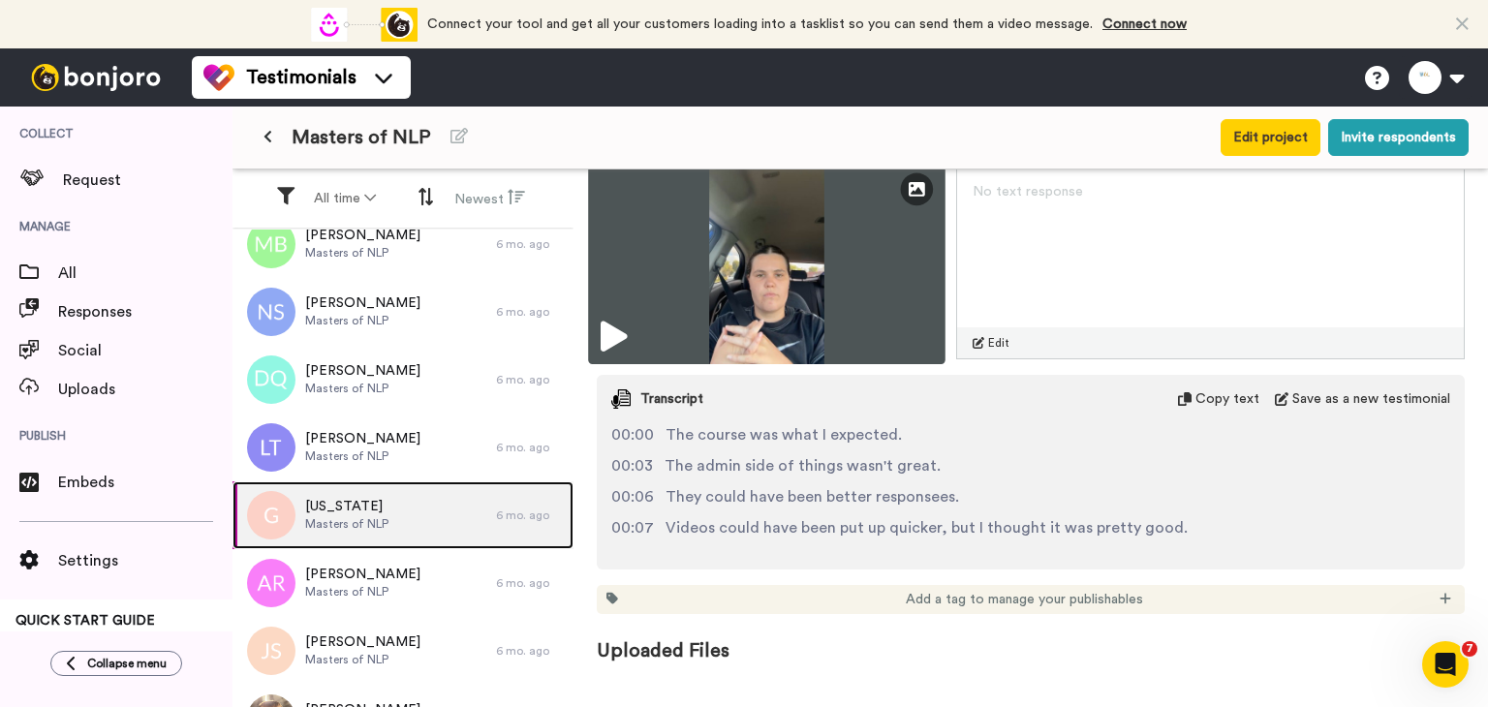
scroll to position [776, 0]
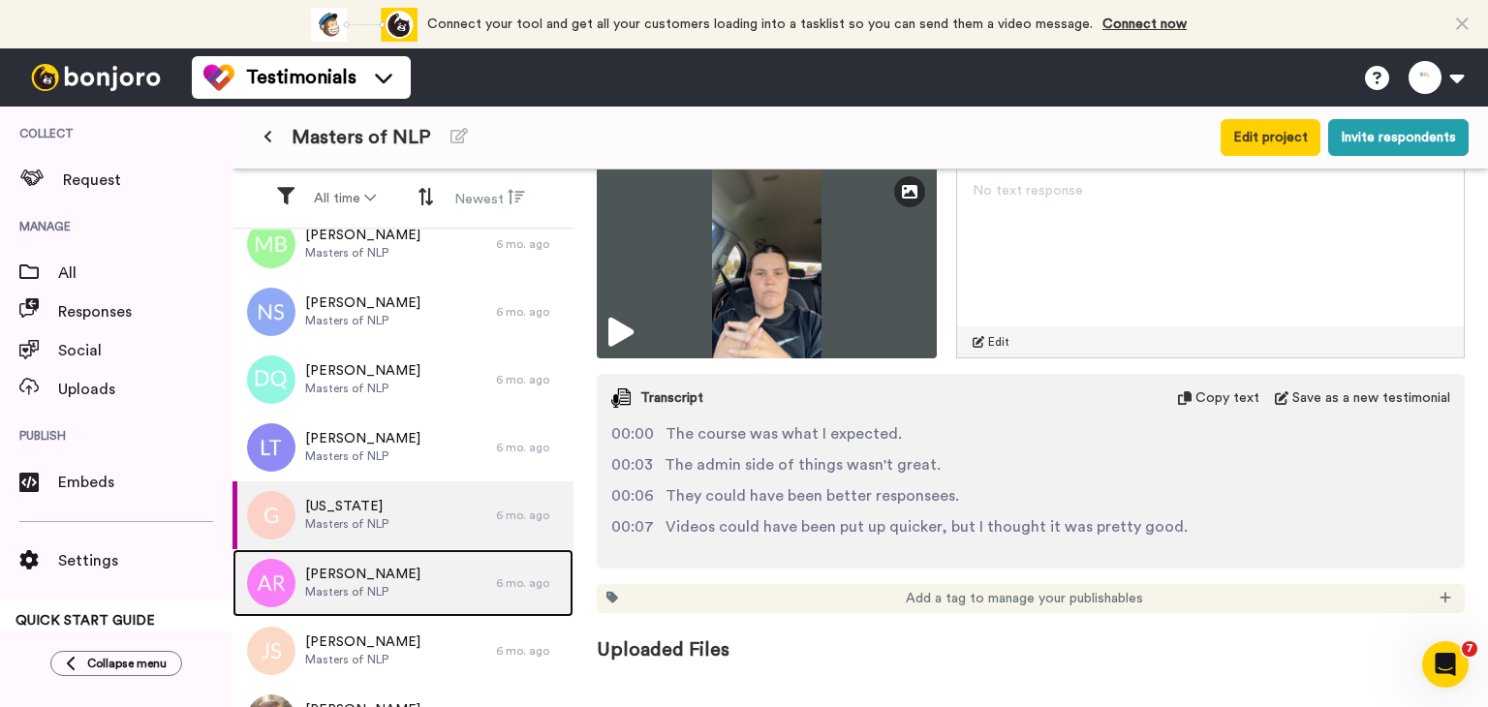
click at [459, 586] on div "Angela Rossello Masters of NLP" at bounding box center [365, 583] width 264 height 68
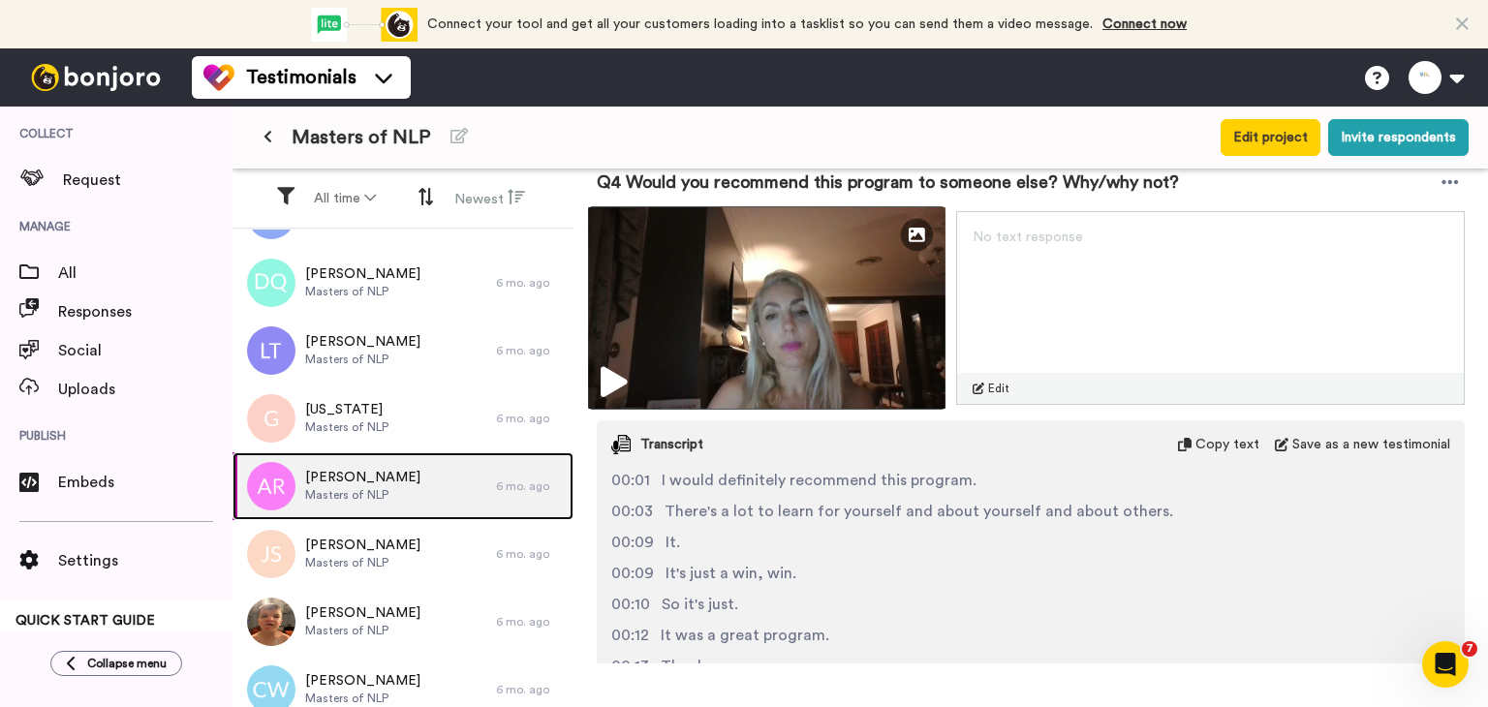
scroll to position [2034, 0]
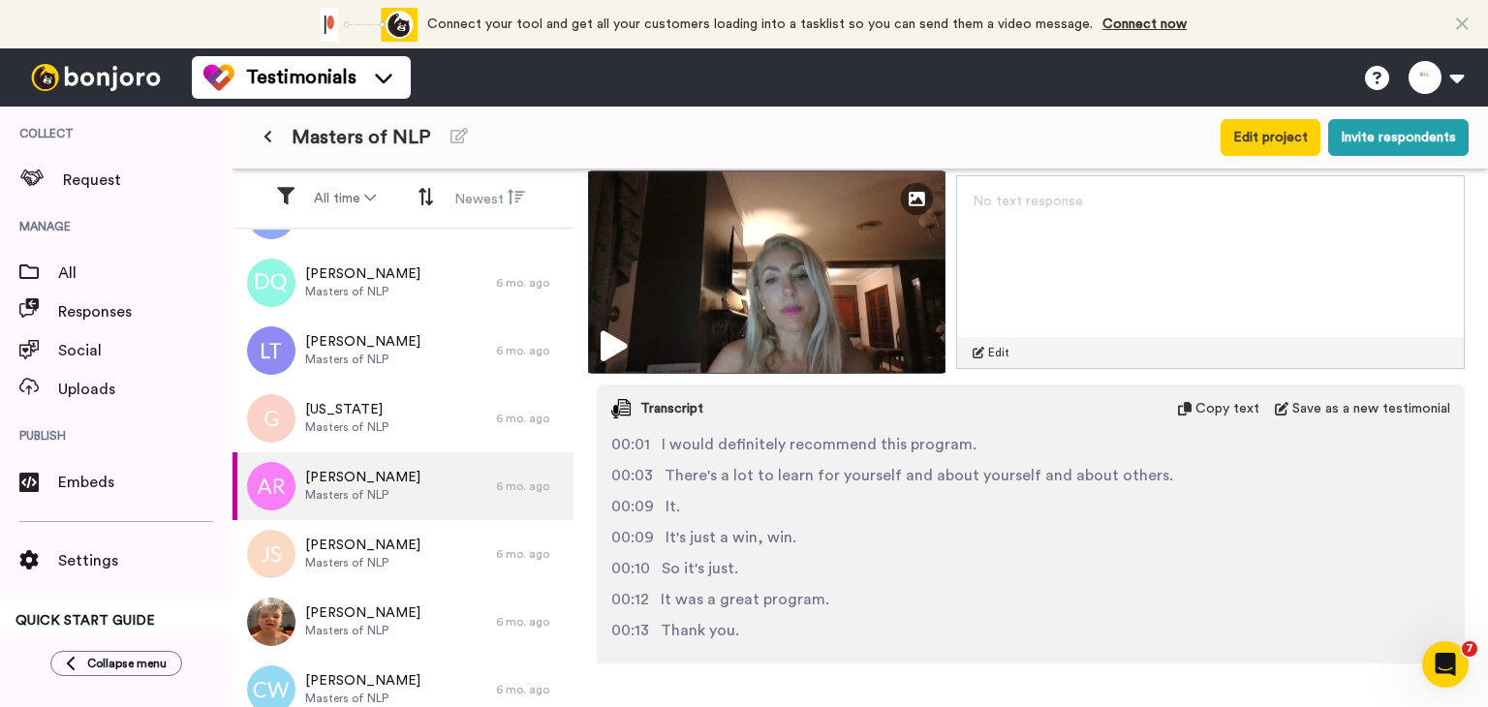
click at [864, 285] on img at bounding box center [766, 272] width 357 height 203
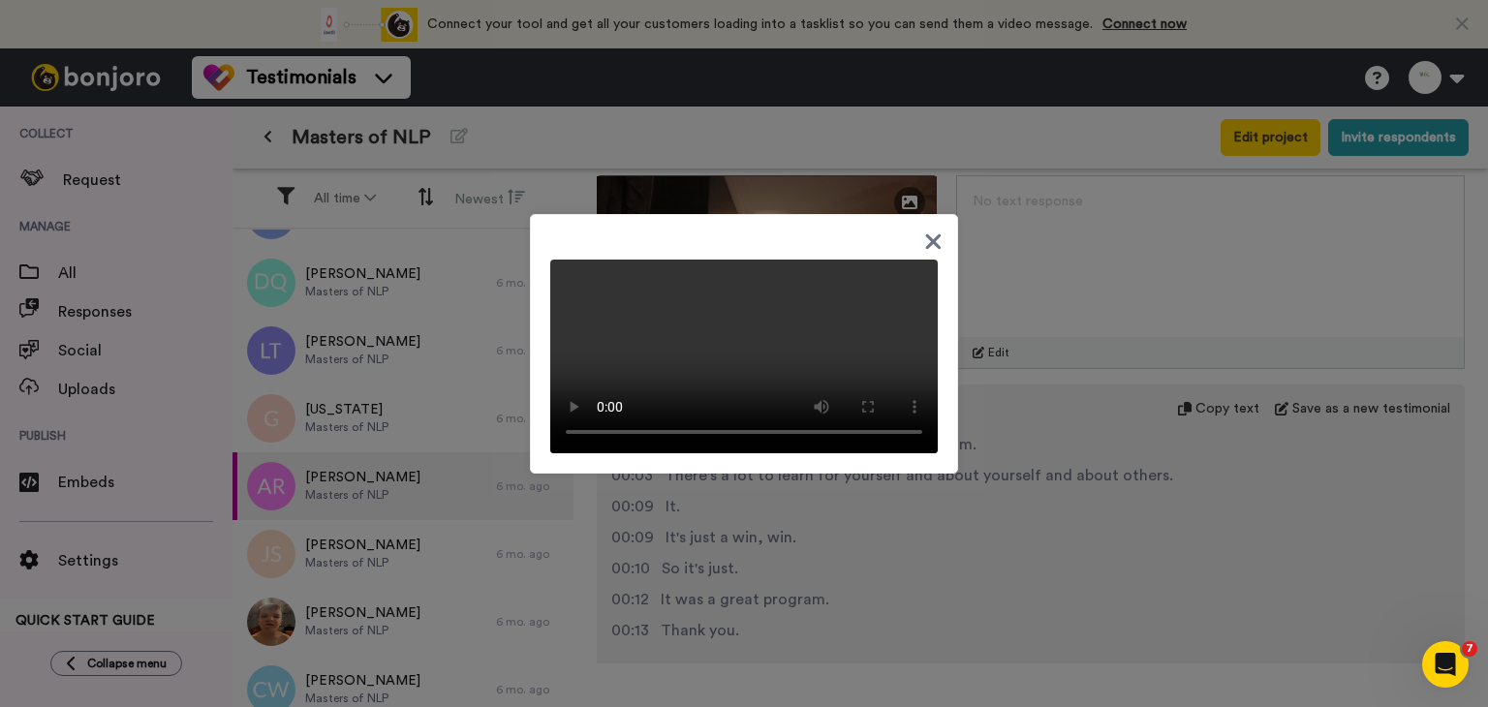
click at [1061, 417] on div at bounding box center [744, 353] width 1488 height 707
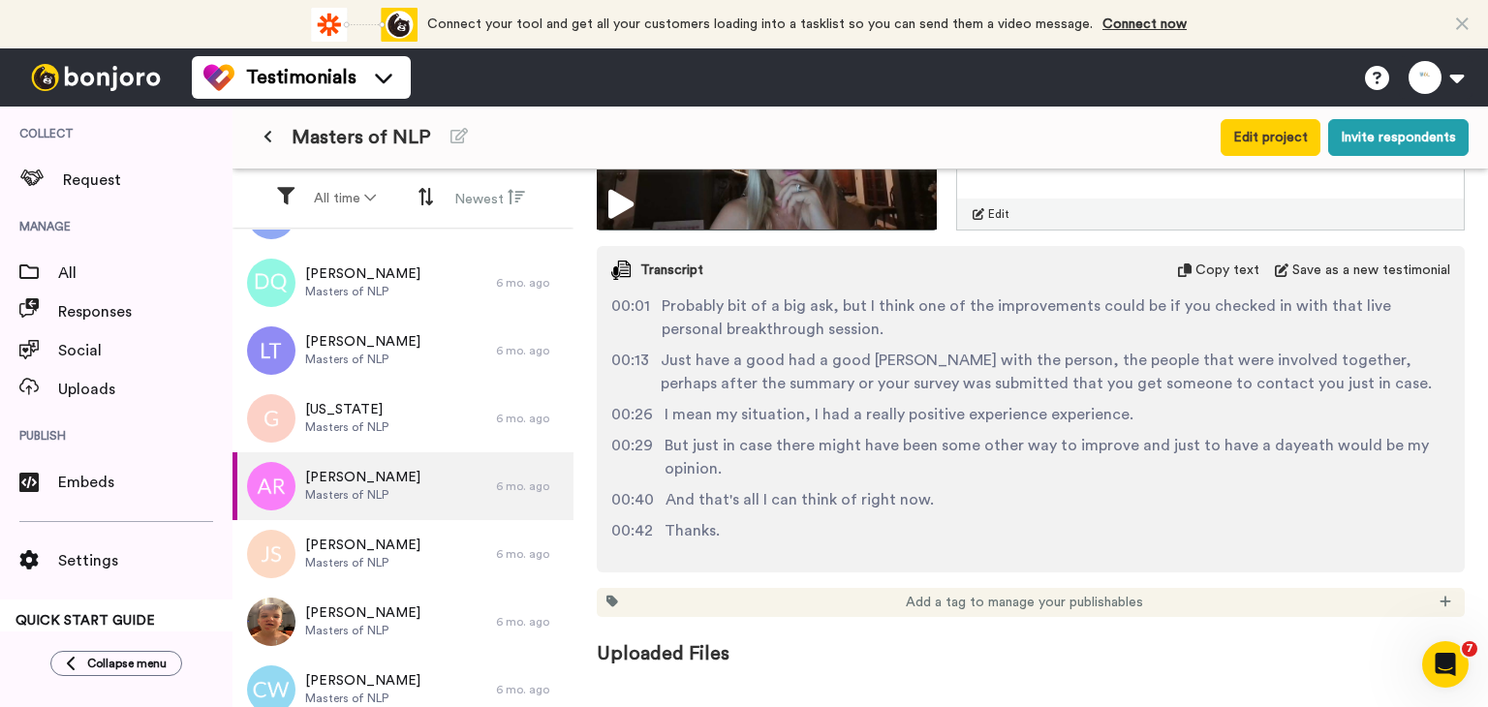
scroll to position [2776, 0]
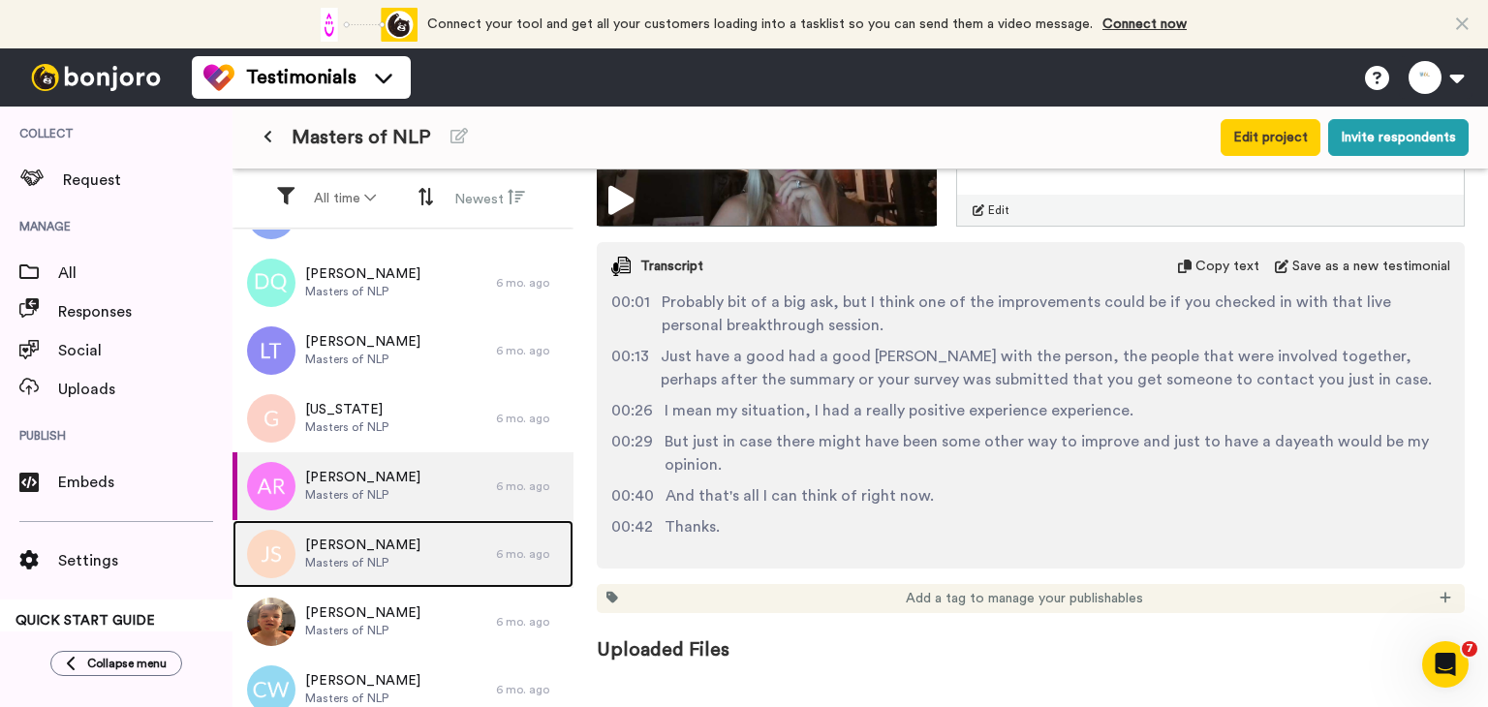
click at [450, 558] on div "Jillian Smith Masters of NLP" at bounding box center [365, 554] width 264 height 68
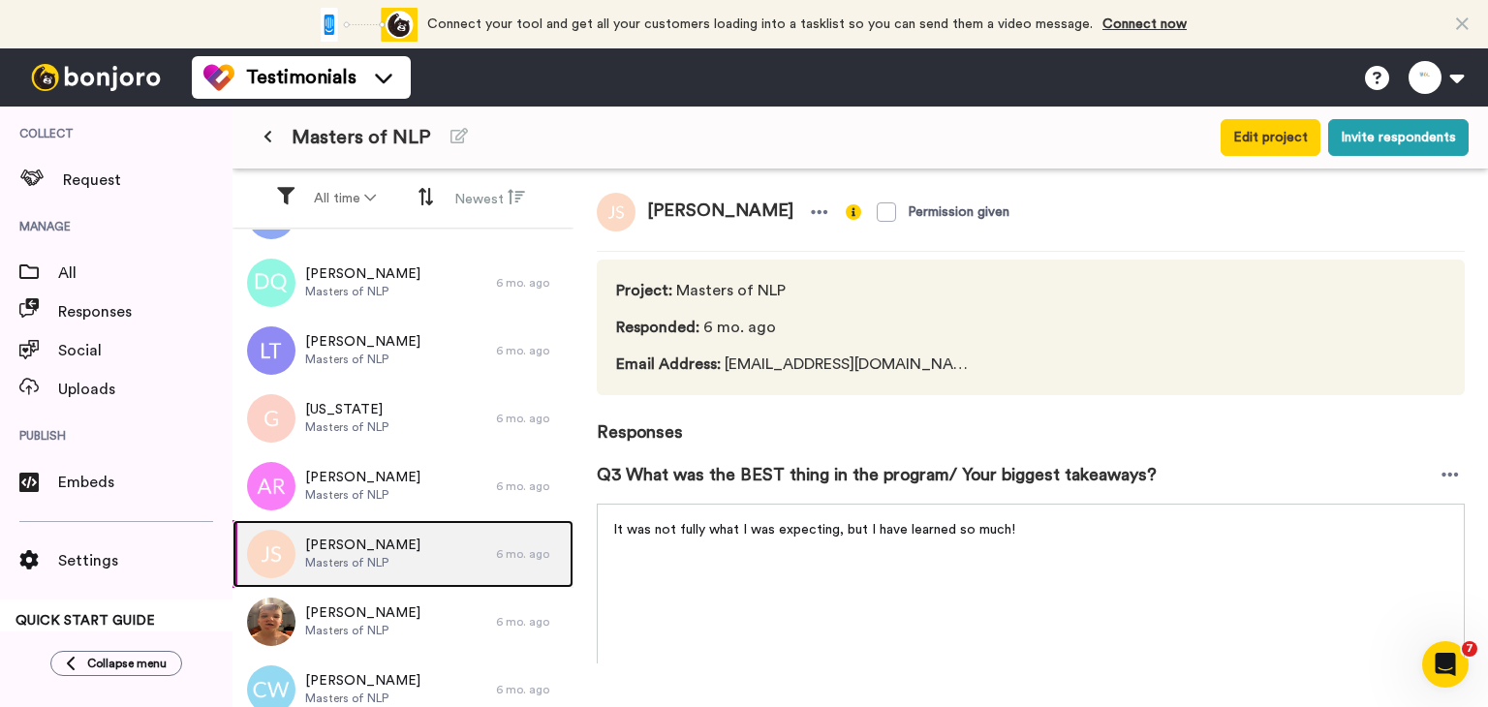
scroll to position [449, 0]
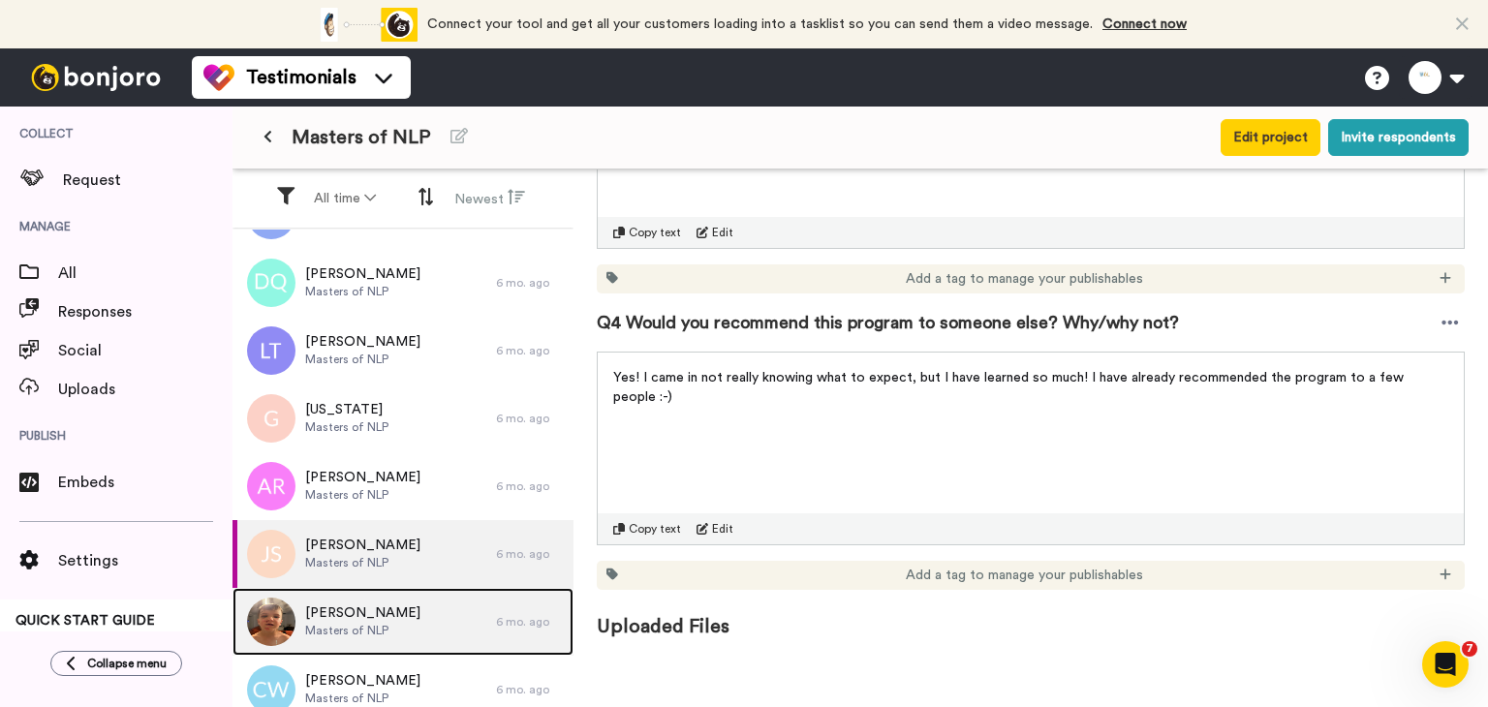
click at [356, 616] on span "Fiona Dunmore" at bounding box center [362, 613] width 115 height 19
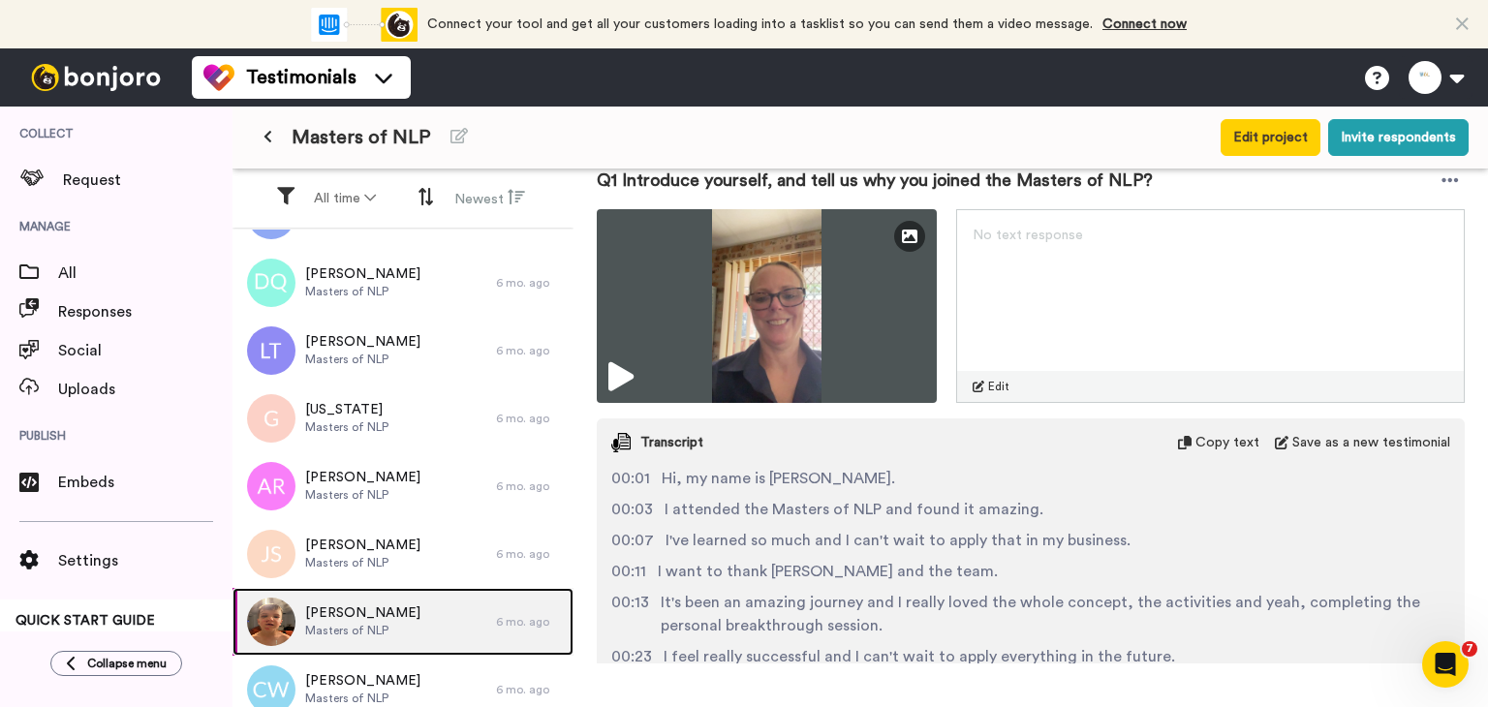
scroll to position [291, 0]
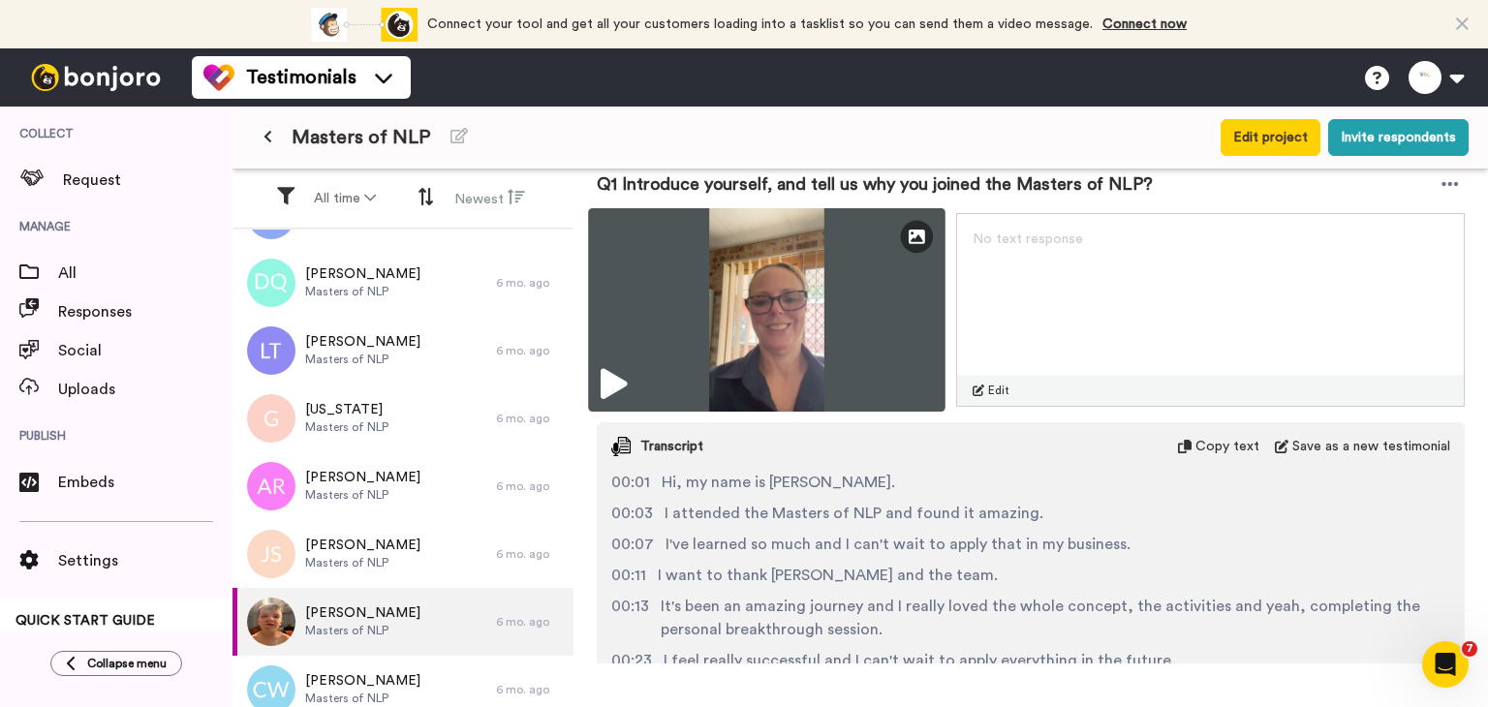
click at [911, 287] on img at bounding box center [766, 309] width 357 height 203
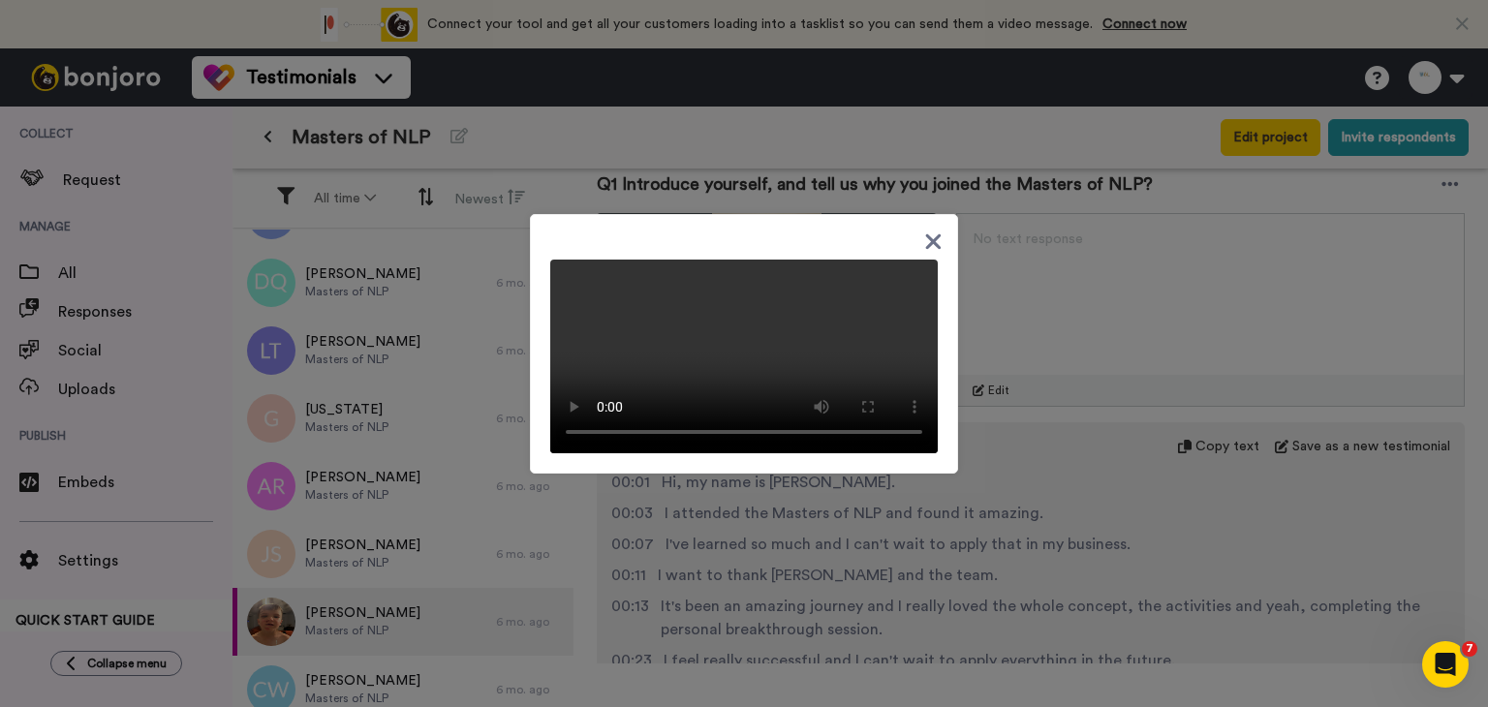
click at [1160, 370] on div at bounding box center [744, 353] width 1488 height 707
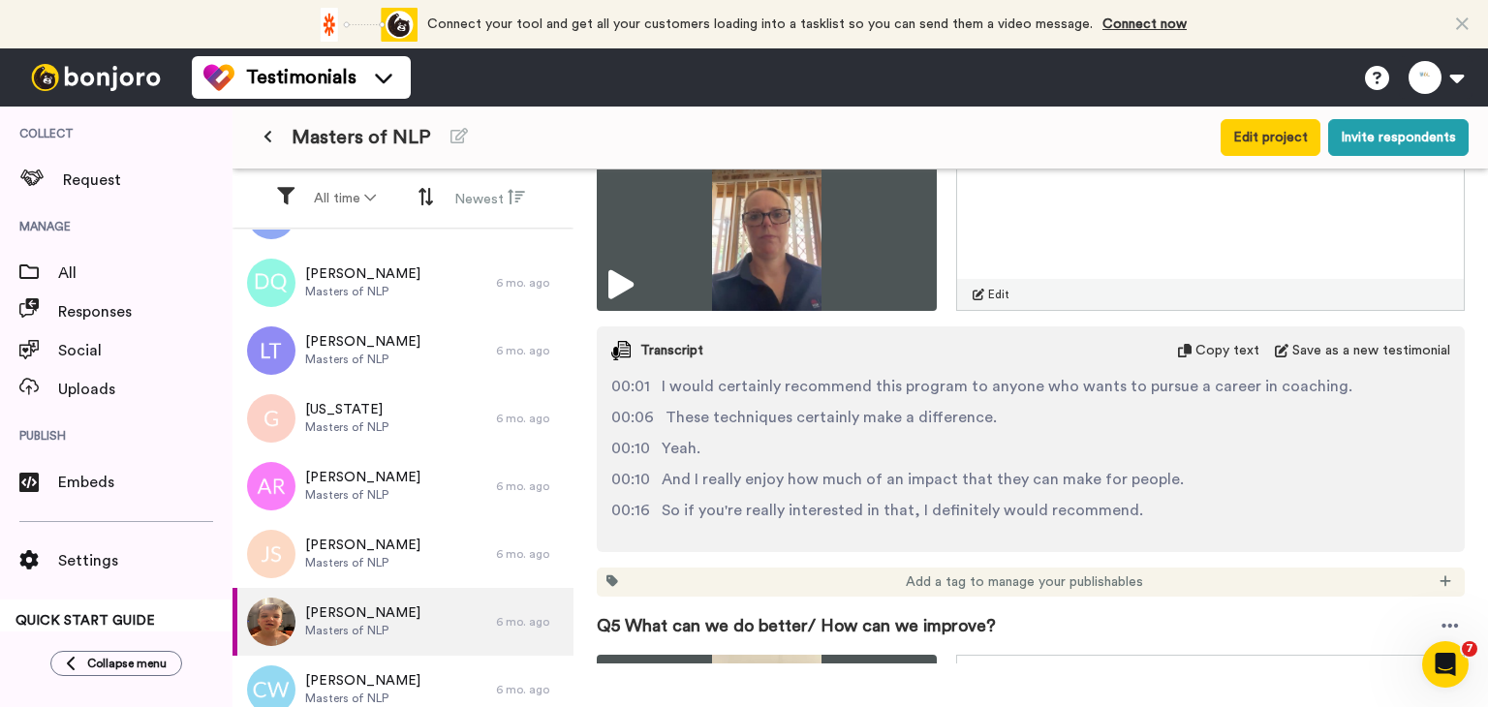
scroll to position [2034, 0]
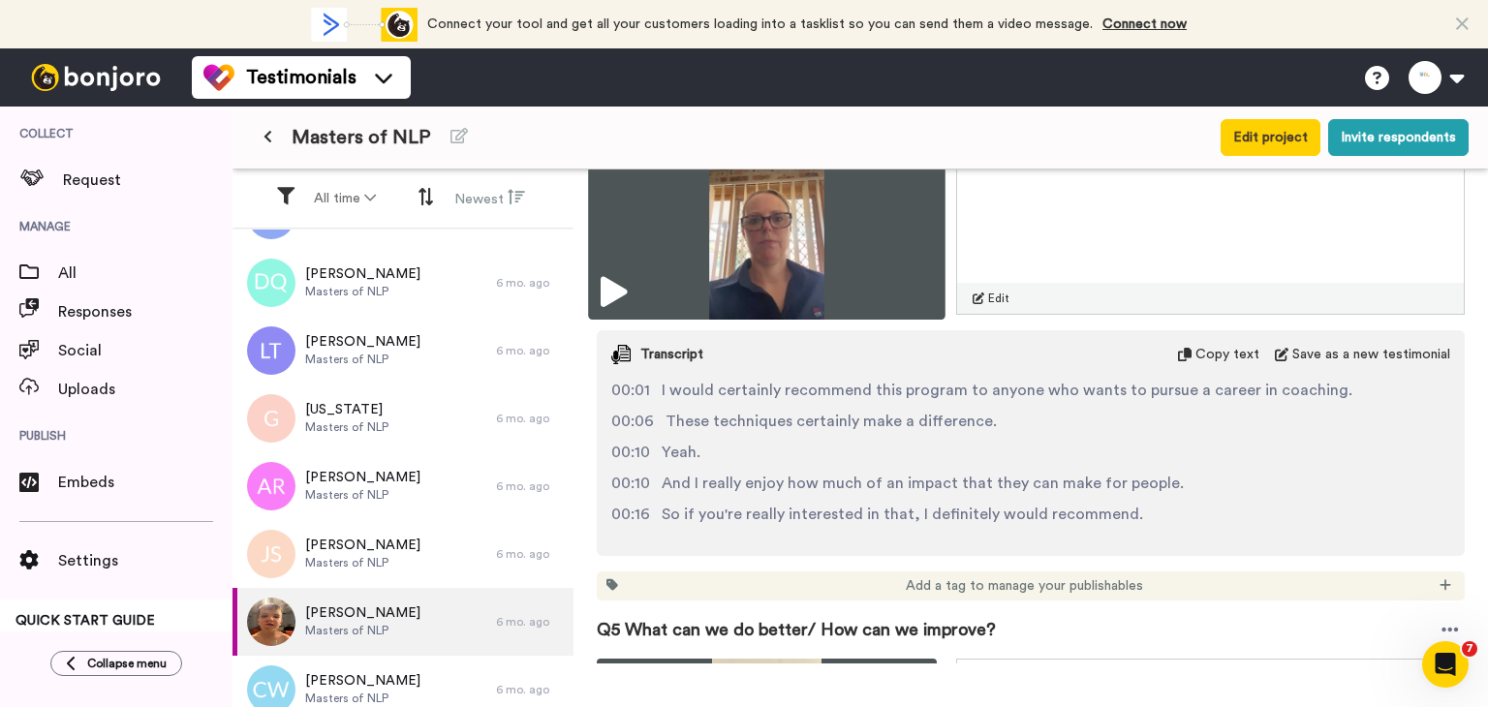
click at [890, 237] on img at bounding box center [766, 217] width 357 height 203
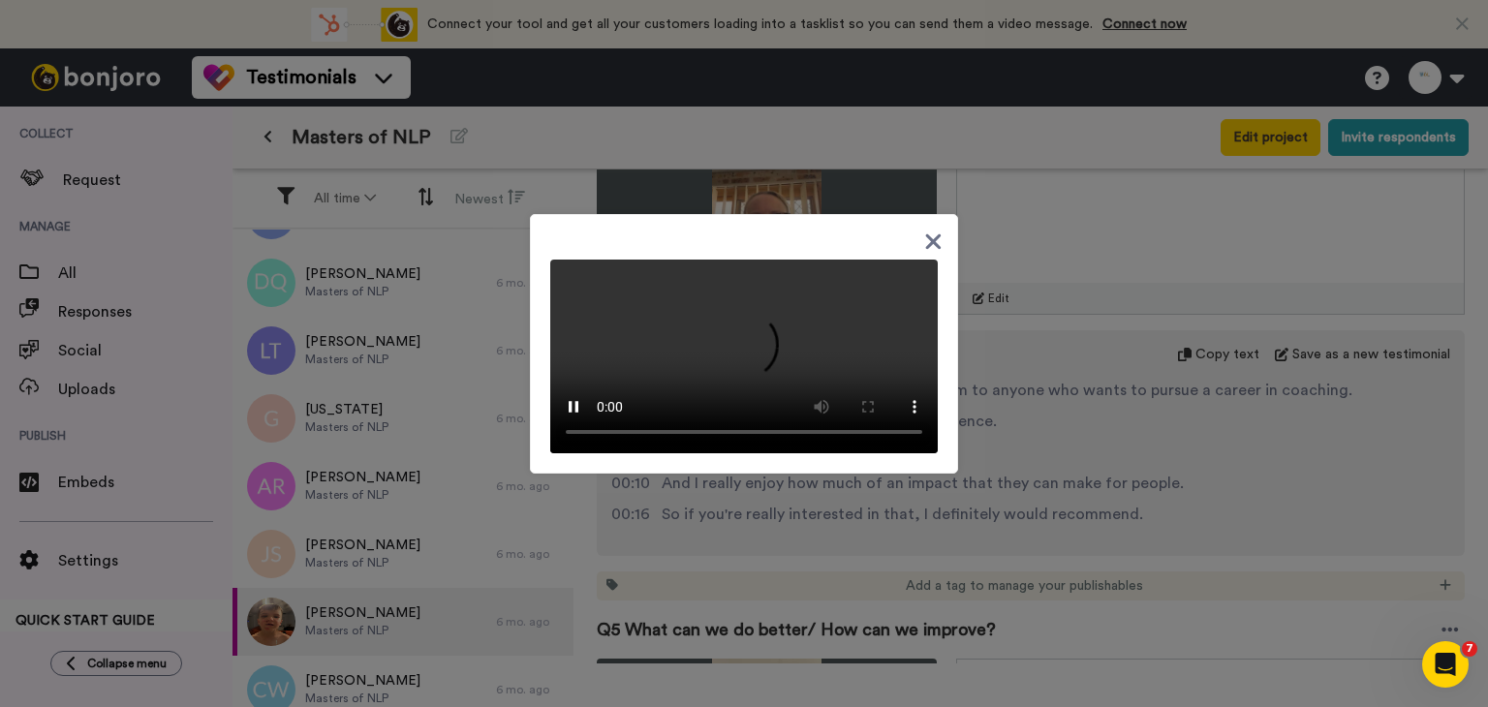
scroll to position [66, 0]
click at [1054, 469] on div at bounding box center [744, 353] width 1488 height 707
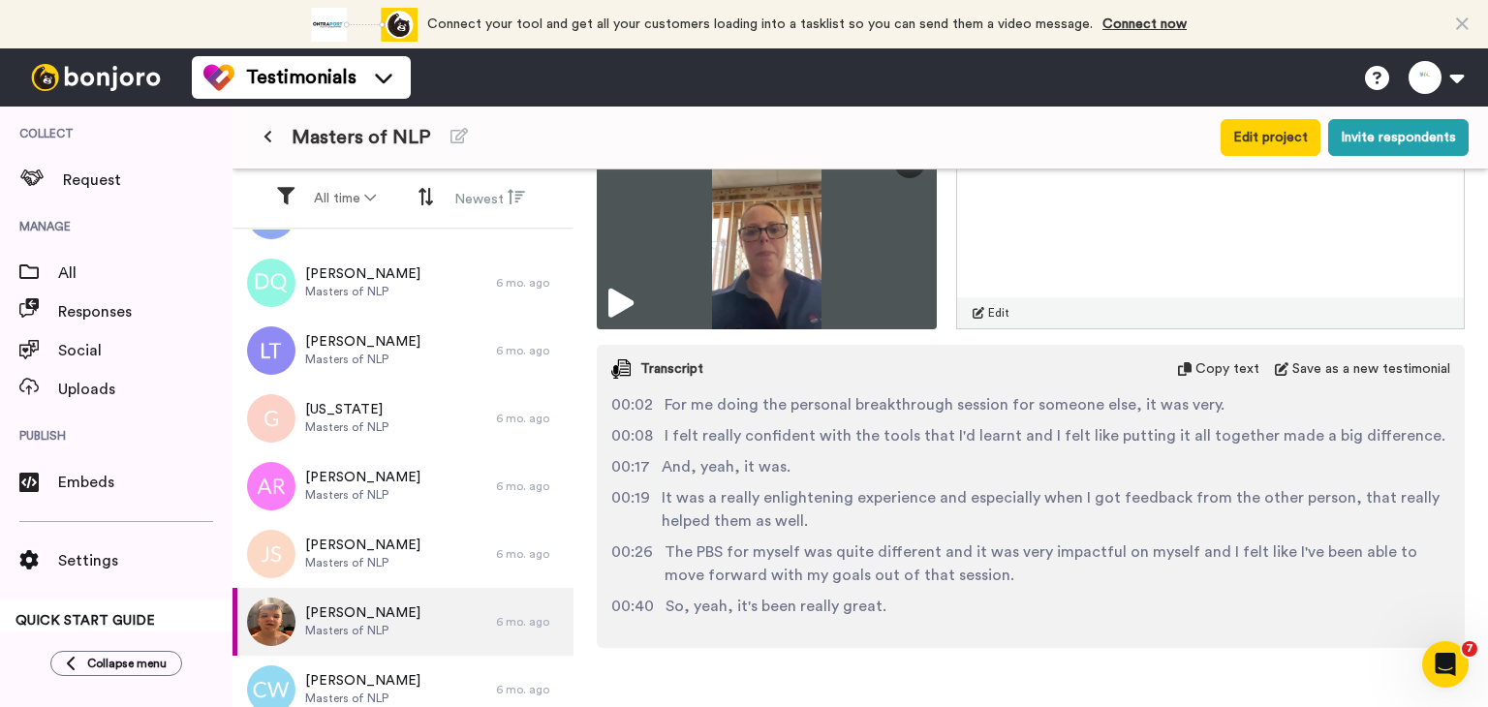
scroll to position [3100, 0]
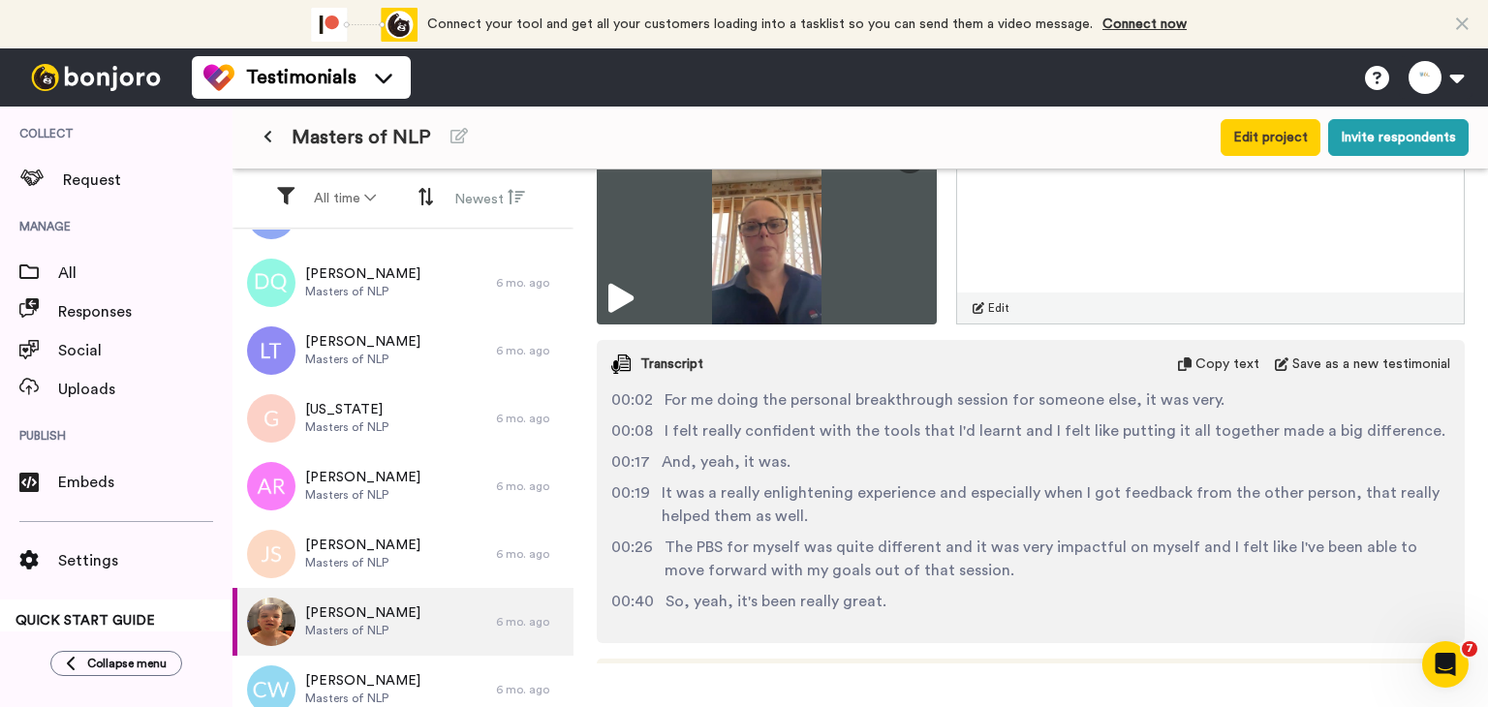
click at [969, 517] on span "It was a really enlightening experience and especially when I got feedback from…" at bounding box center [1056, 504] width 789 height 47
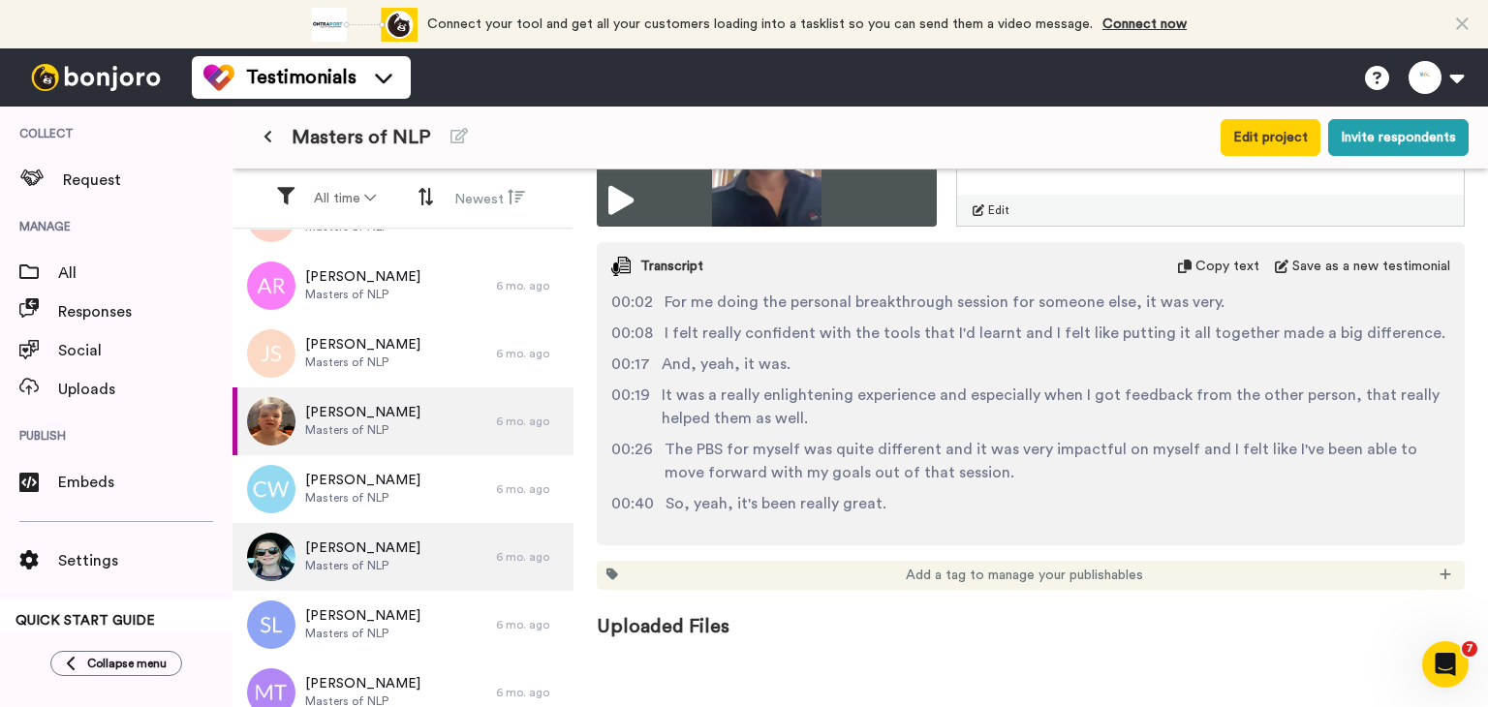
scroll to position [678, 0]
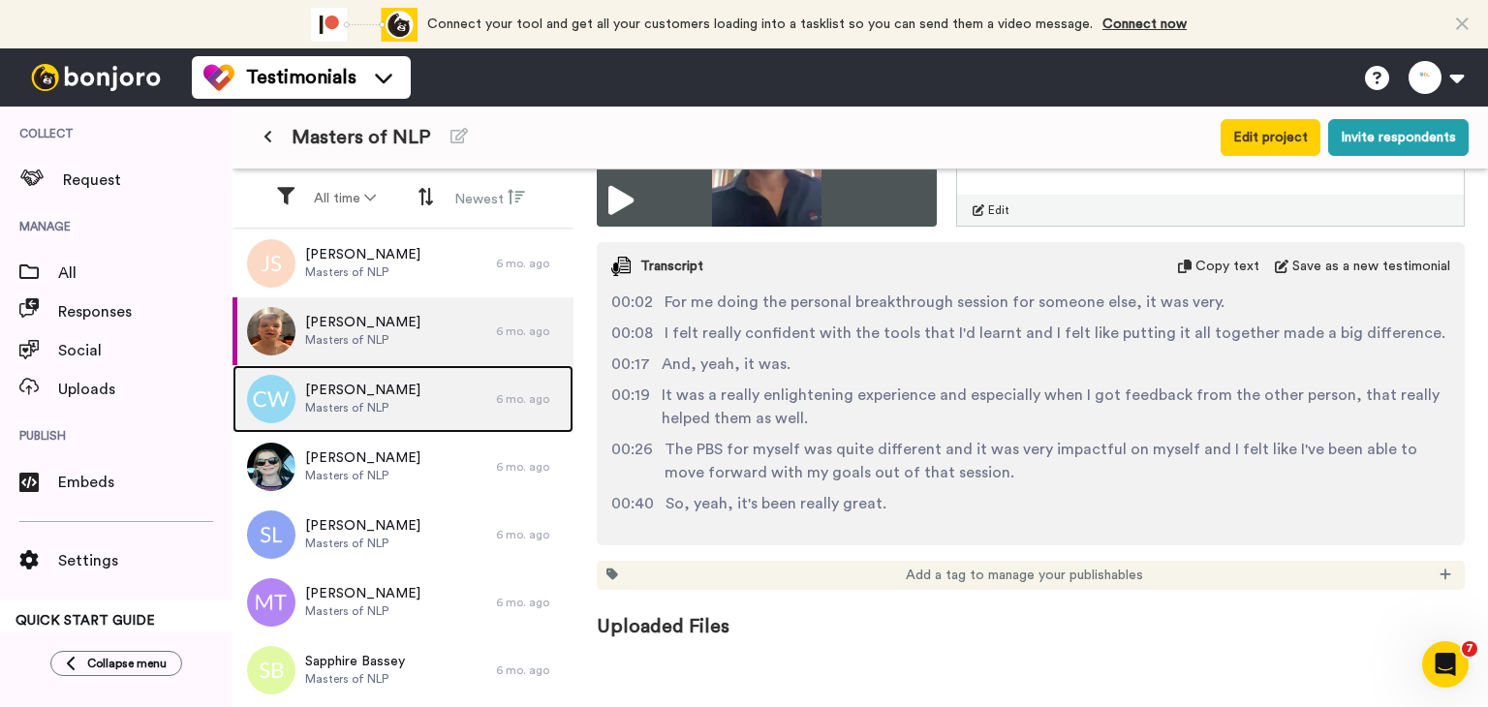
click at [357, 416] on div "Chloe Wright Masters of NLP" at bounding box center [365, 399] width 264 height 68
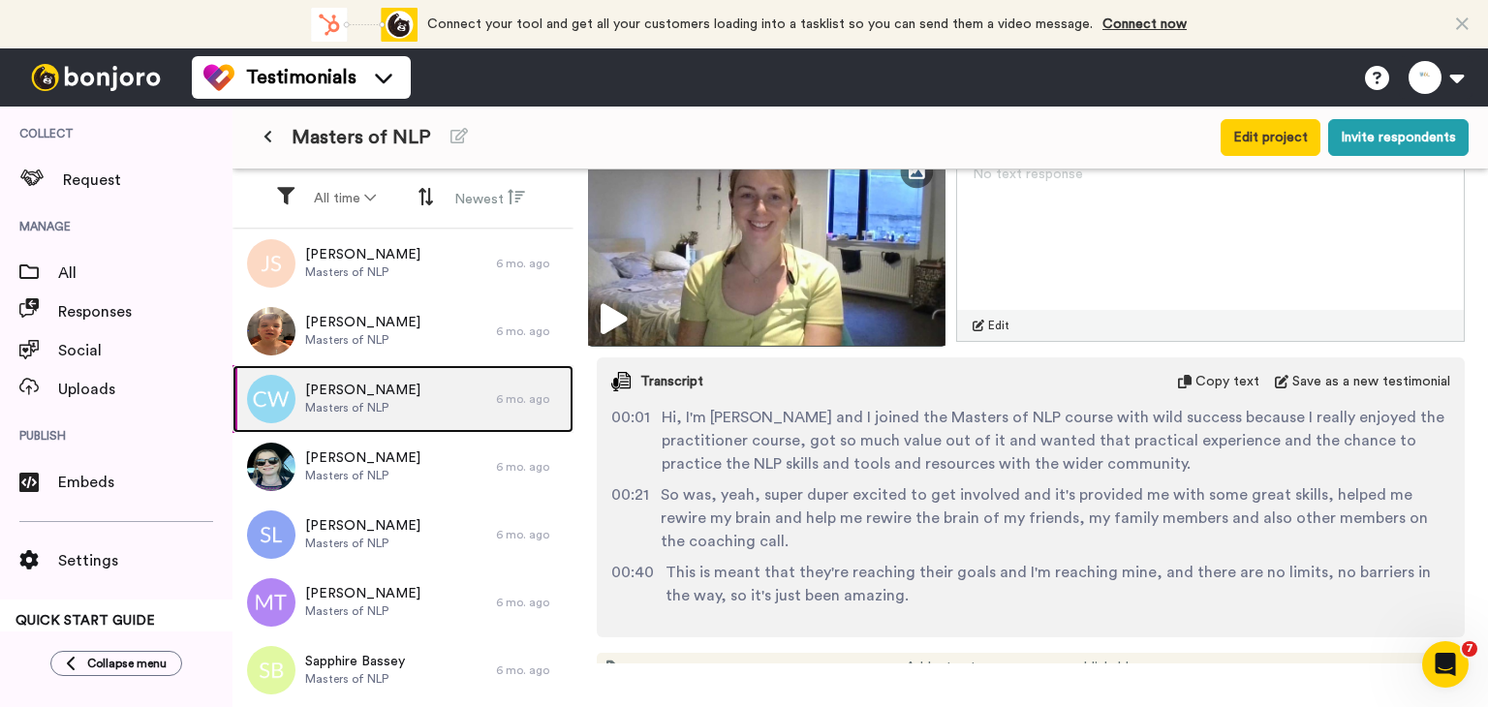
scroll to position [351, 0]
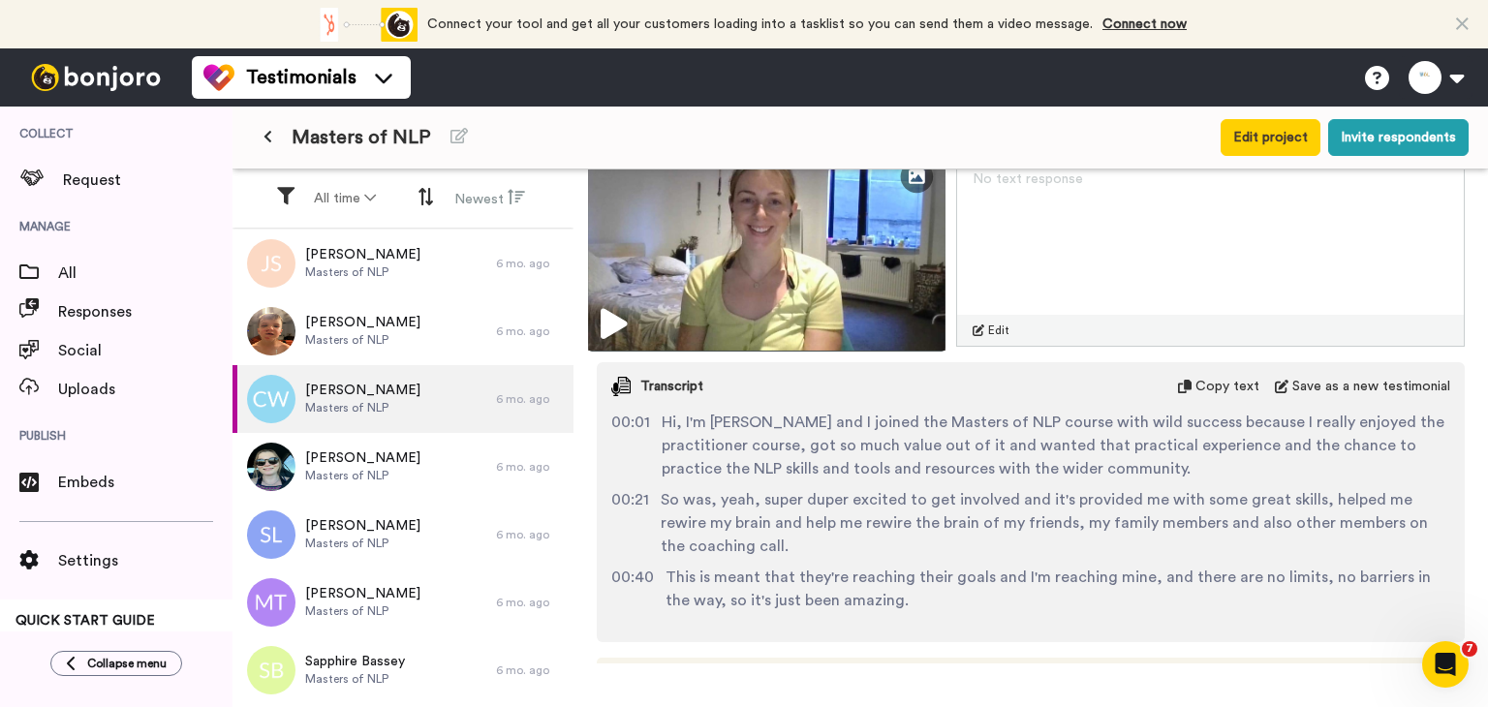
click at [834, 281] on img at bounding box center [766, 249] width 357 height 203
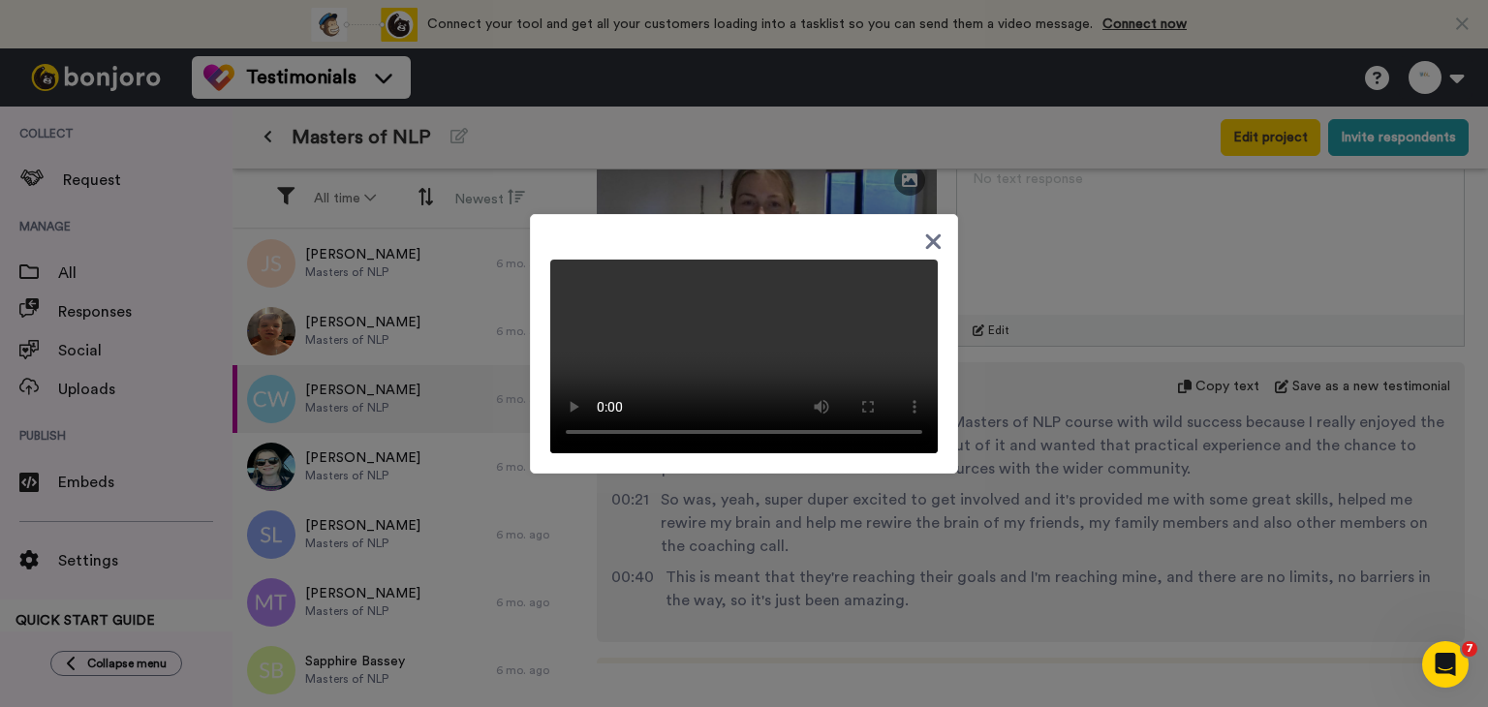
click at [1135, 471] on div at bounding box center [744, 353] width 1488 height 707
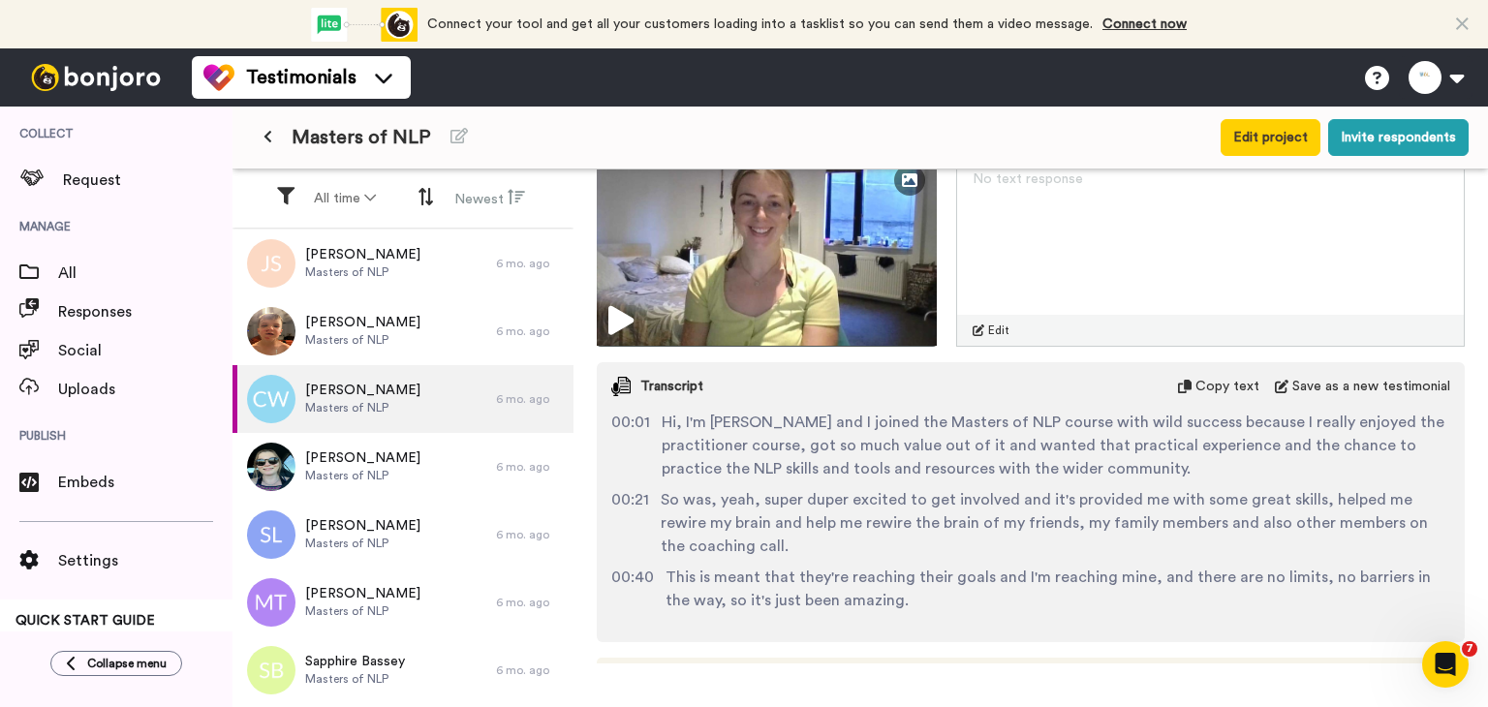
click at [938, 640] on div "Transcript Copy text Save as a new testimonial 00:01 Hi, I'm Chloe Wright and I…" at bounding box center [1031, 502] width 868 height 280
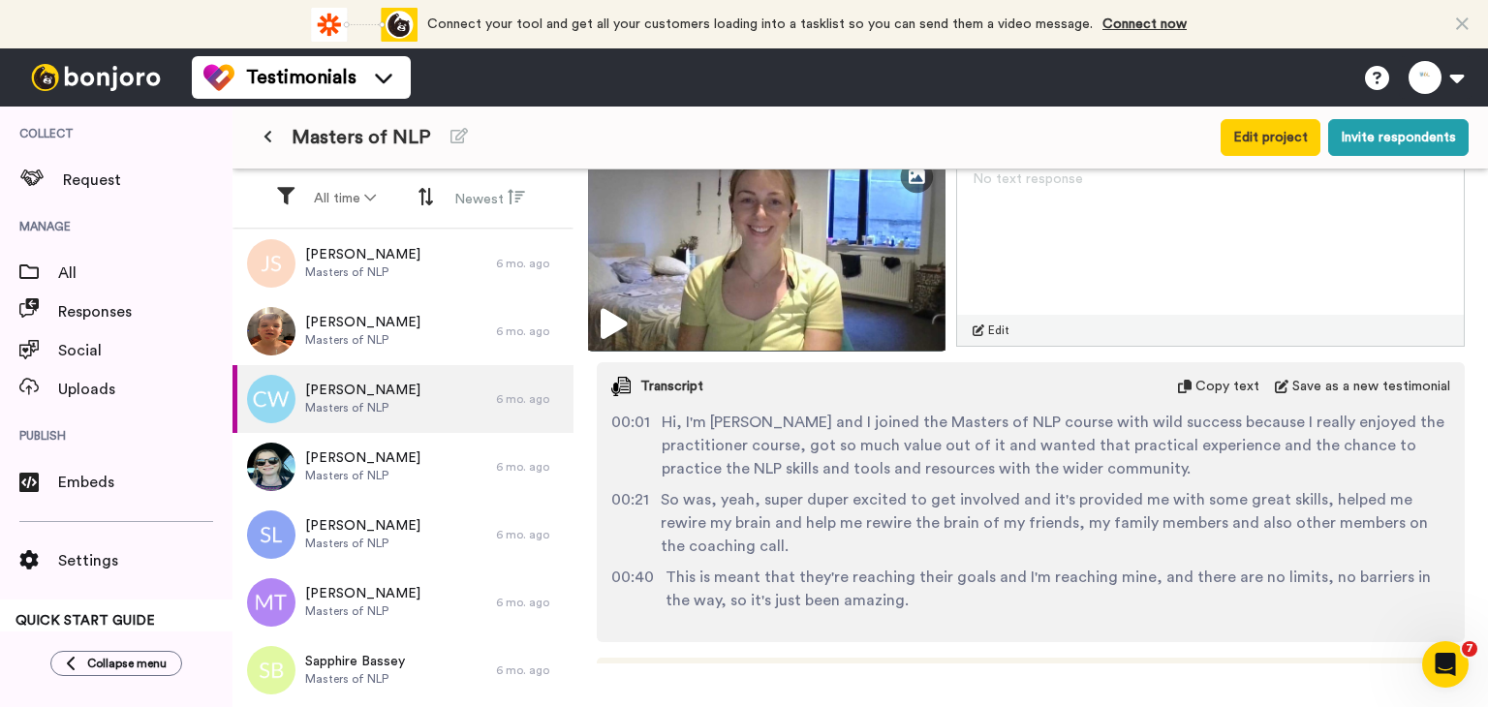
click at [890, 257] on img at bounding box center [766, 249] width 357 height 203
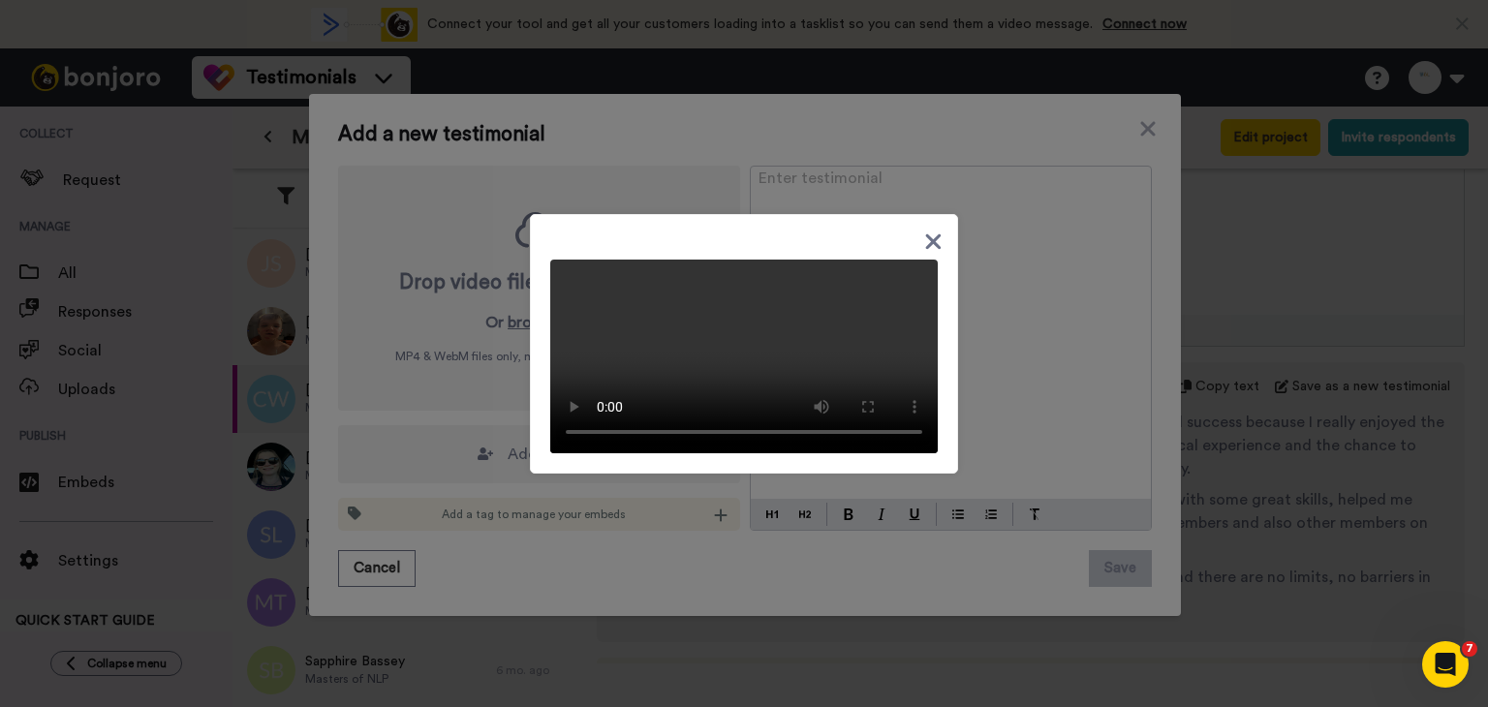
click at [699, 299] on video at bounding box center [744, 357] width 388 height 194
click at [924, 233] on icon at bounding box center [933, 242] width 18 height 24
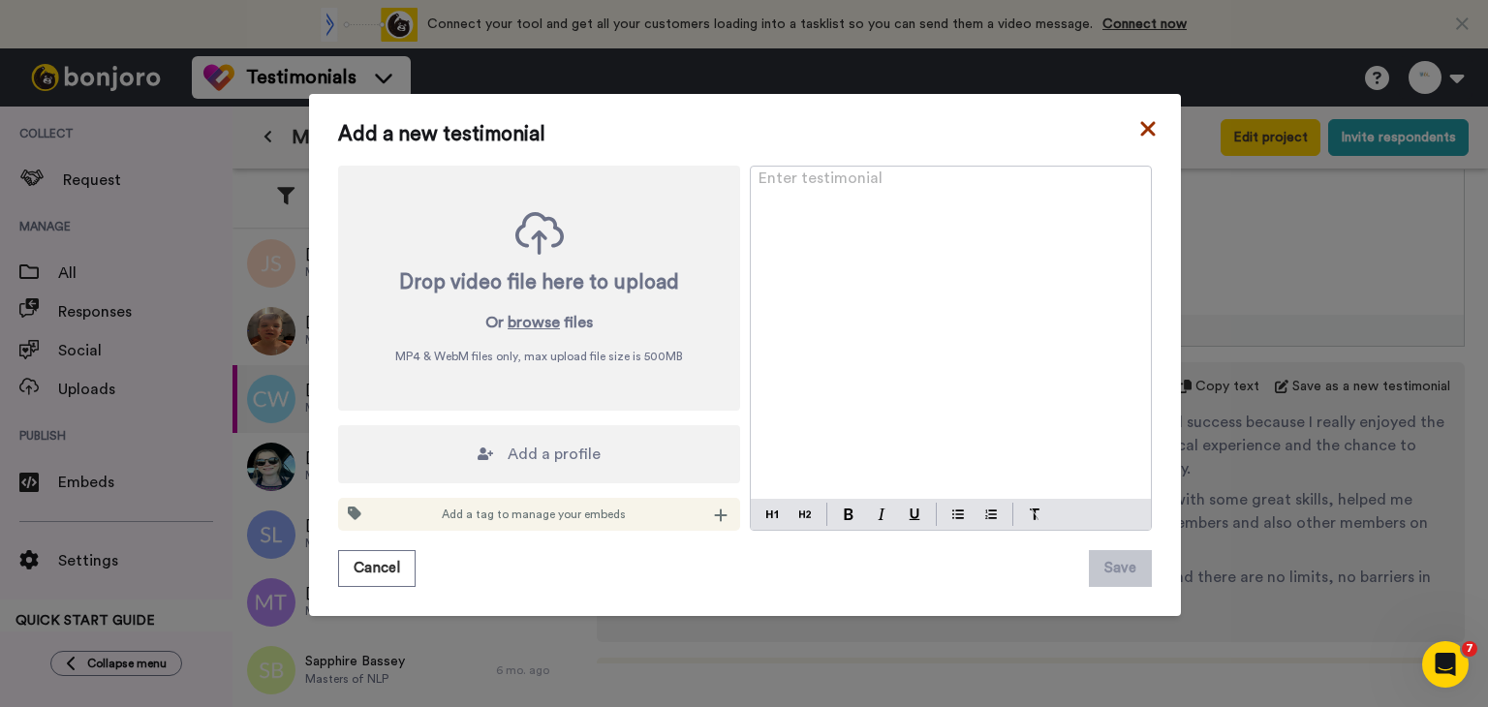
click at [1149, 119] on icon at bounding box center [1147, 128] width 19 height 23
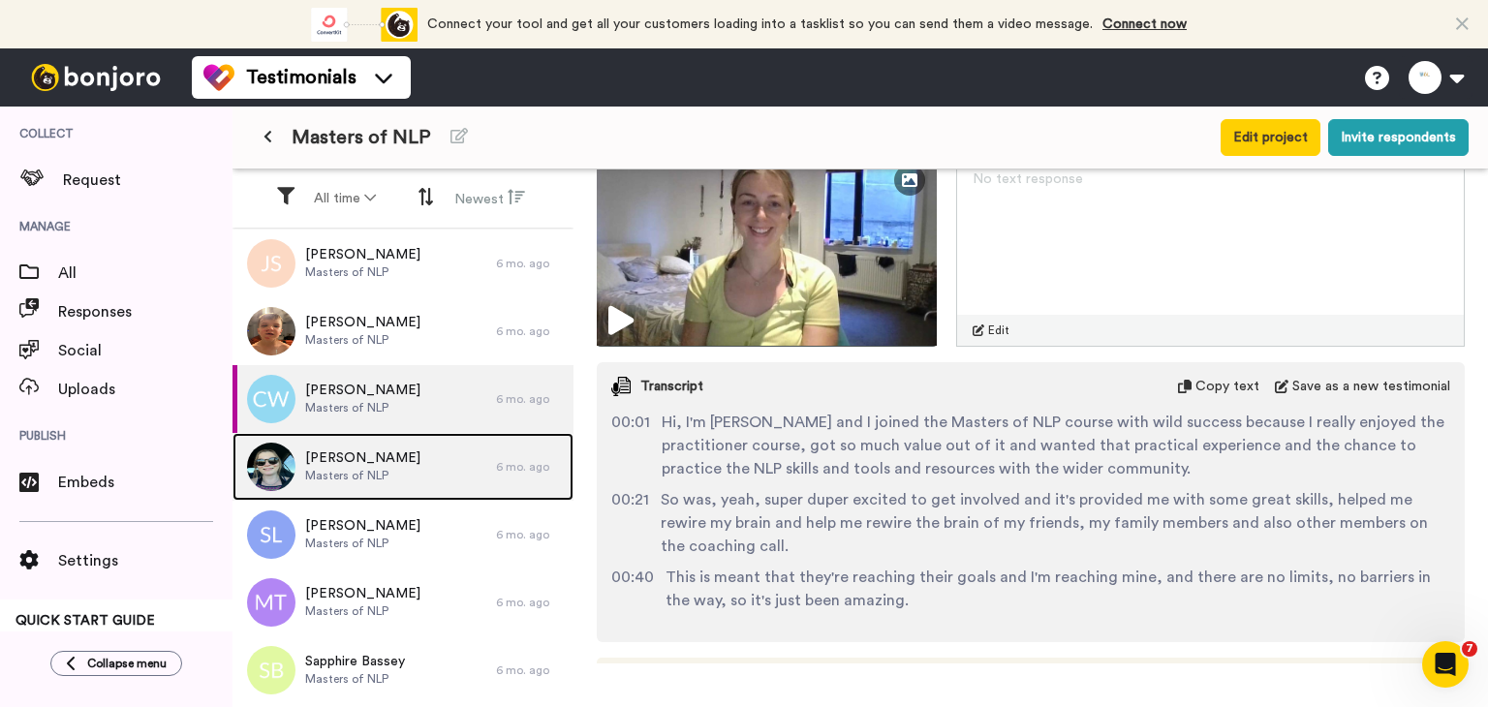
click at [326, 485] on div "Jo Glover Masters of NLP" at bounding box center [365, 467] width 264 height 68
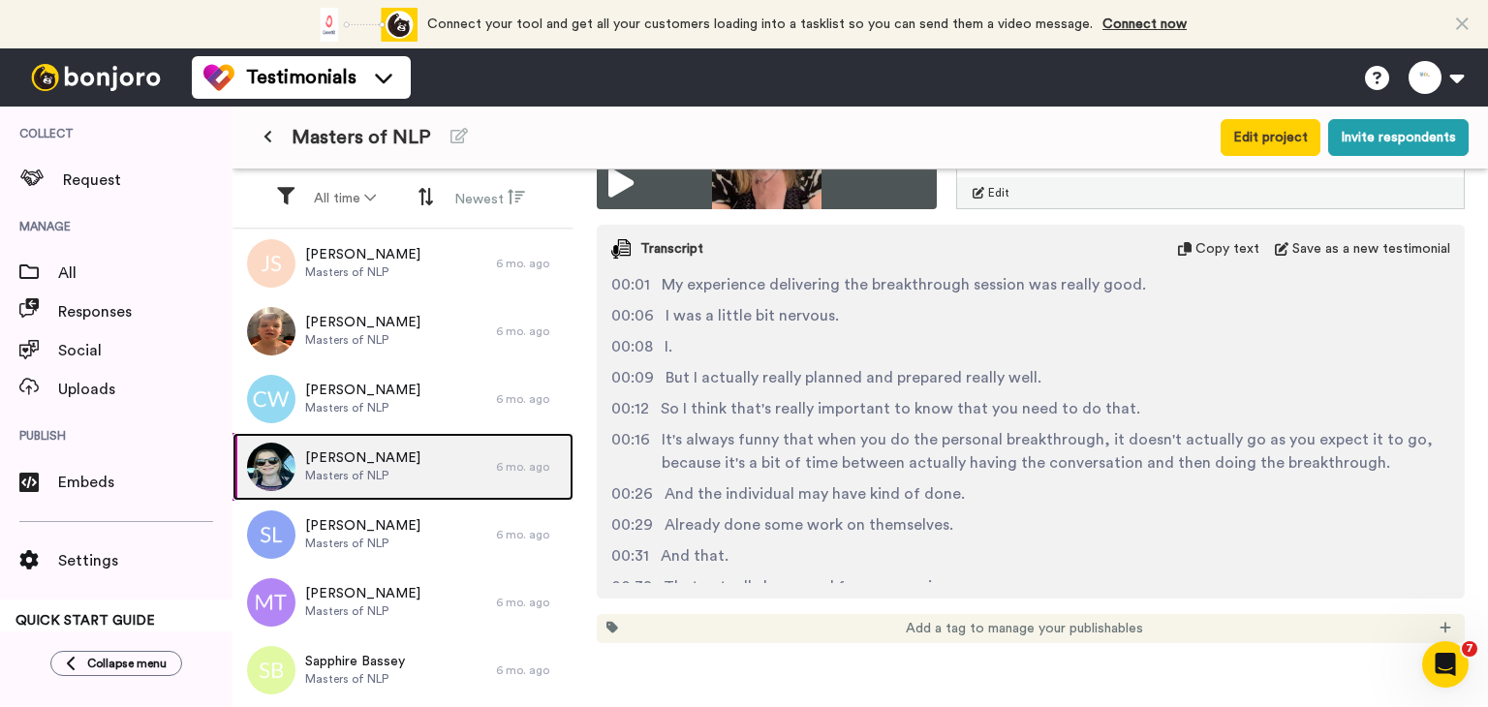
scroll to position [3230, 0]
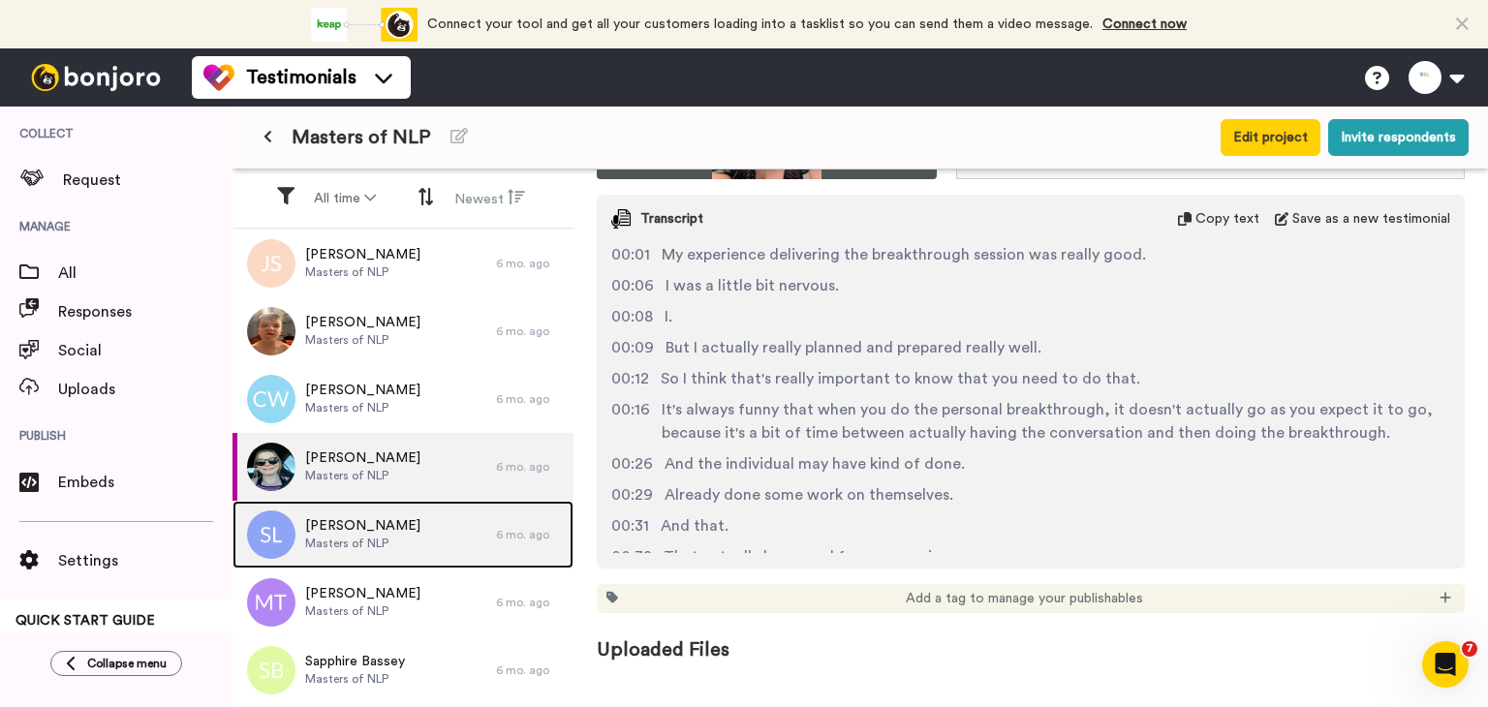
click at [345, 544] on span "Masters of NLP" at bounding box center [362, 544] width 115 height 16
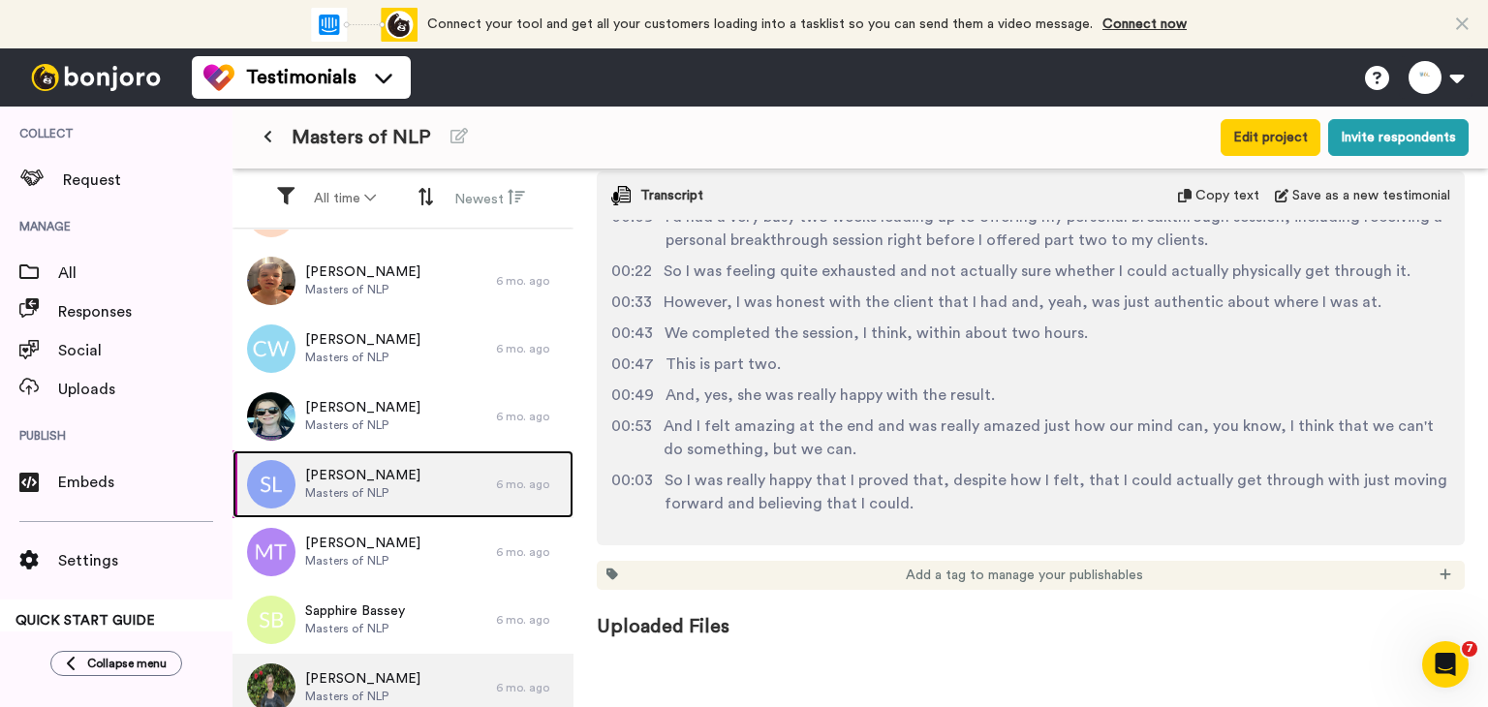
scroll to position [872, 0]
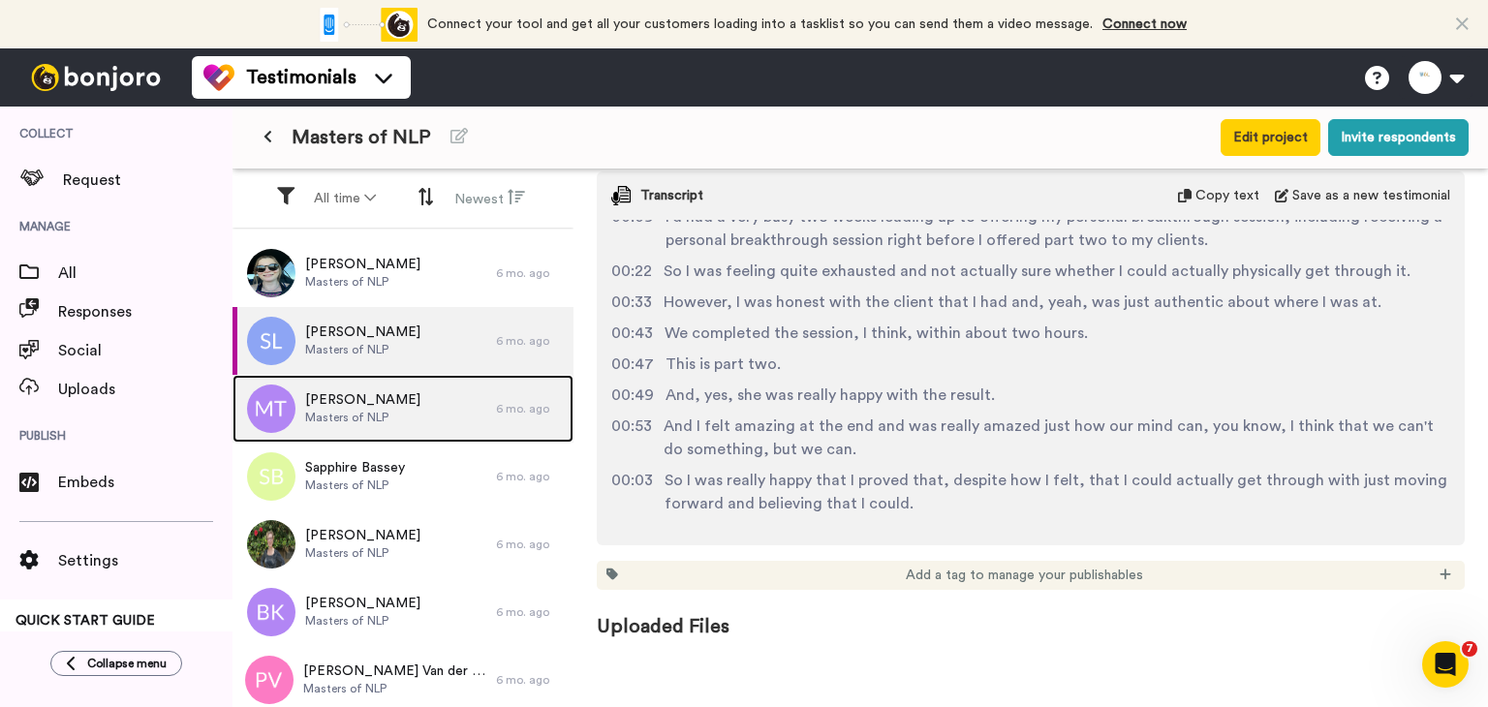
click at [342, 392] on span "Mark Tully" at bounding box center [362, 399] width 115 height 19
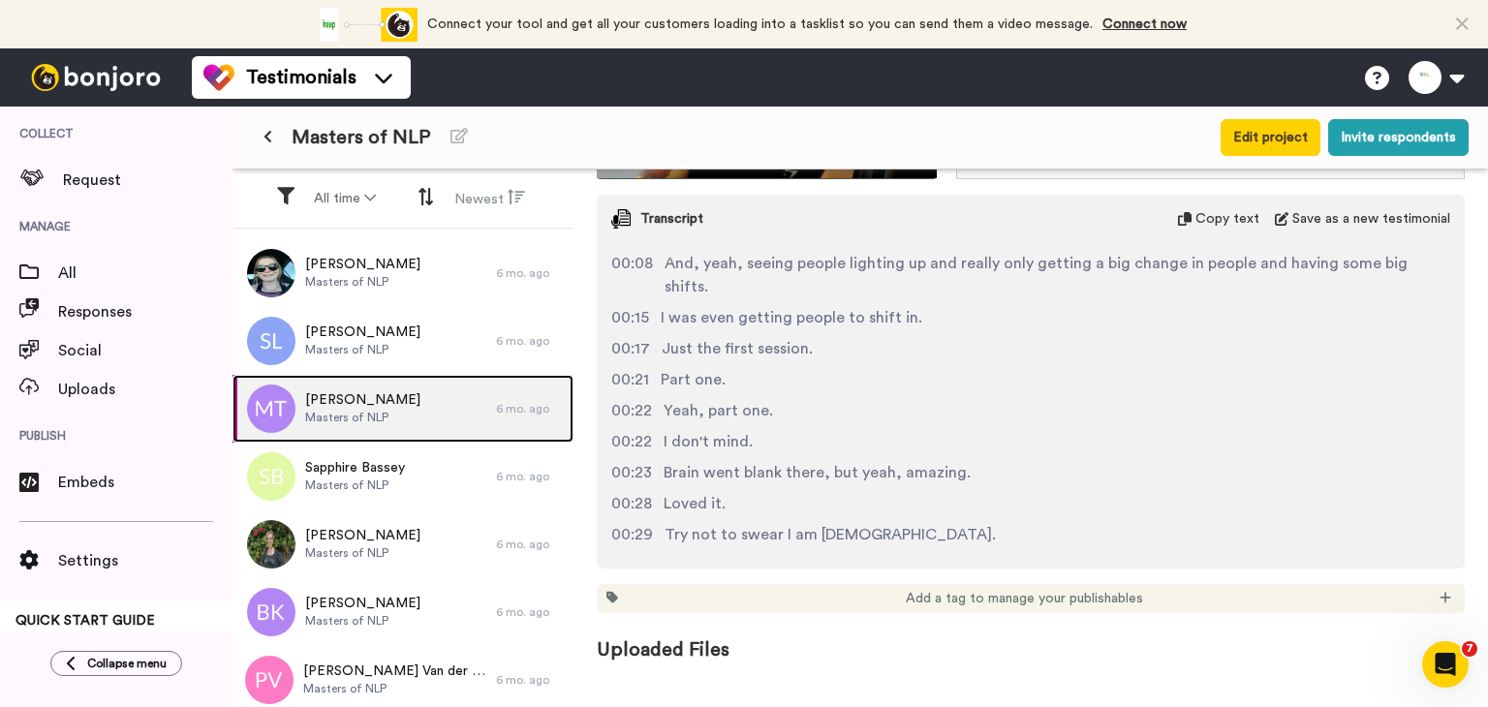
scroll to position [92, 0]
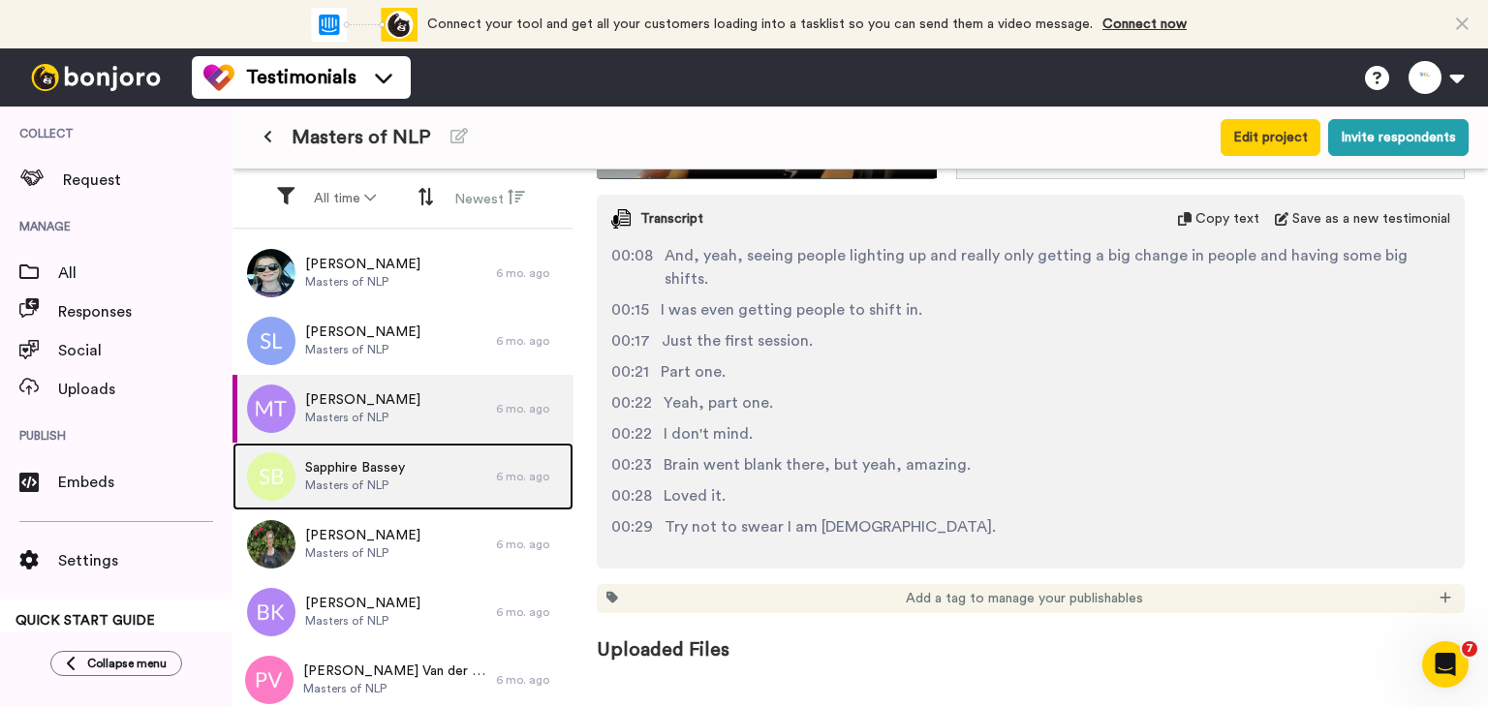
click at [430, 477] on div "Sapphire Bassey Masters of NLP" at bounding box center [365, 477] width 264 height 68
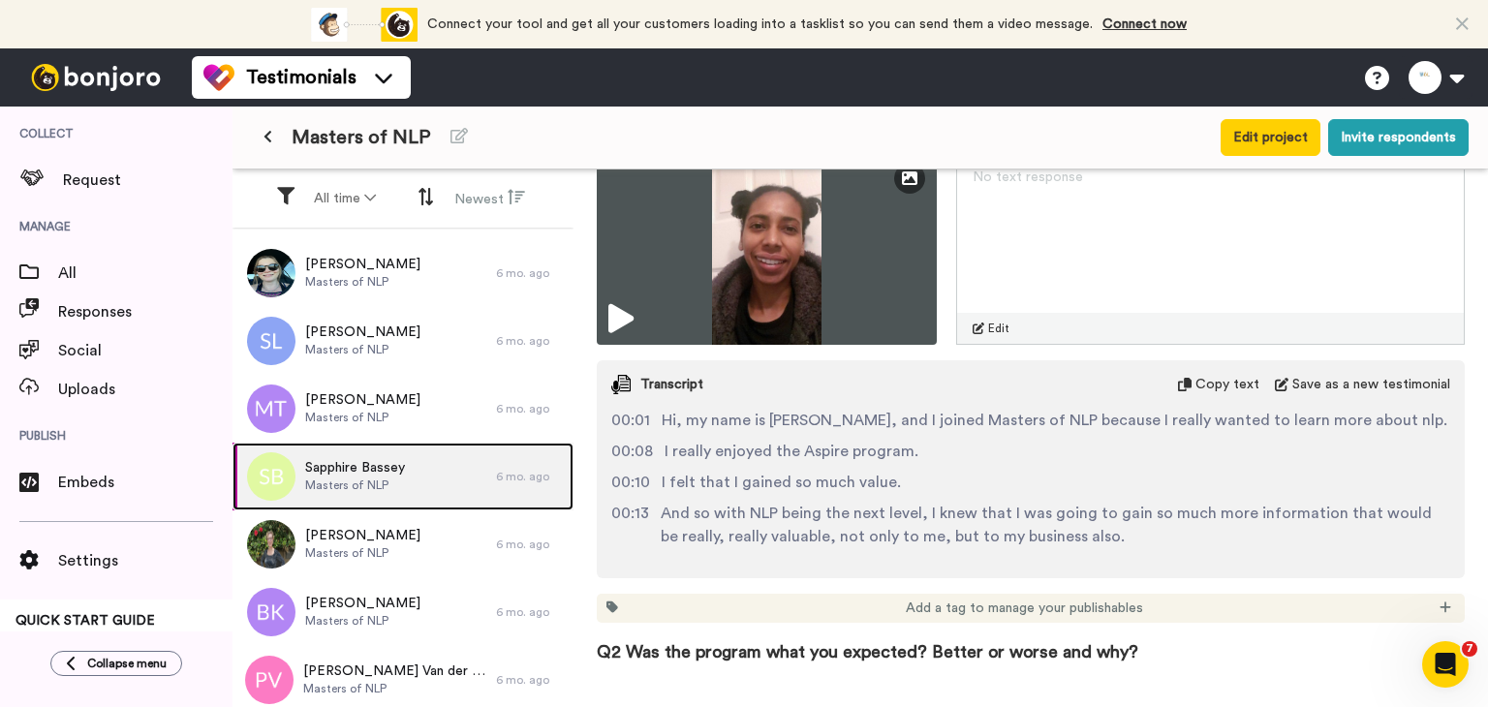
scroll to position [388, 0]
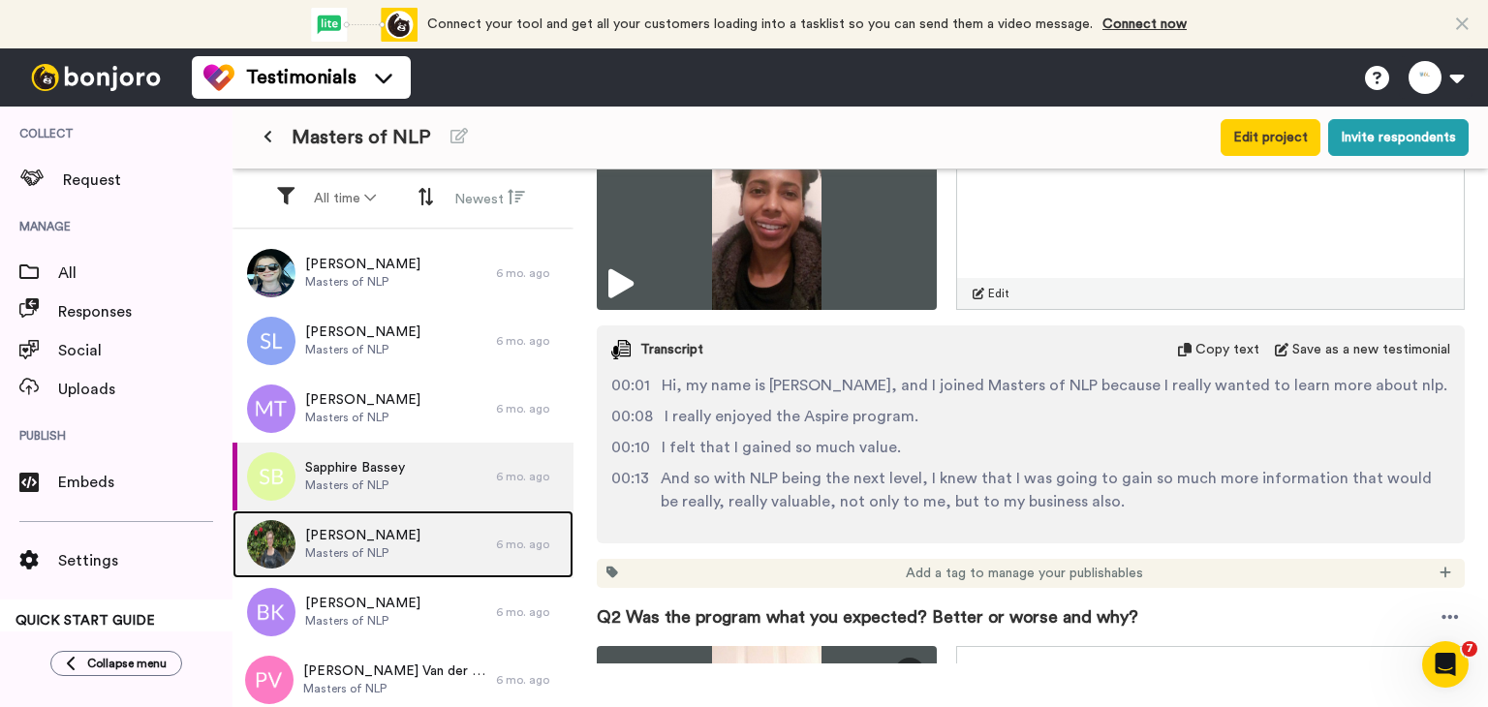
click at [444, 559] on div "Renae Richardson Masters of NLP" at bounding box center [365, 545] width 264 height 68
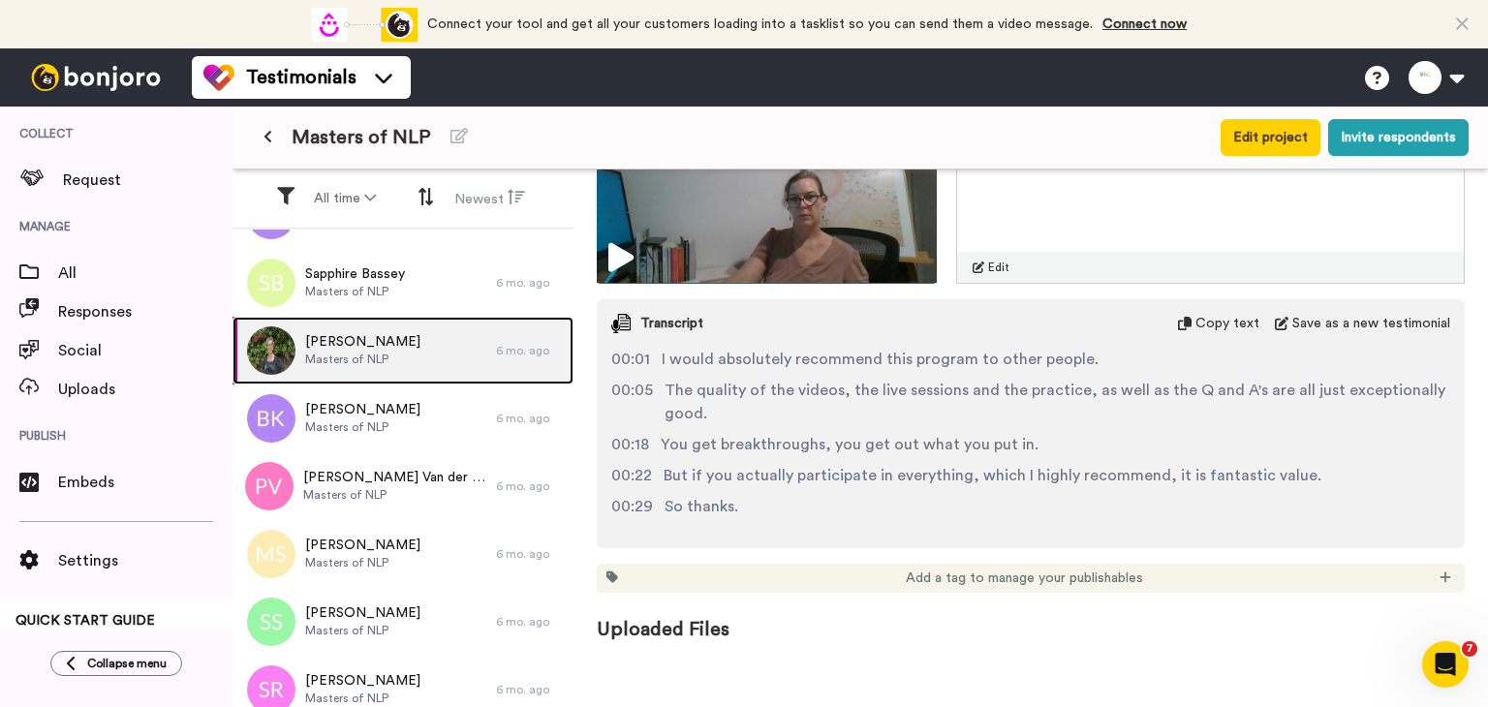
scroll to position [2099, 0]
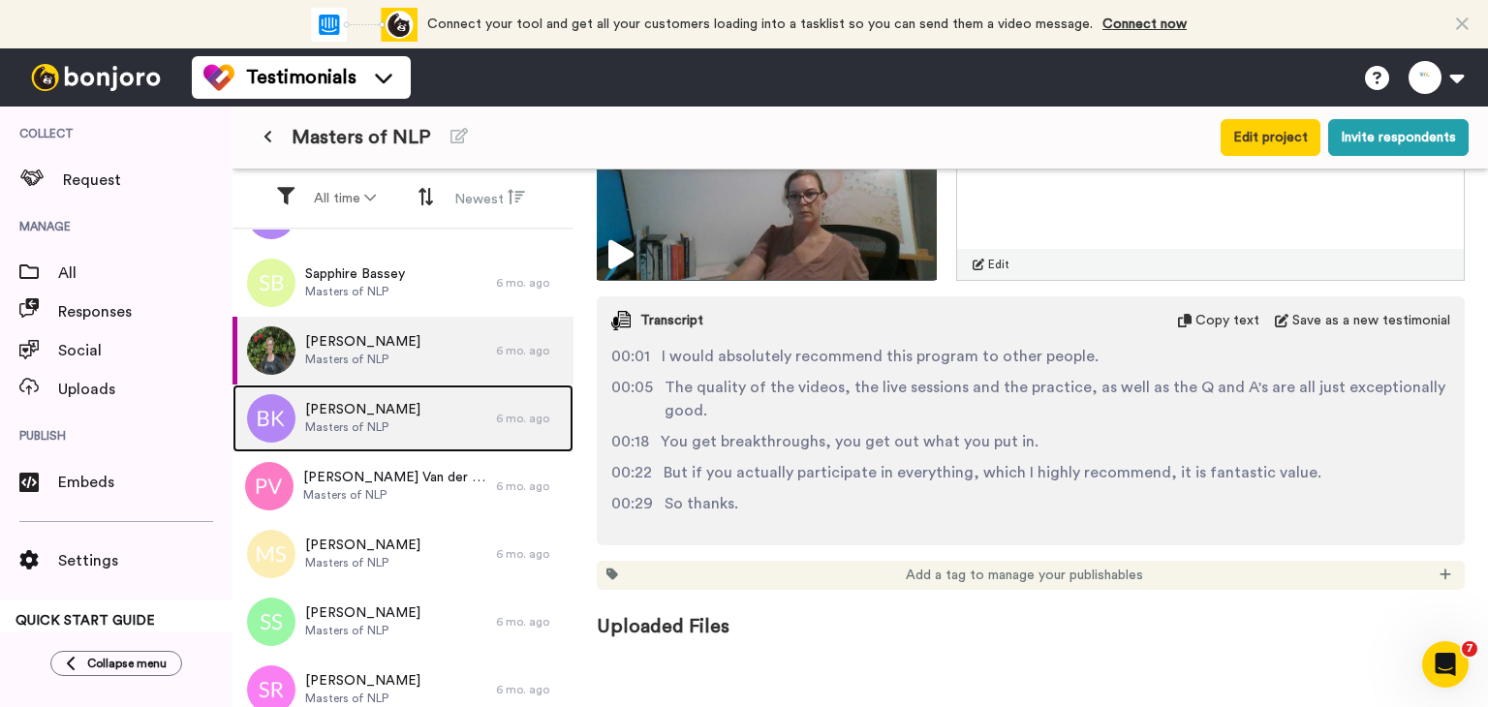
click at [355, 425] on span "Masters of NLP" at bounding box center [362, 427] width 115 height 16
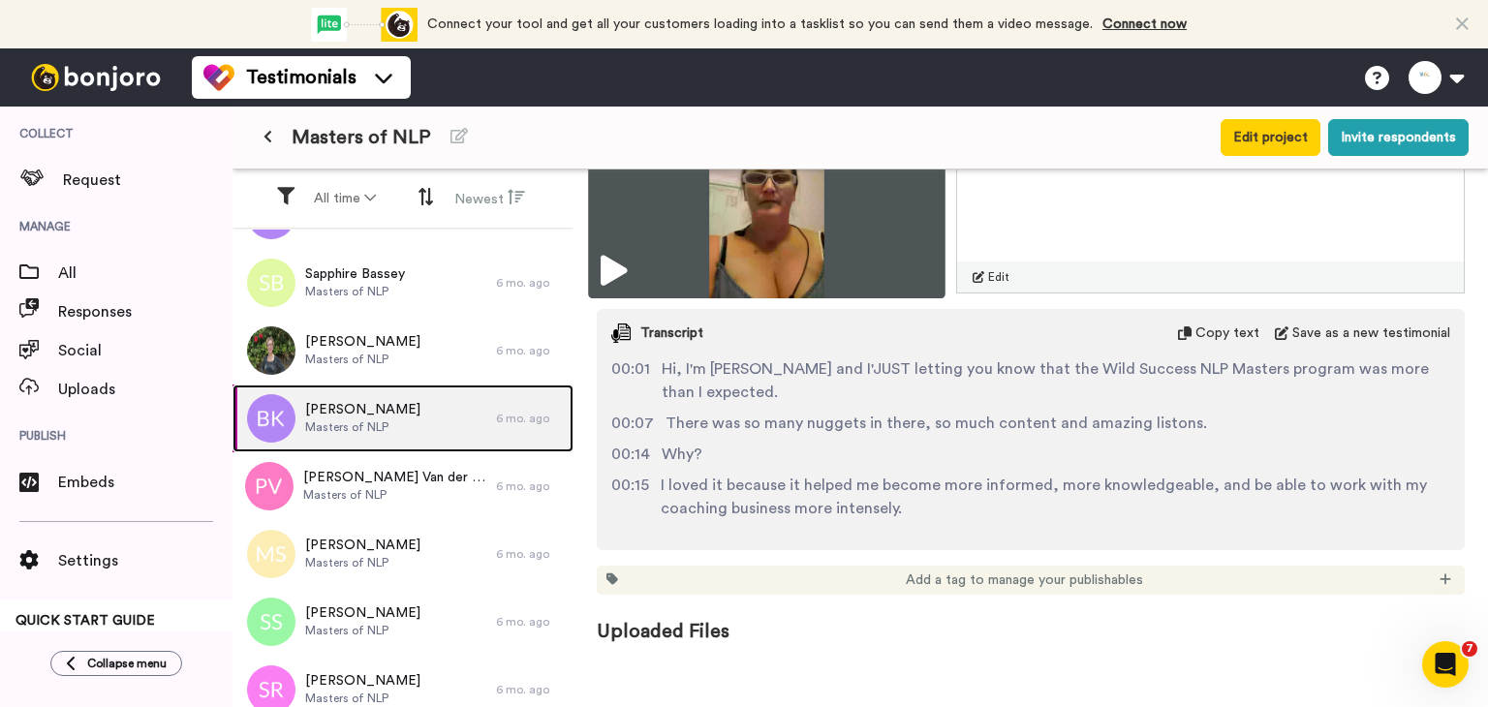
scroll to position [915, 0]
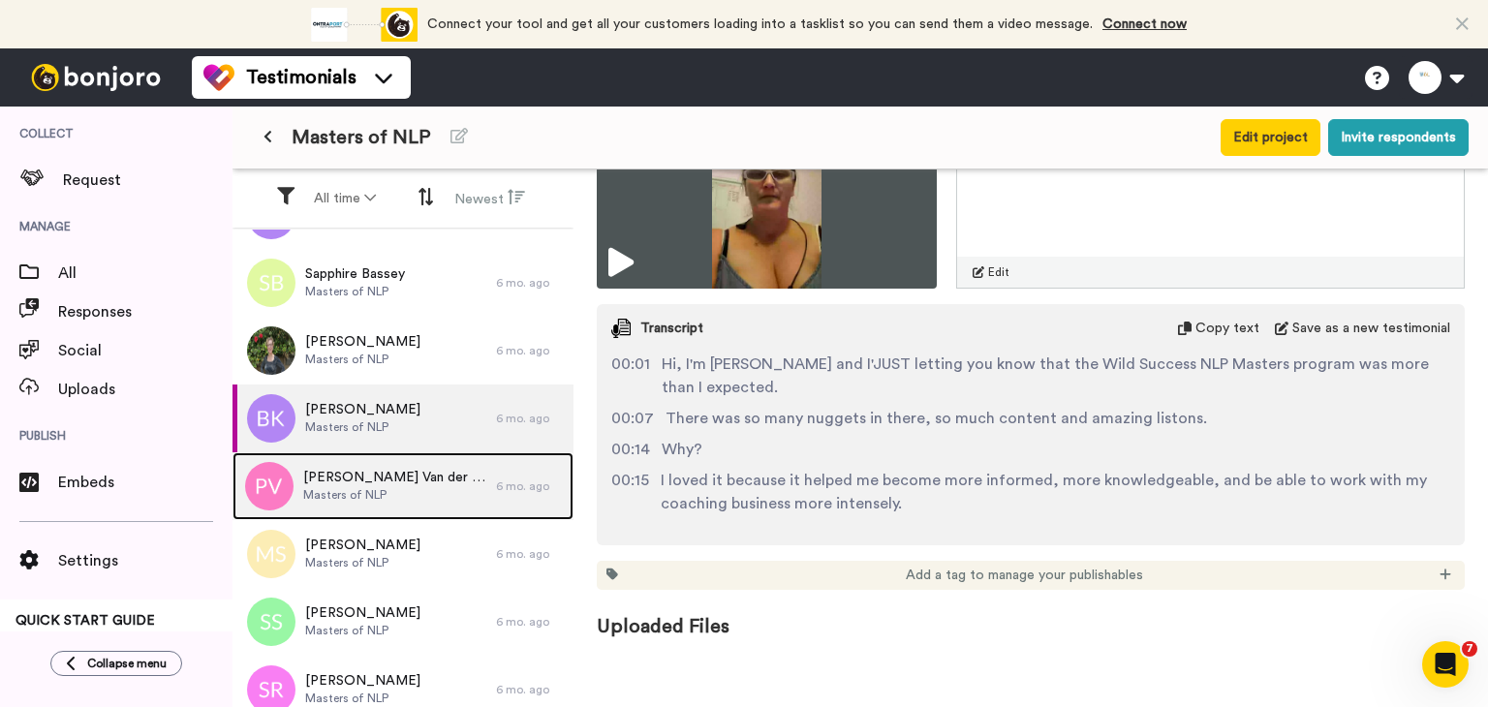
click at [417, 499] on span "Masters of NLP" at bounding box center [394, 495] width 183 height 16
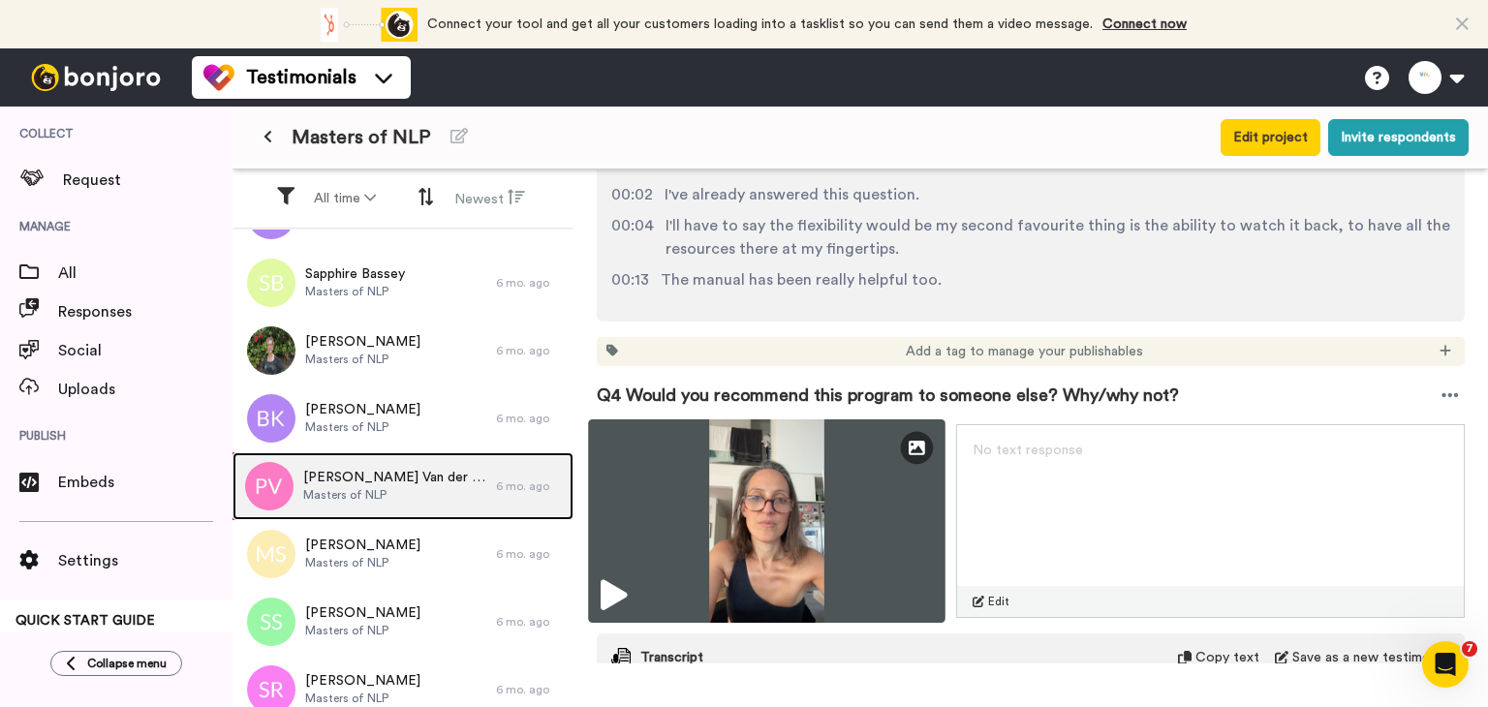
scroll to position [2325, 0]
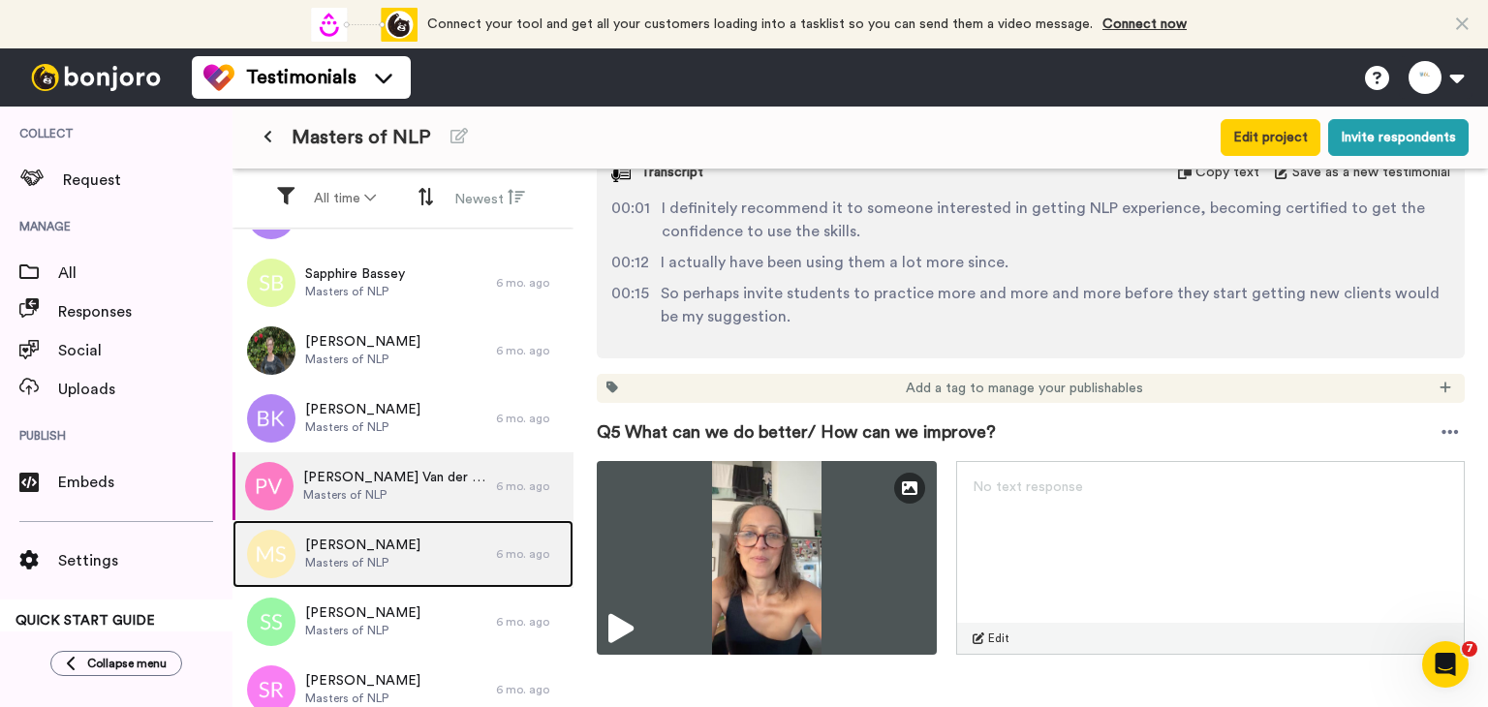
click at [429, 539] on div "Malti Singh Masters of NLP" at bounding box center [365, 554] width 264 height 68
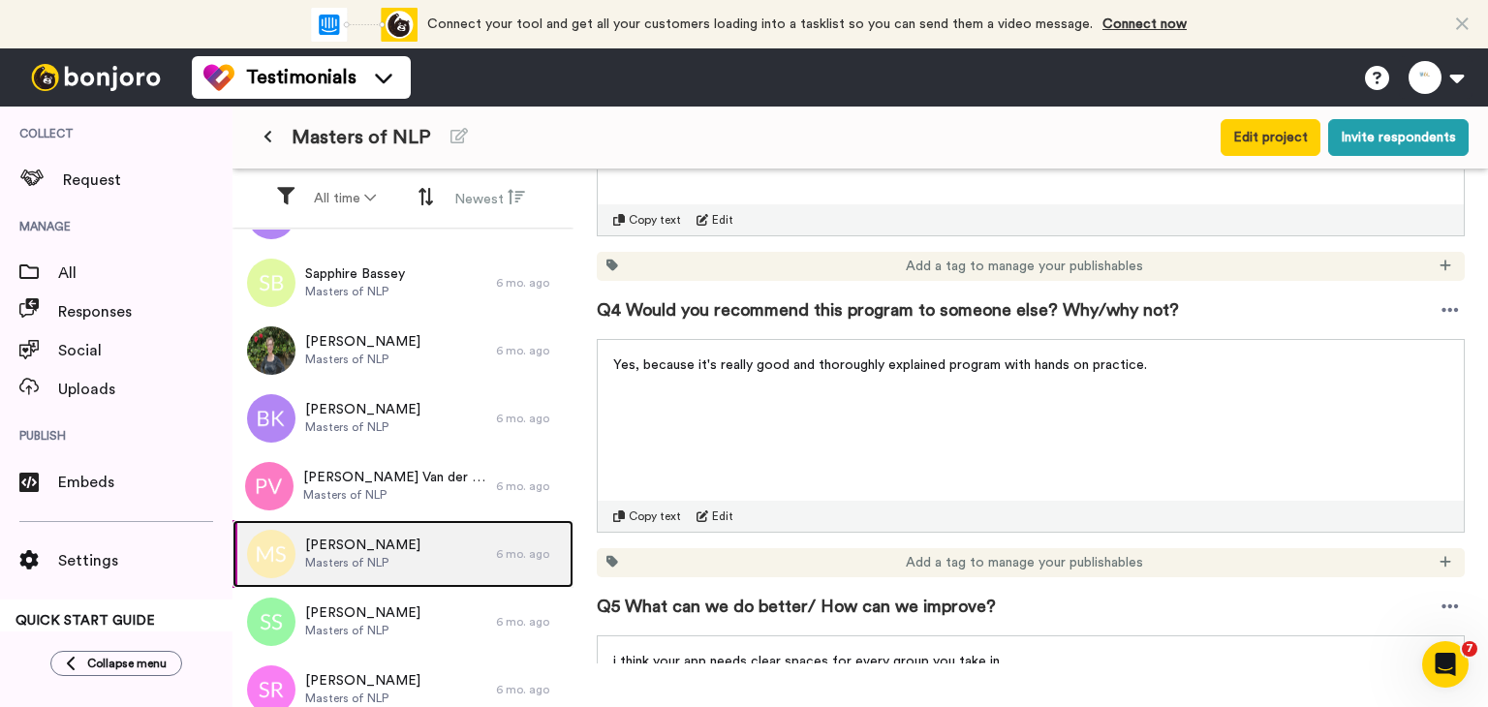
scroll to position [484, 0]
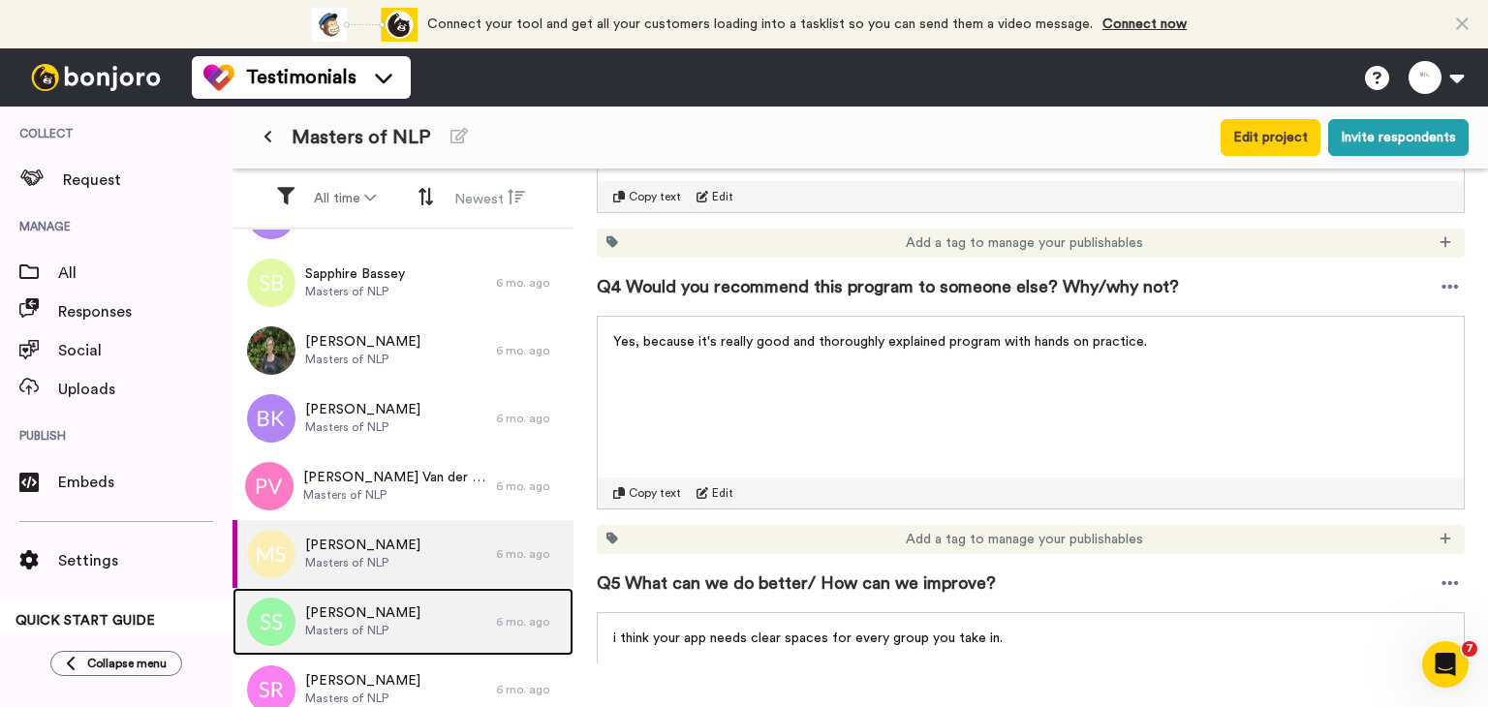
click at [336, 628] on span "Masters of NLP" at bounding box center [362, 631] width 115 height 16
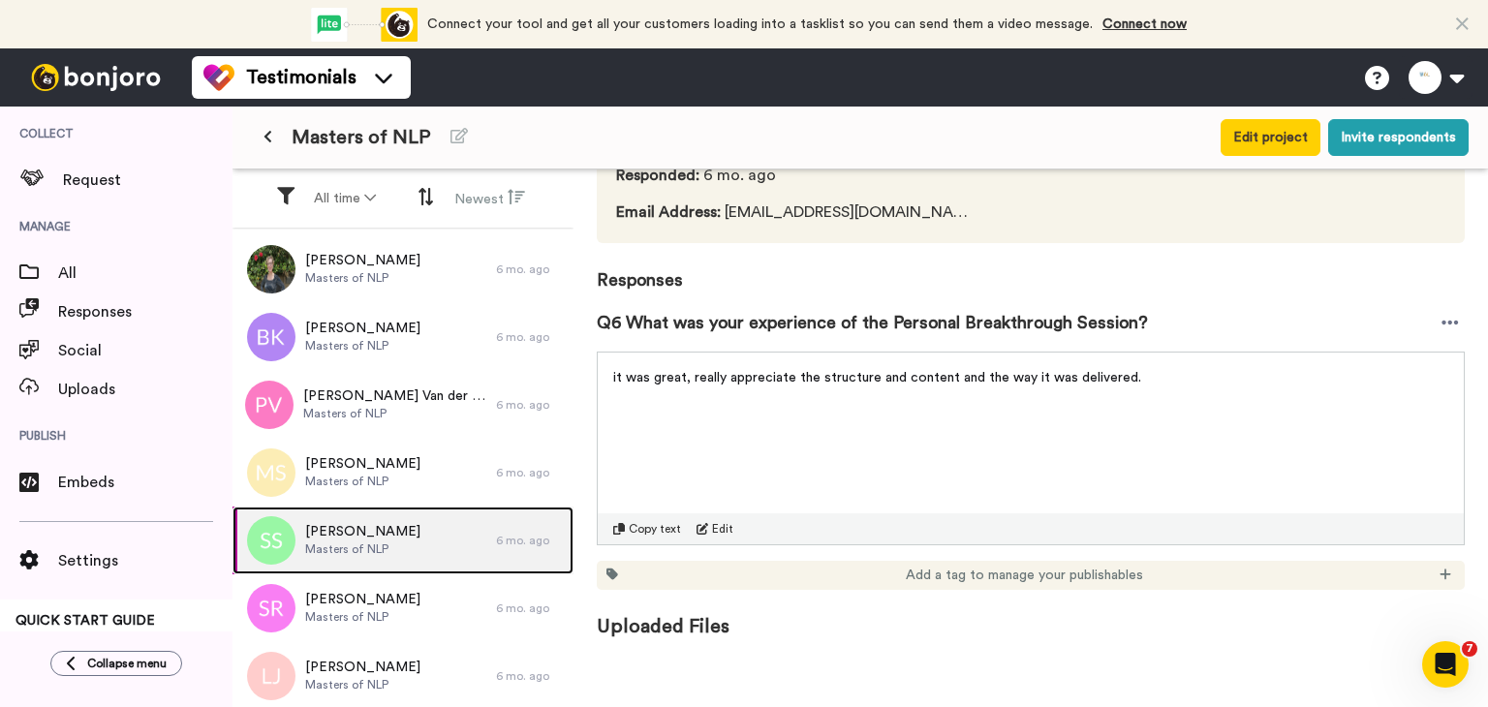
scroll to position [1356, 0]
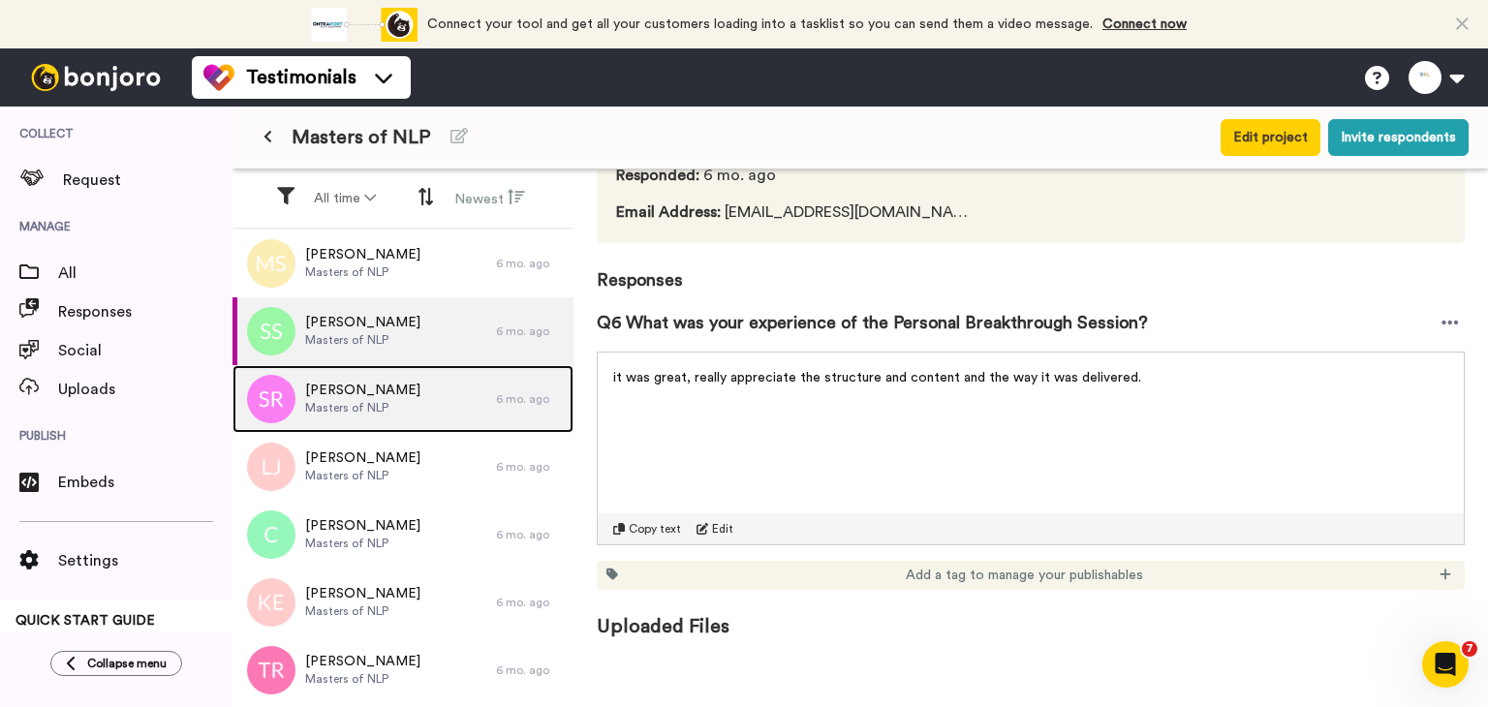
click at [421, 381] on div "Steven Richardson Masters of NLP" at bounding box center [365, 399] width 264 height 68
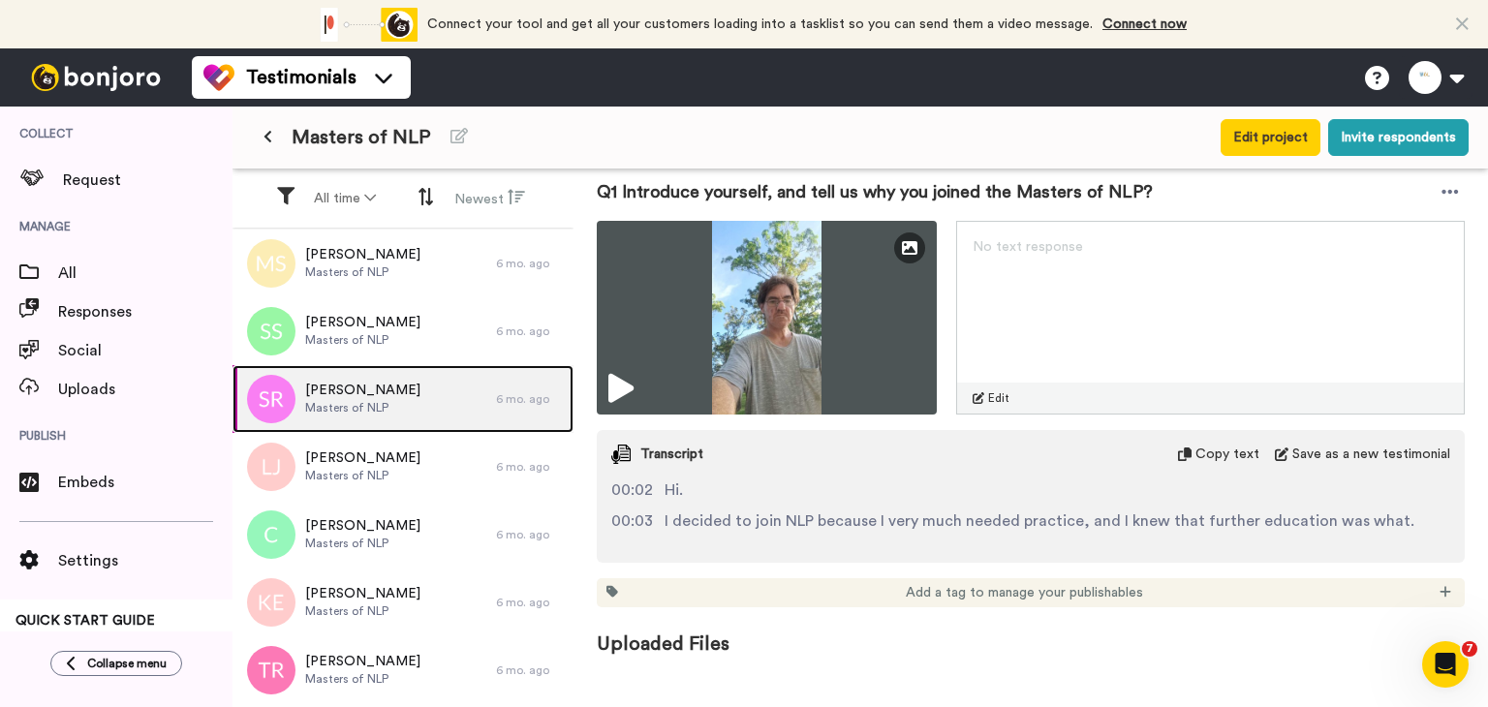
scroll to position [300, 0]
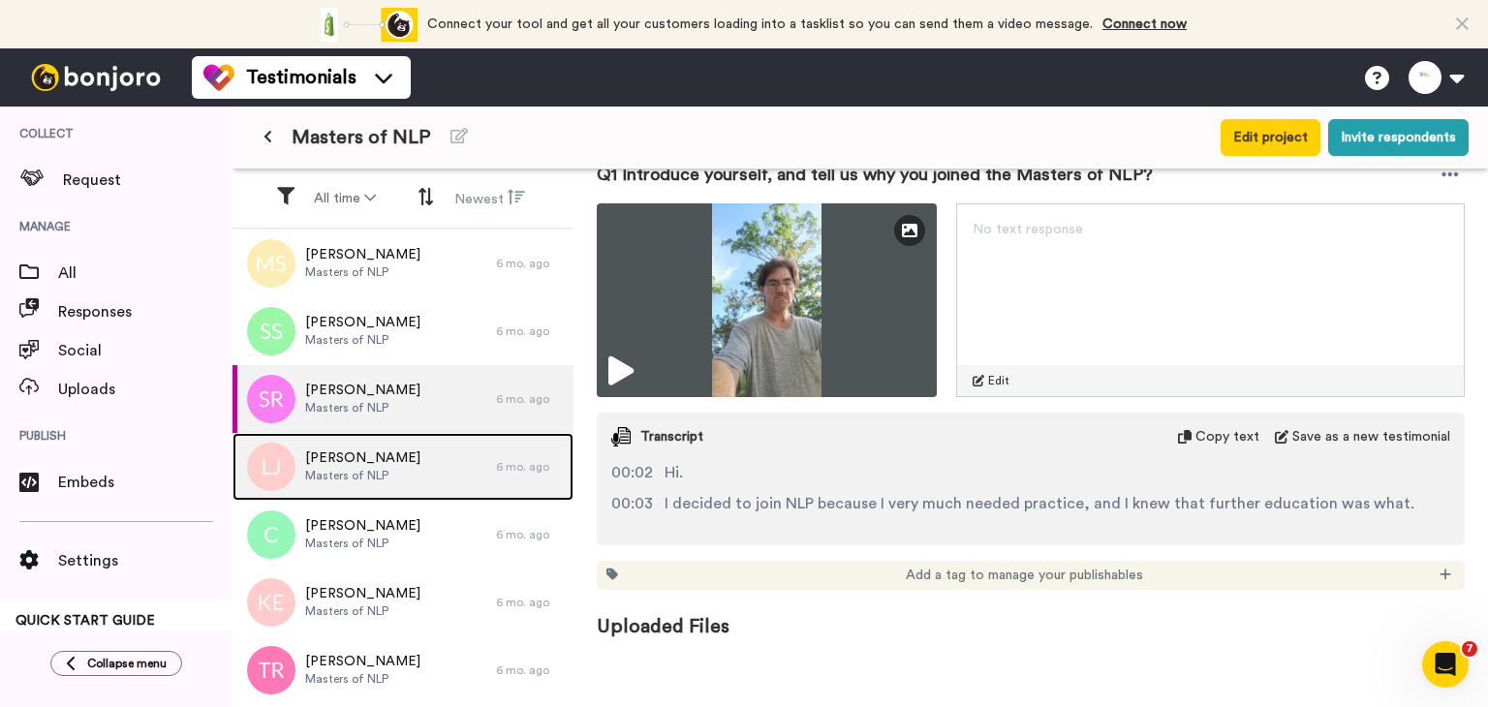
click at [381, 483] on div "Louise James Masters of NLP" at bounding box center [362, 467] width 115 height 37
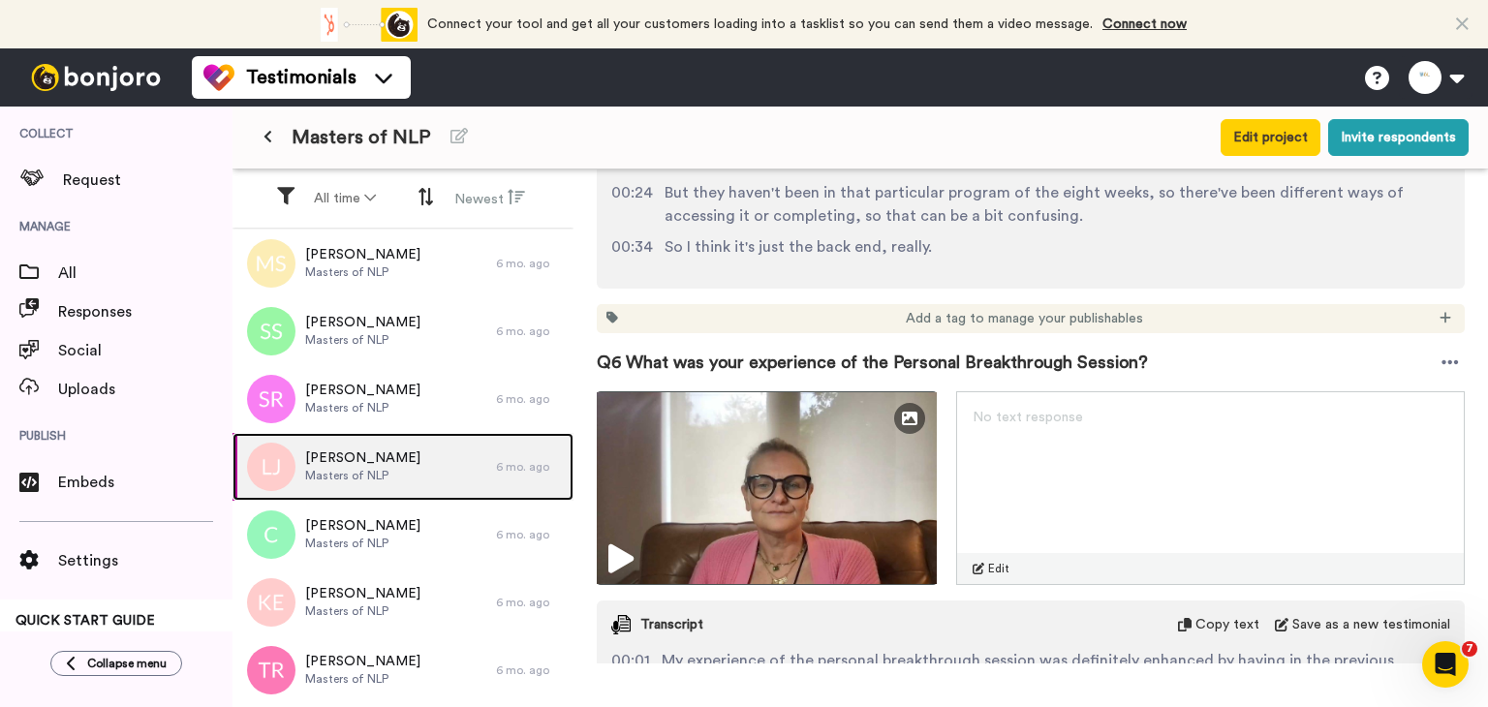
scroll to position [3294, 0]
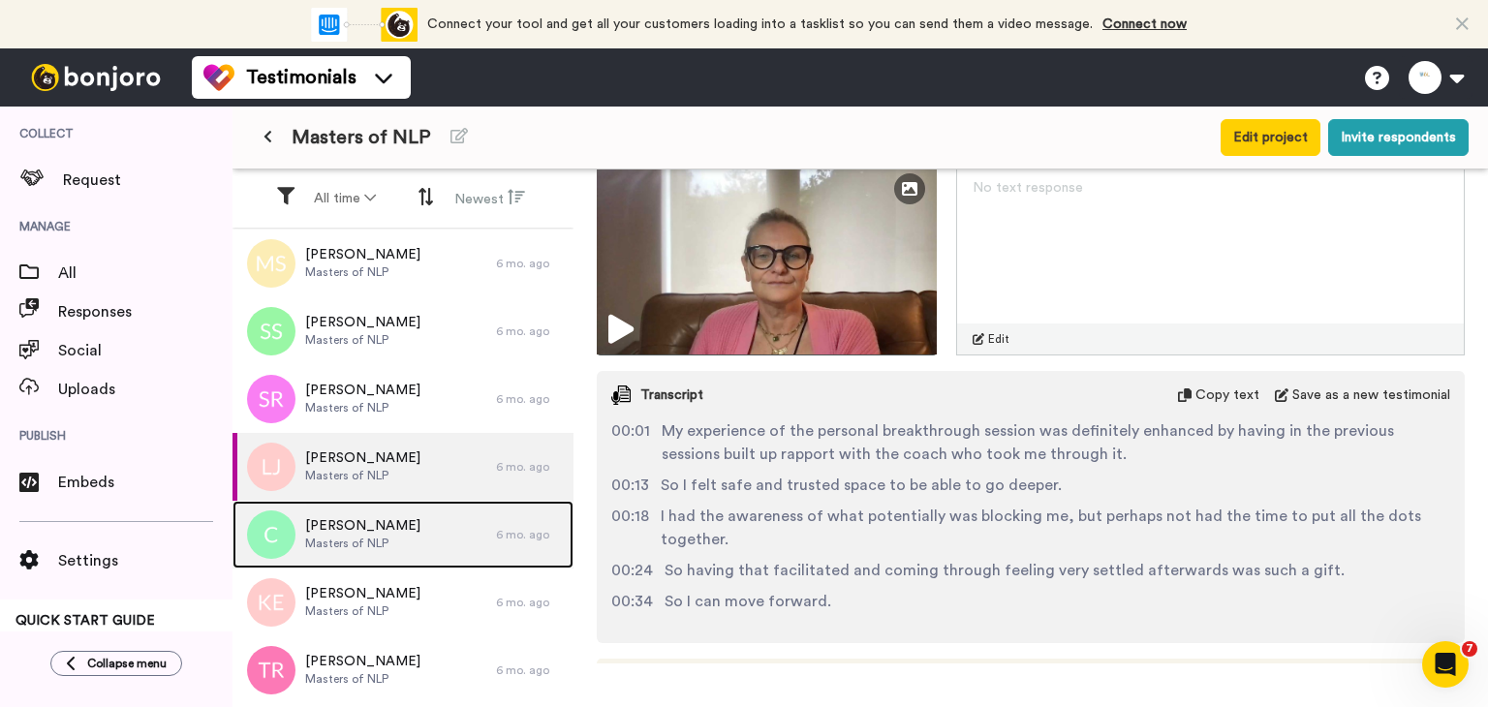
click at [341, 543] on span "Masters of NLP" at bounding box center [362, 544] width 115 height 16
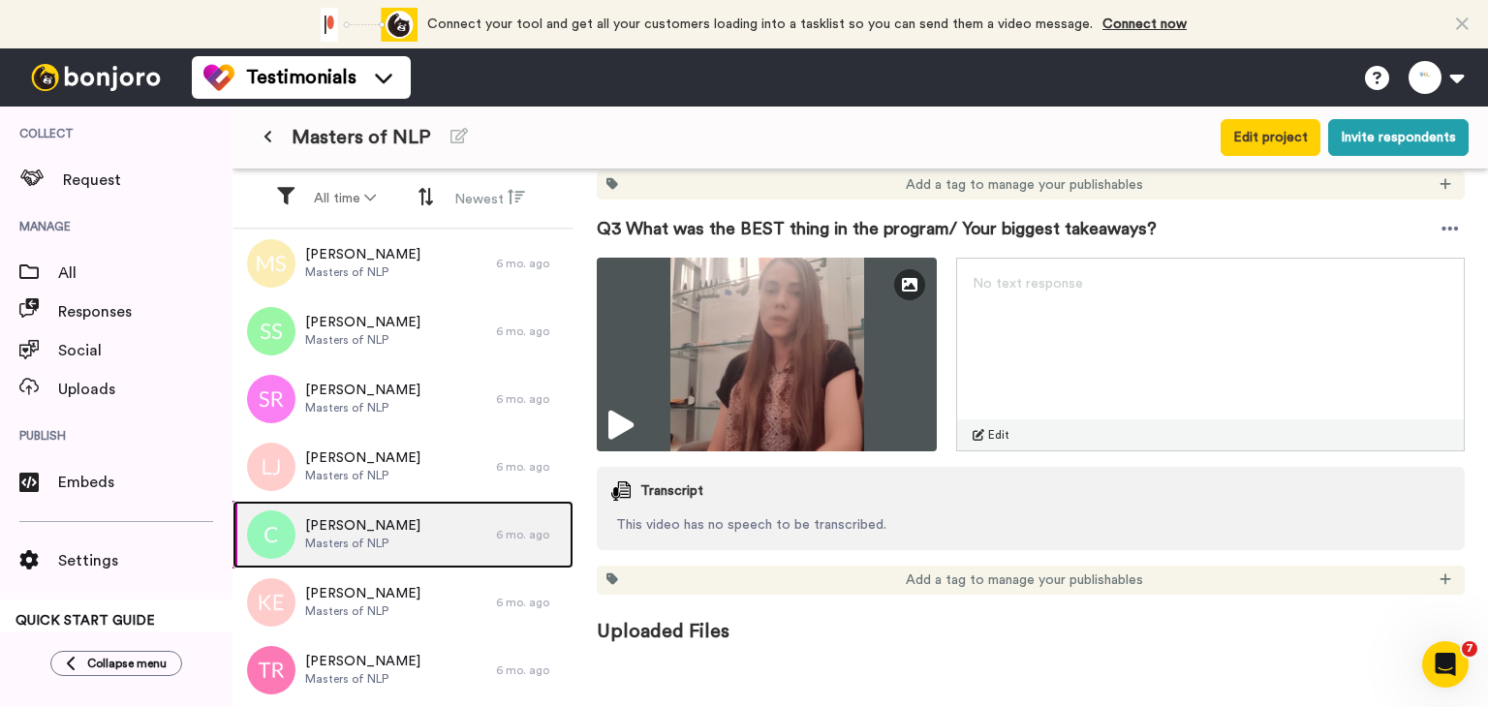
scroll to position [1114, 0]
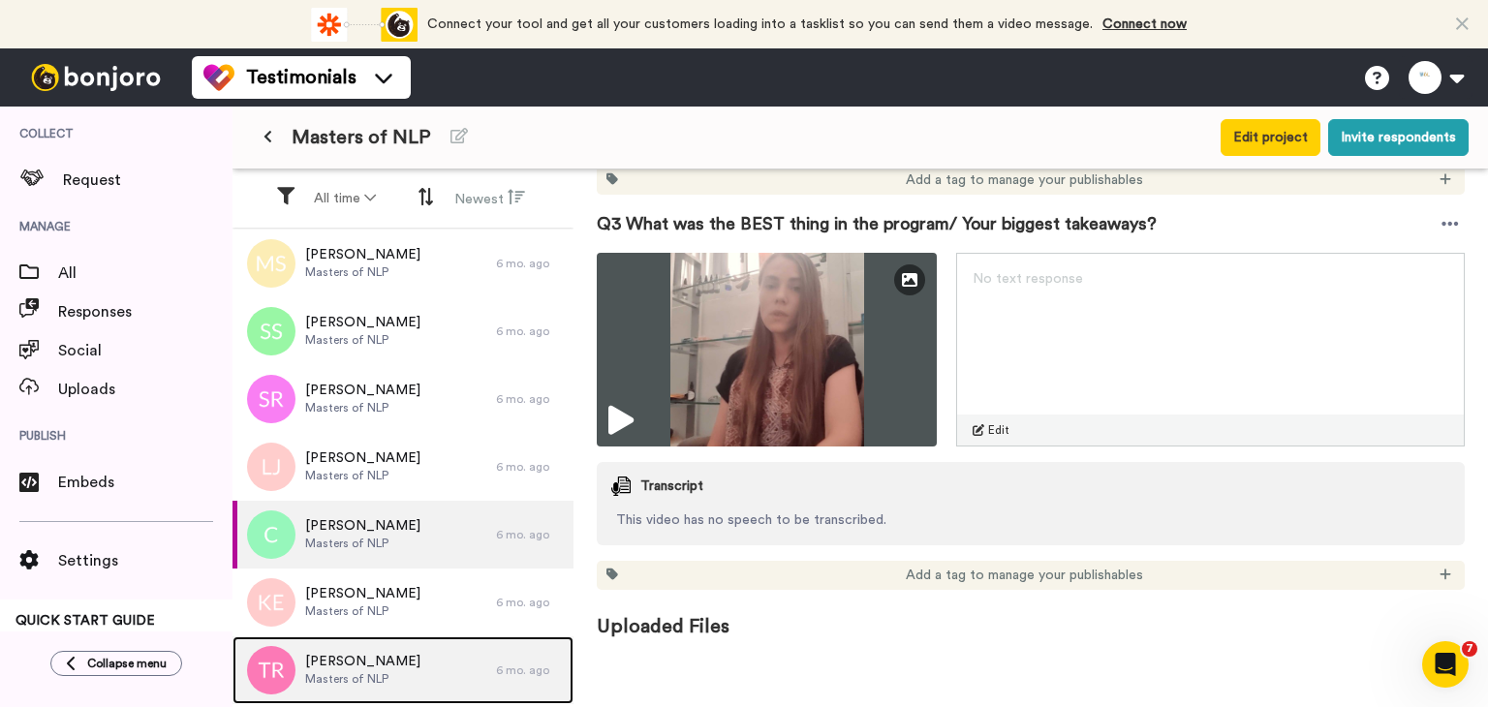
click at [399, 636] on div "Tania Rakchaev Masters of NLP" at bounding box center [365, 670] width 264 height 68
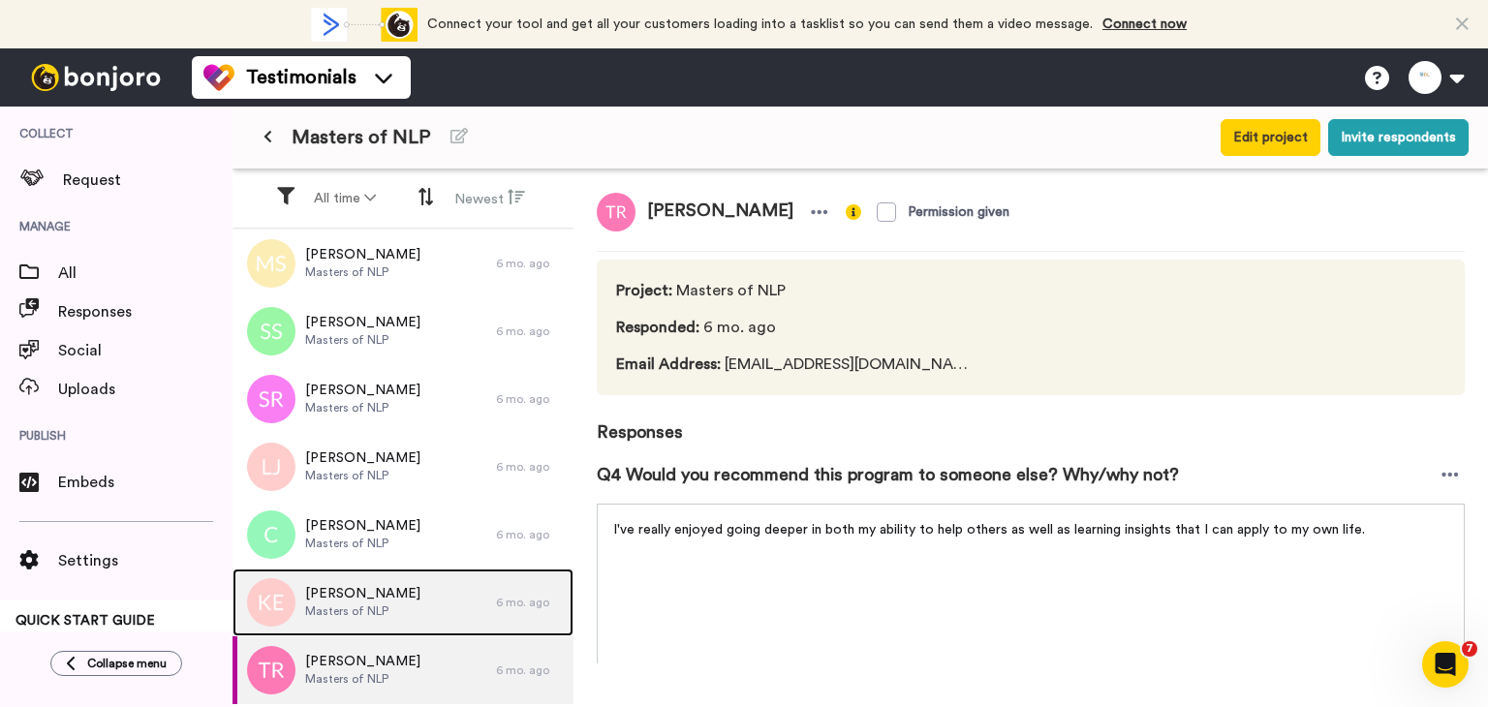
click at [395, 620] on div "Kylie-ann Ebony Masters of NLP" at bounding box center [365, 603] width 264 height 68
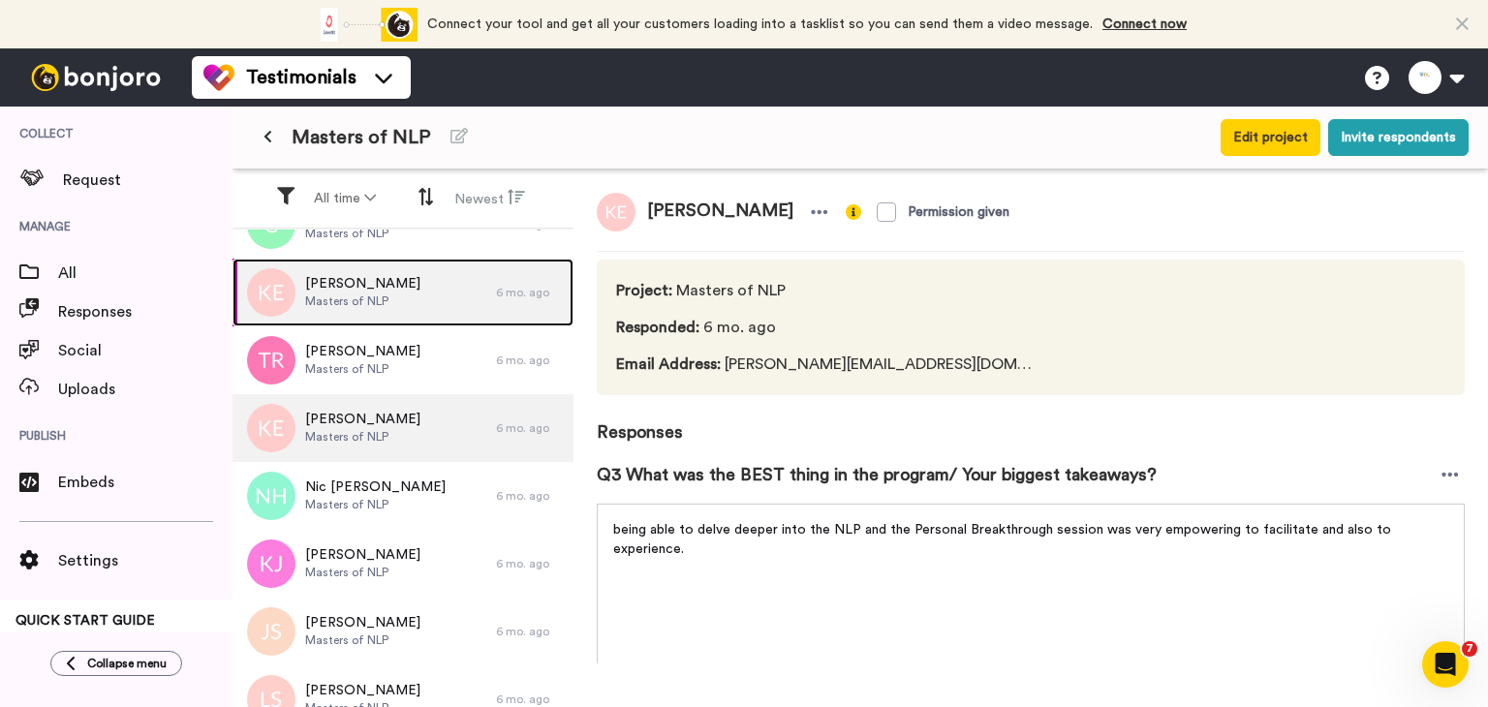
scroll to position [1661, 0]
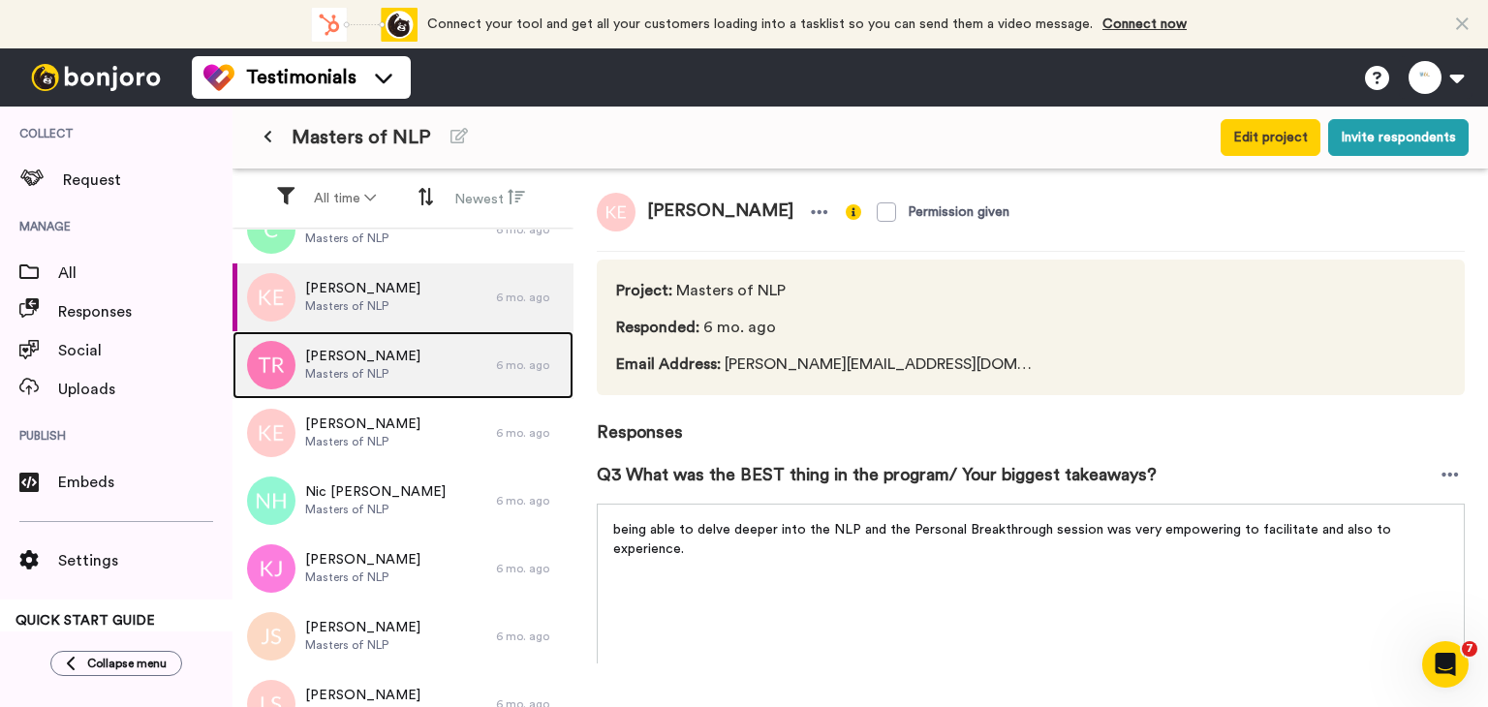
click at [430, 388] on div "Tania Rakchaev Masters of NLP" at bounding box center [365, 365] width 264 height 68
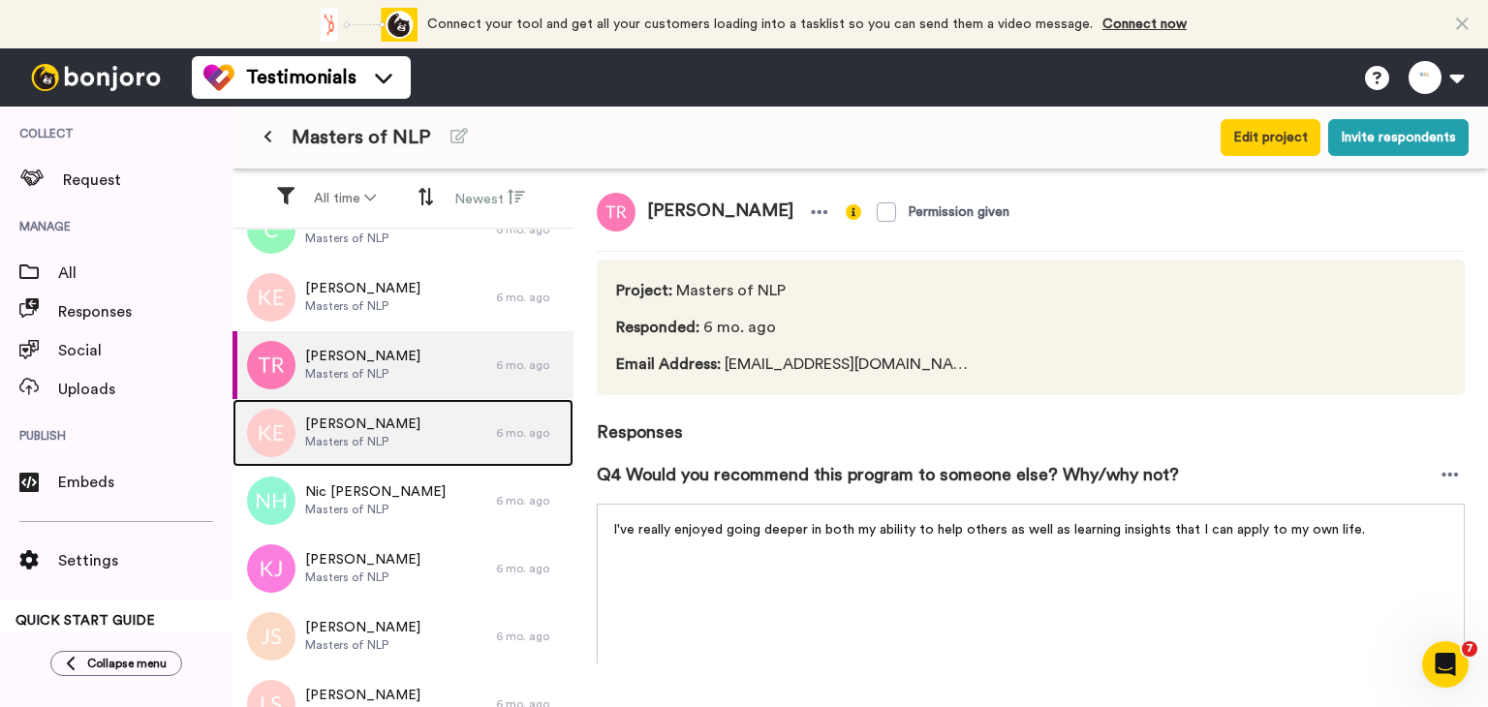
click at [448, 463] on div "Kylie-ann Ebony Masters of NLP" at bounding box center [365, 433] width 264 height 68
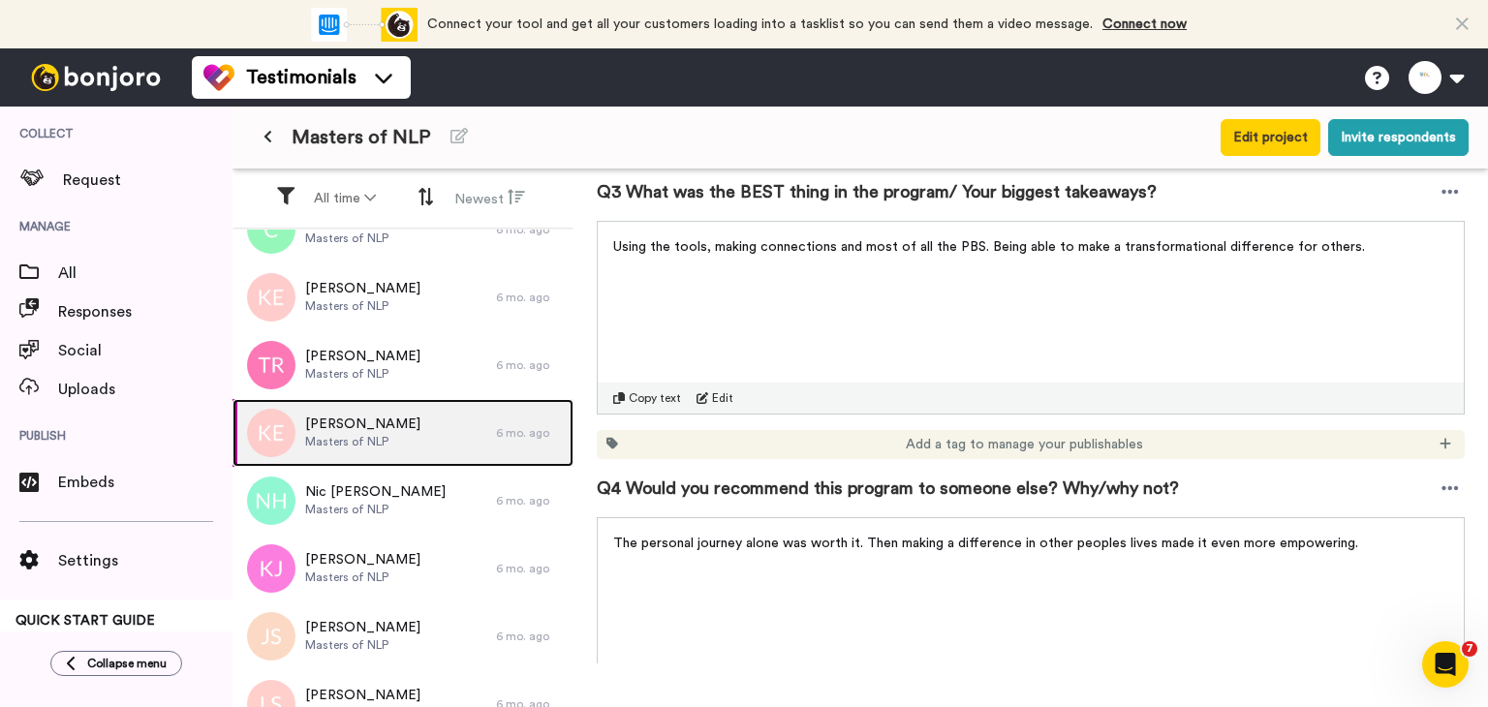
scroll to position [1163, 0]
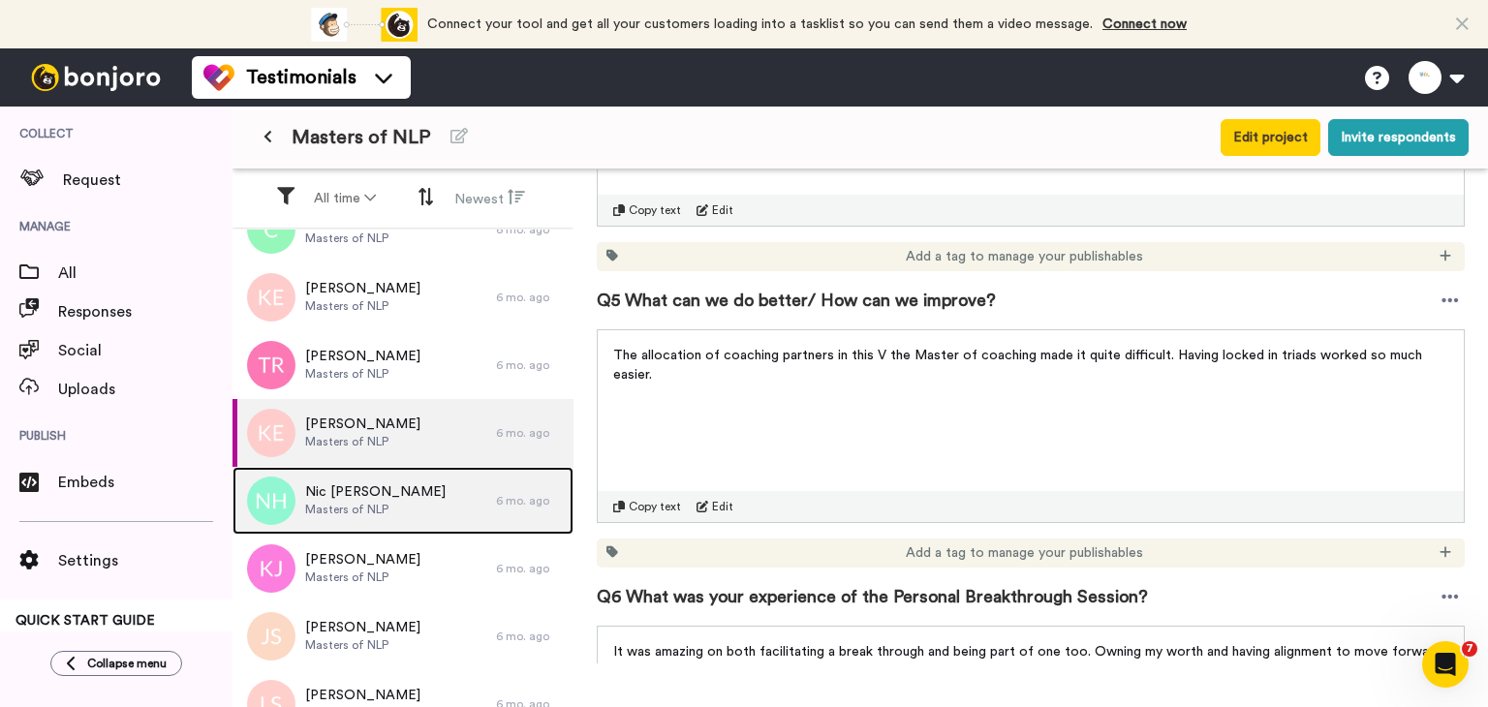
click at [372, 507] on span "Masters of NLP" at bounding box center [375, 510] width 140 height 16
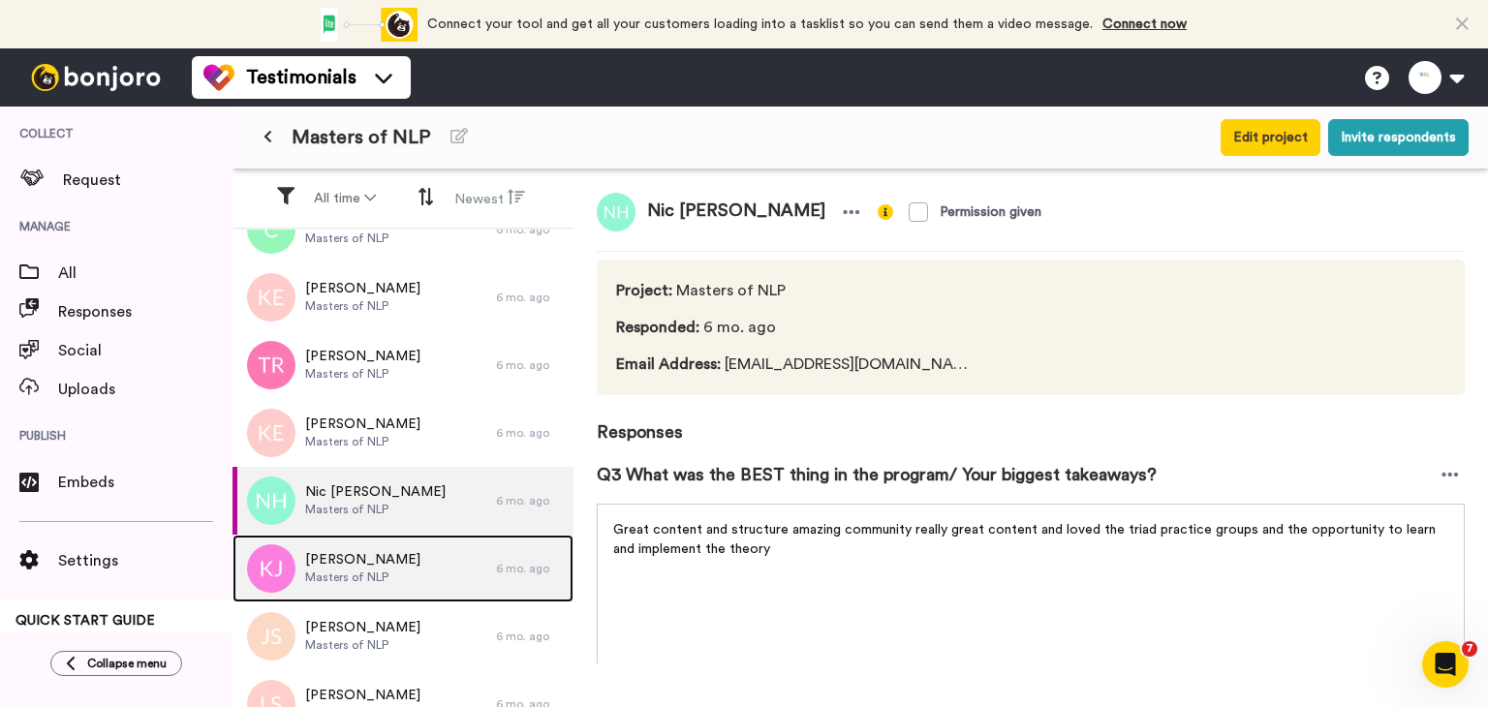
click at [389, 579] on div "Kyle Jackson Masters of NLP" at bounding box center [365, 569] width 264 height 68
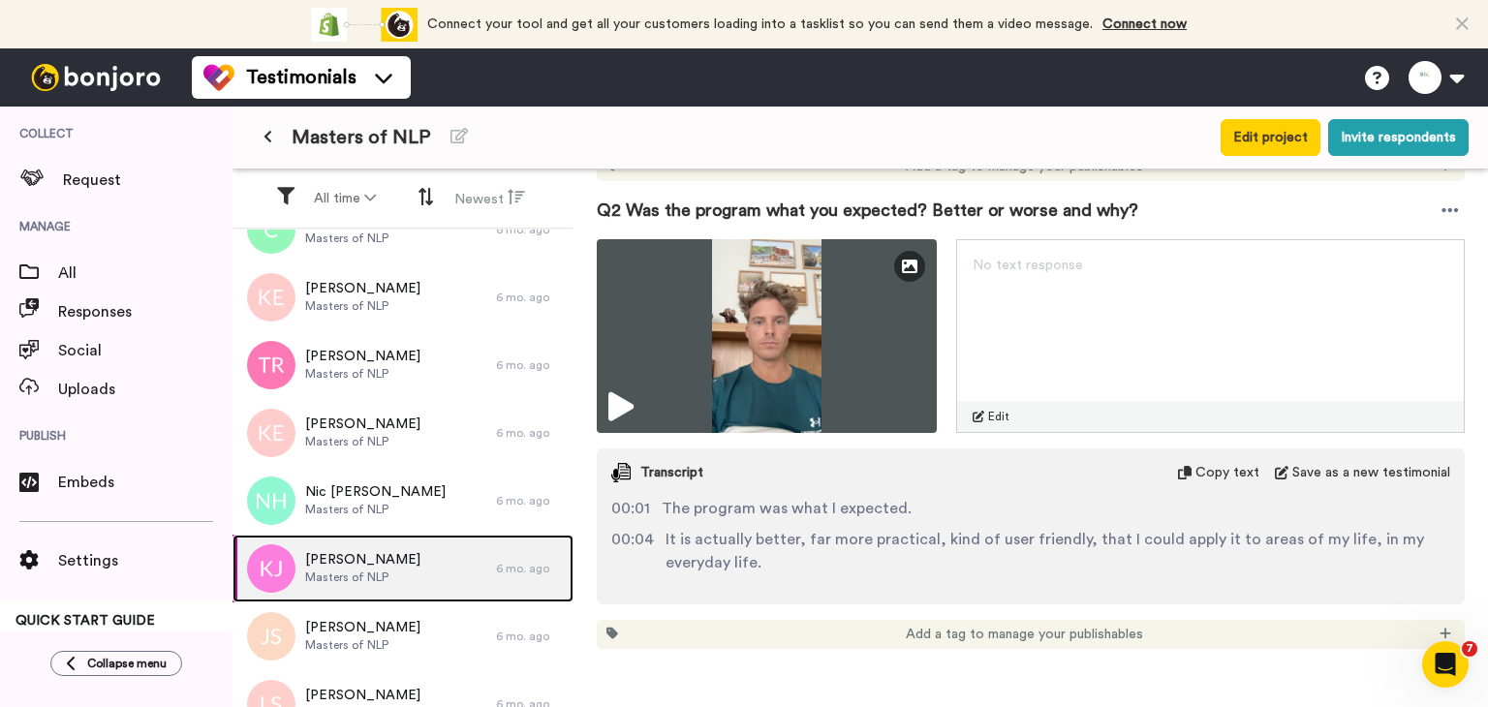
scroll to position [1066, 0]
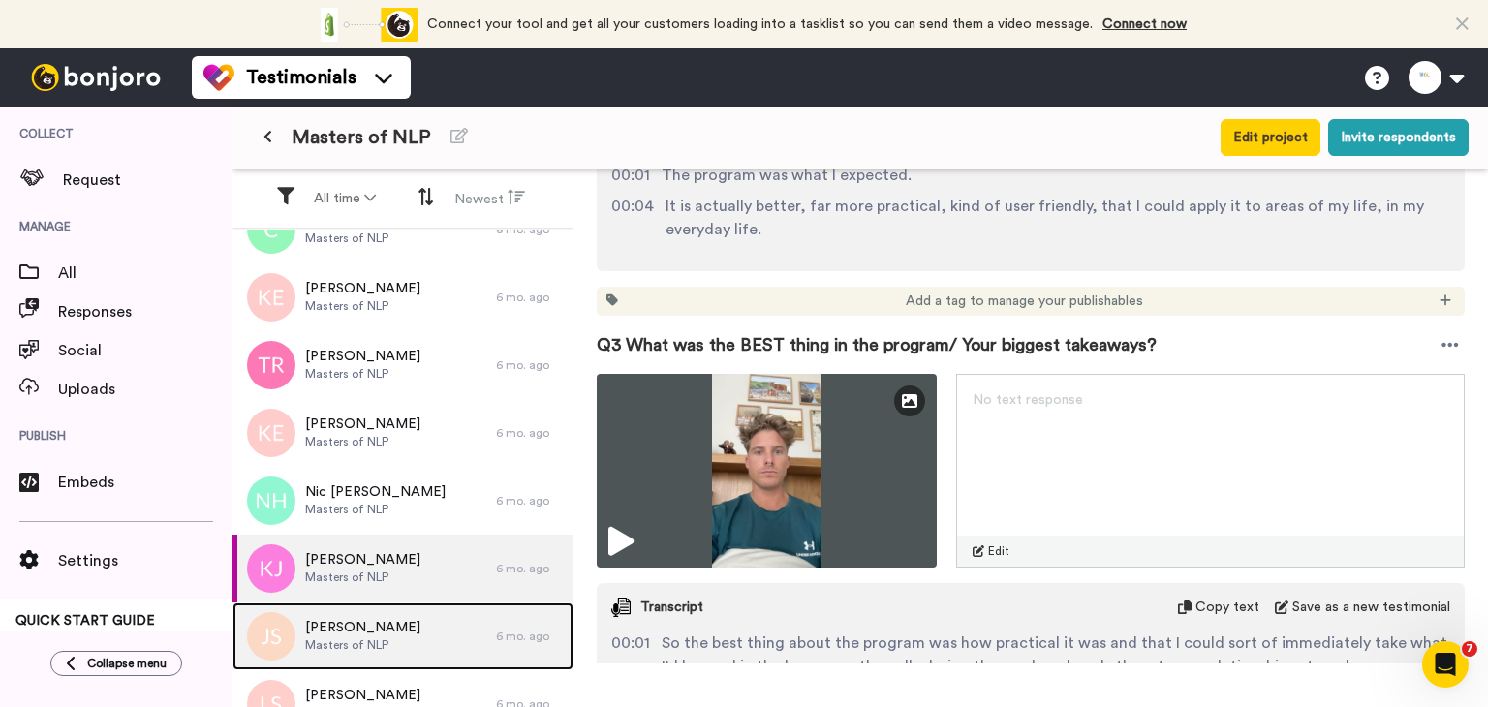
click at [380, 636] on div "Joshua Scrivano Masters of NLP" at bounding box center [362, 636] width 115 height 37
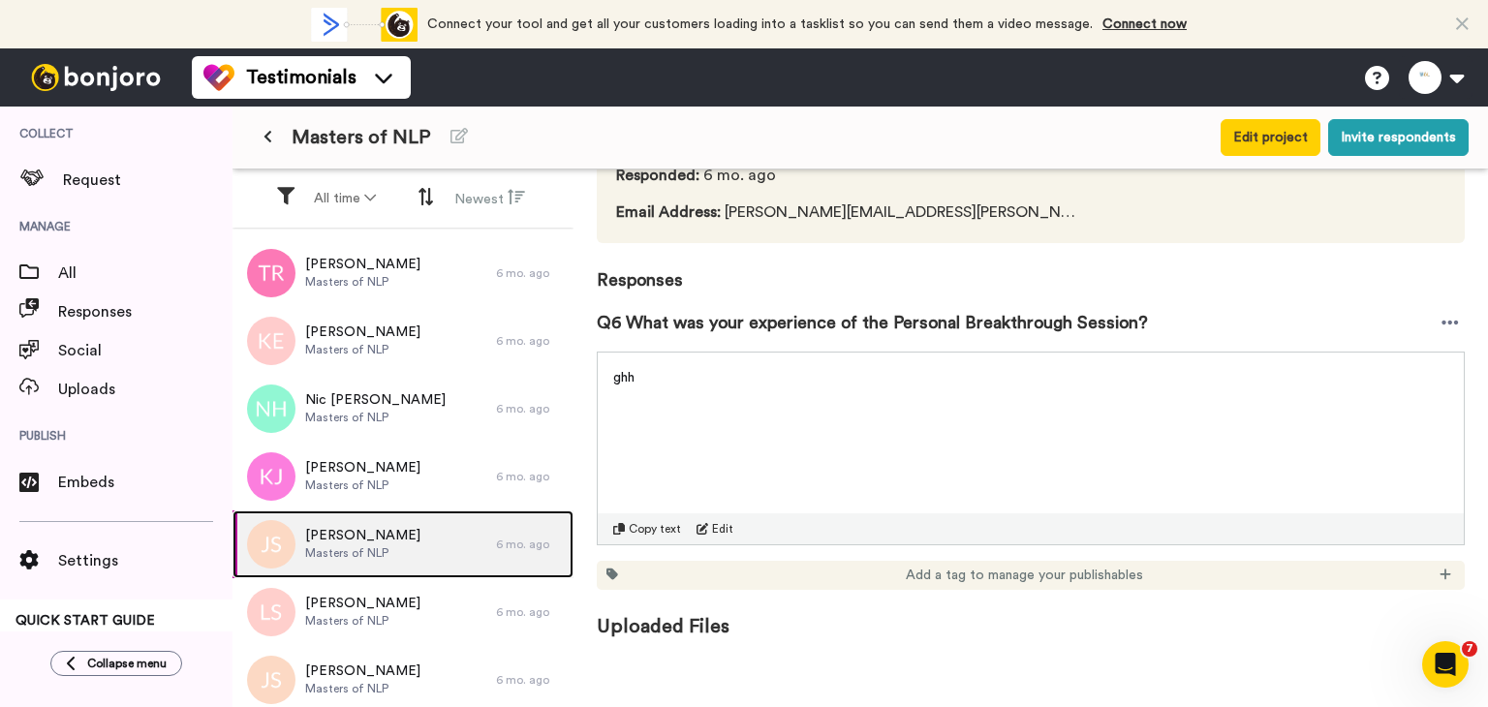
scroll to position [1758, 0]
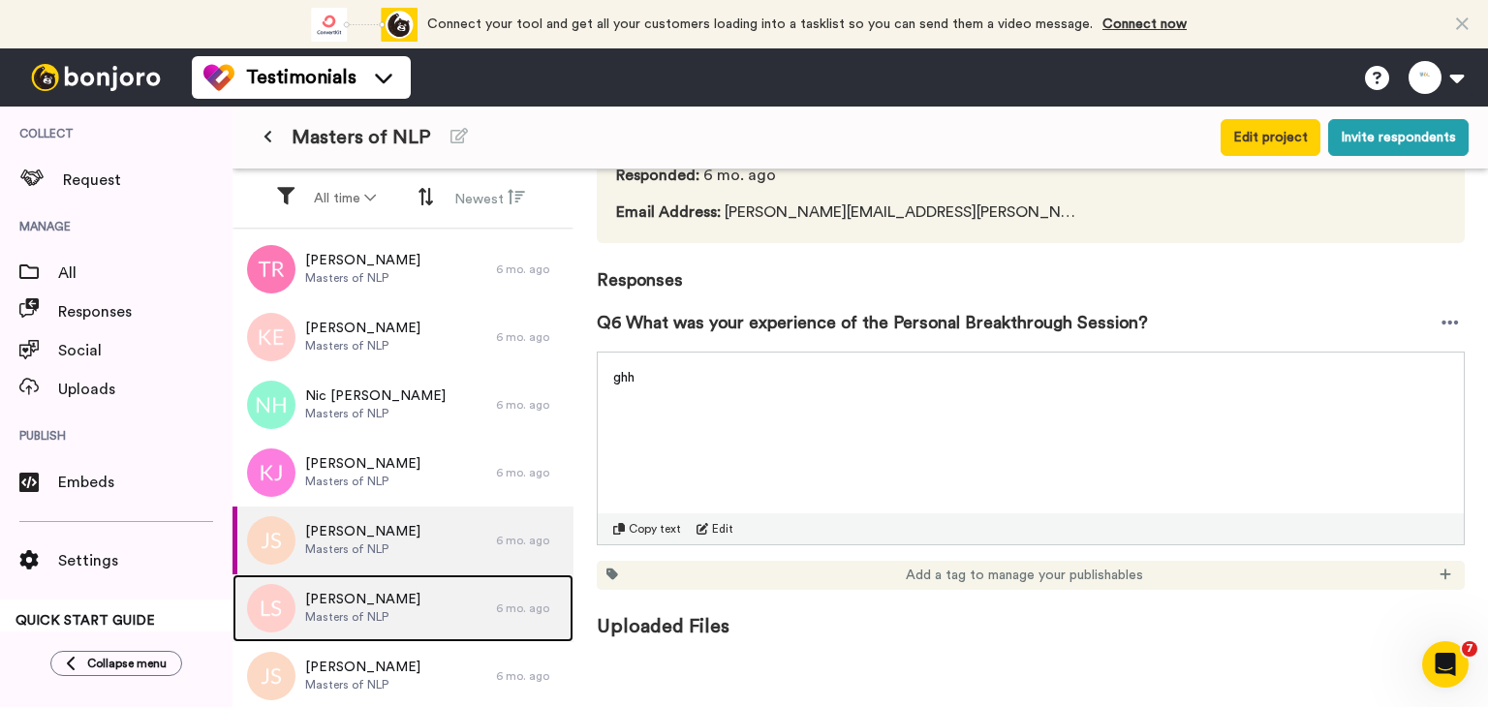
click at [360, 605] on span "Leanne Sanderson" at bounding box center [362, 599] width 115 height 19
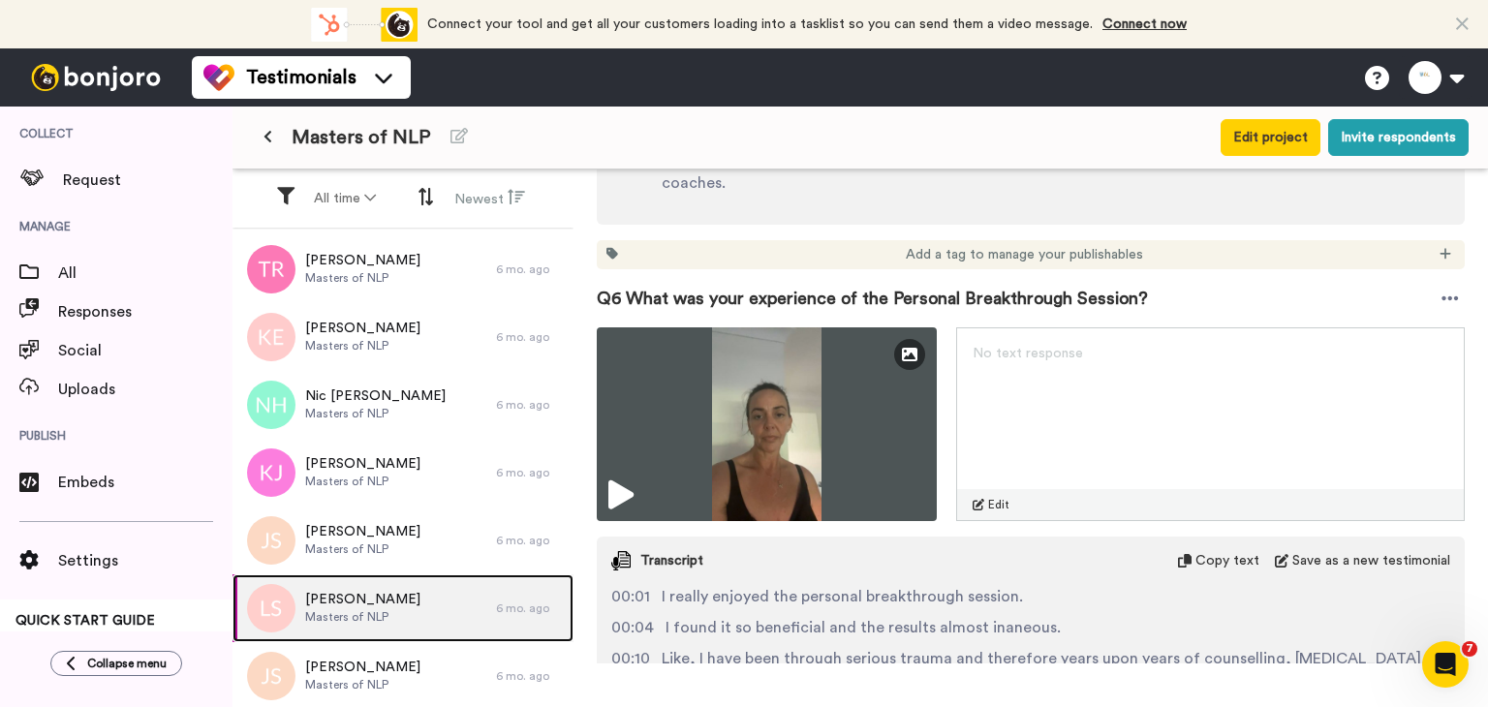
scroll to position [3031, 0]
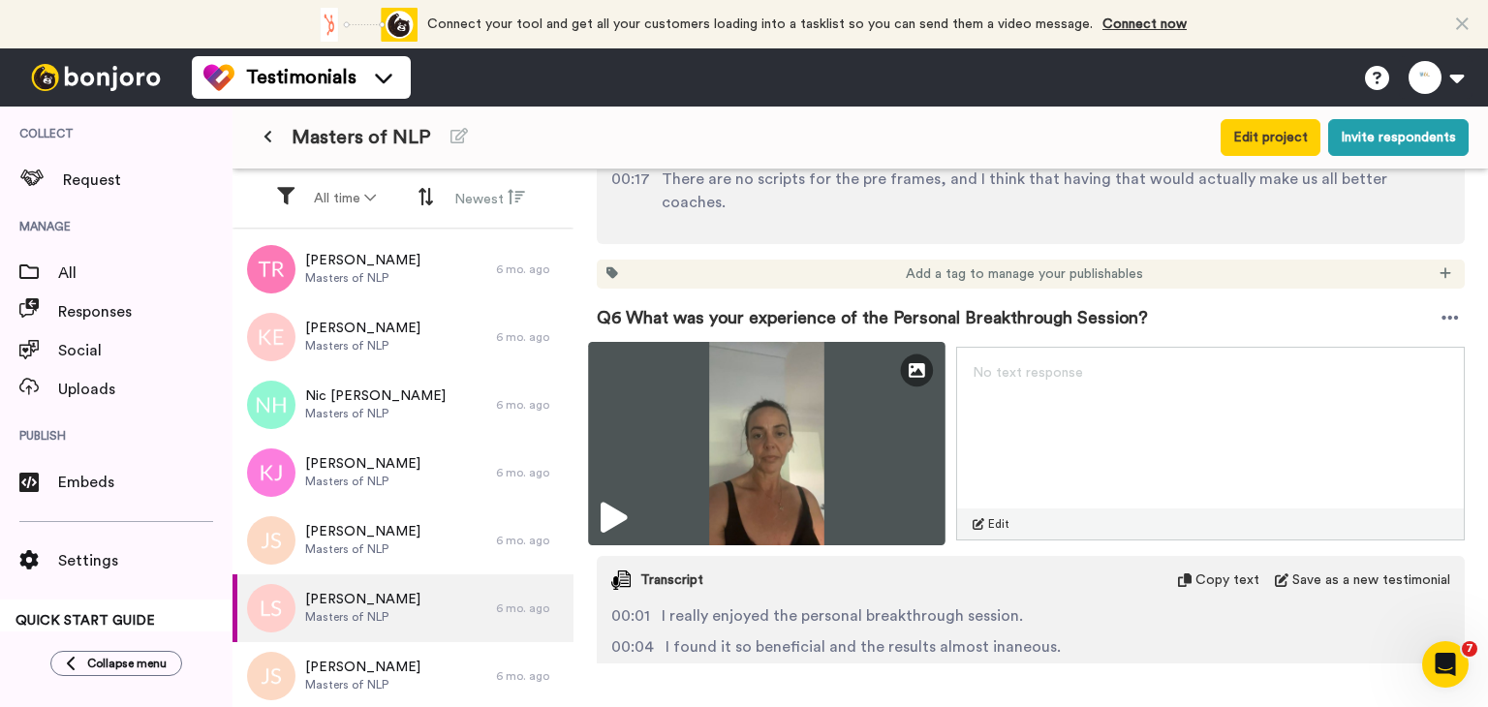
click at [818, 398] on img at bounding box center [766, 443] width 357 height 203
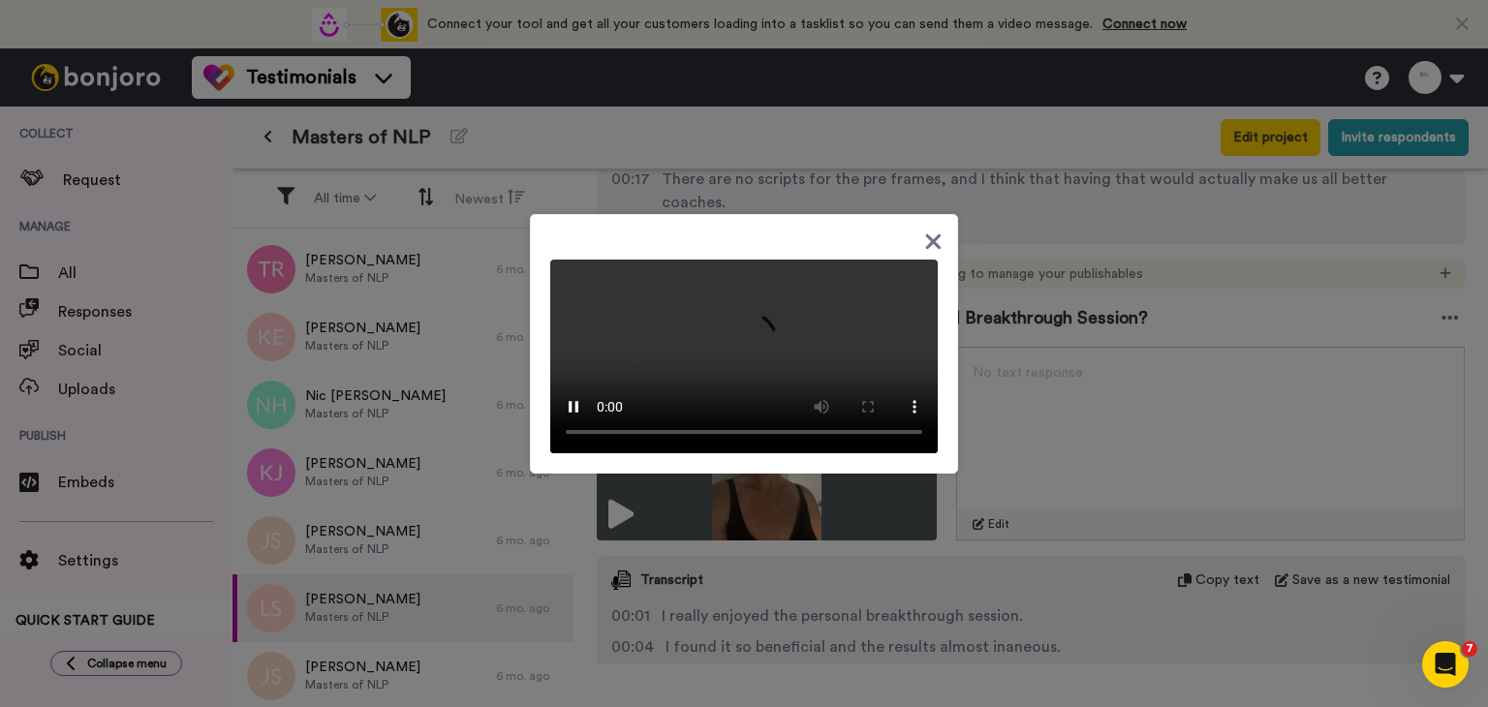
scroll to position [66, 0]
click at [1143, 343] on div at bounding box center [744, 353] width 1488 height 707
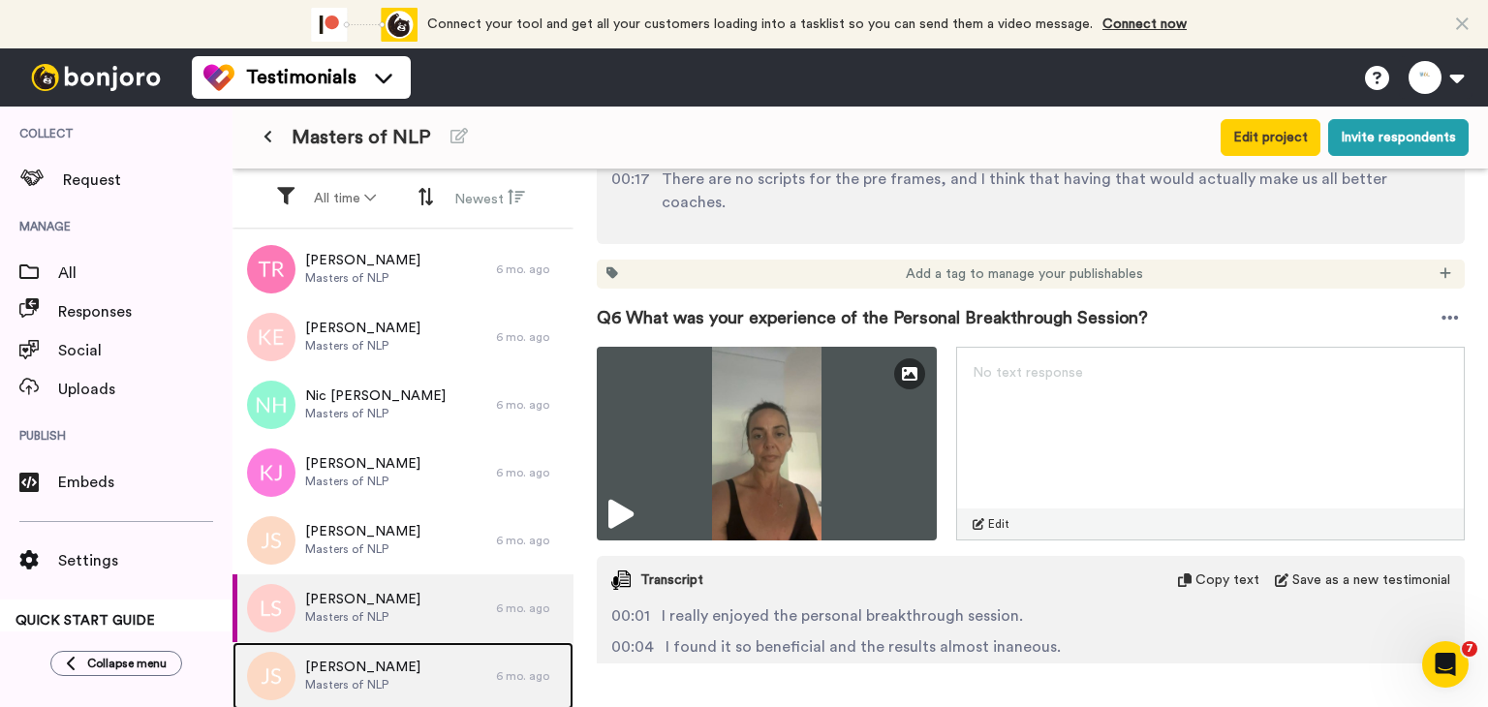
click at [473, 651] on div "Jodee Sinclair Masters of NLP" at bounding box center [365, 676] width 264 height 68
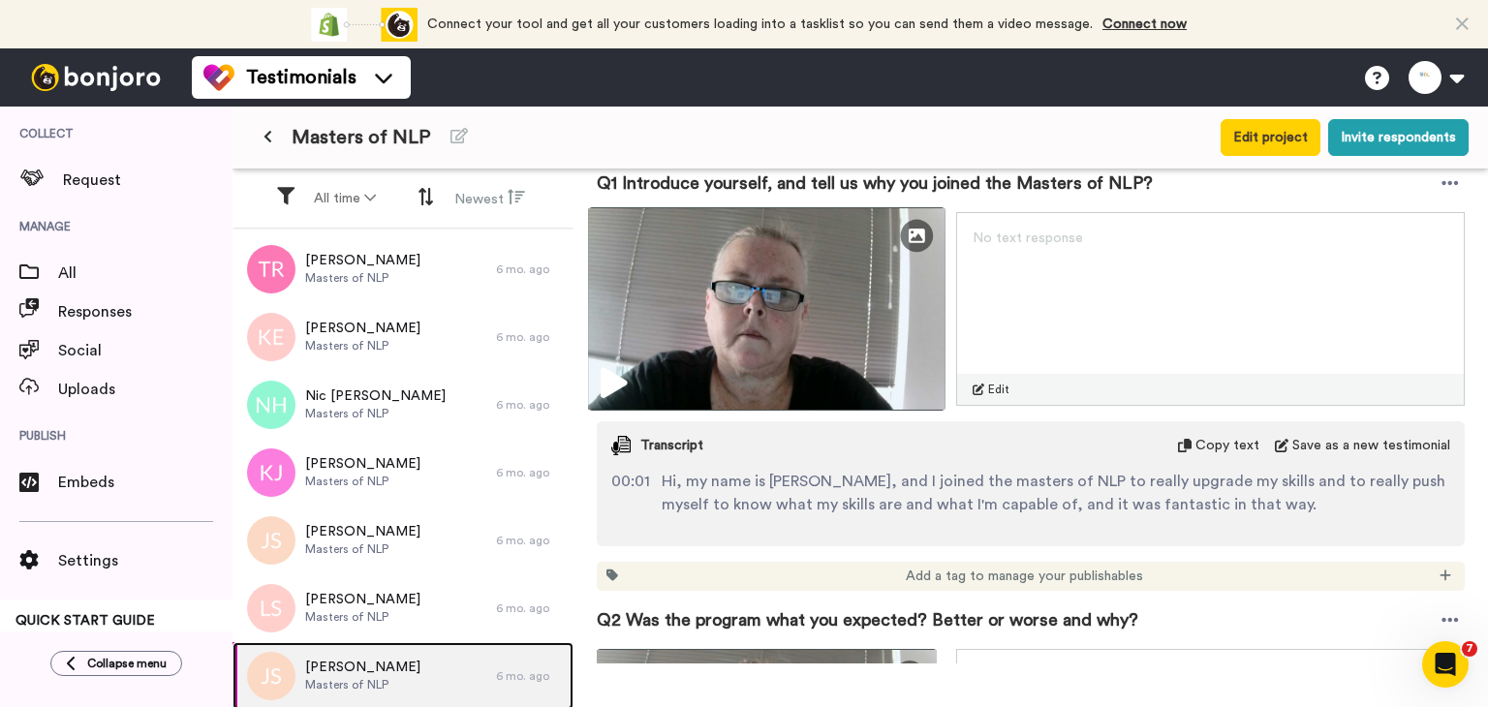
scroll to position [581, 0]
